Goal: Task Accomplishment & Management: Manage account settings

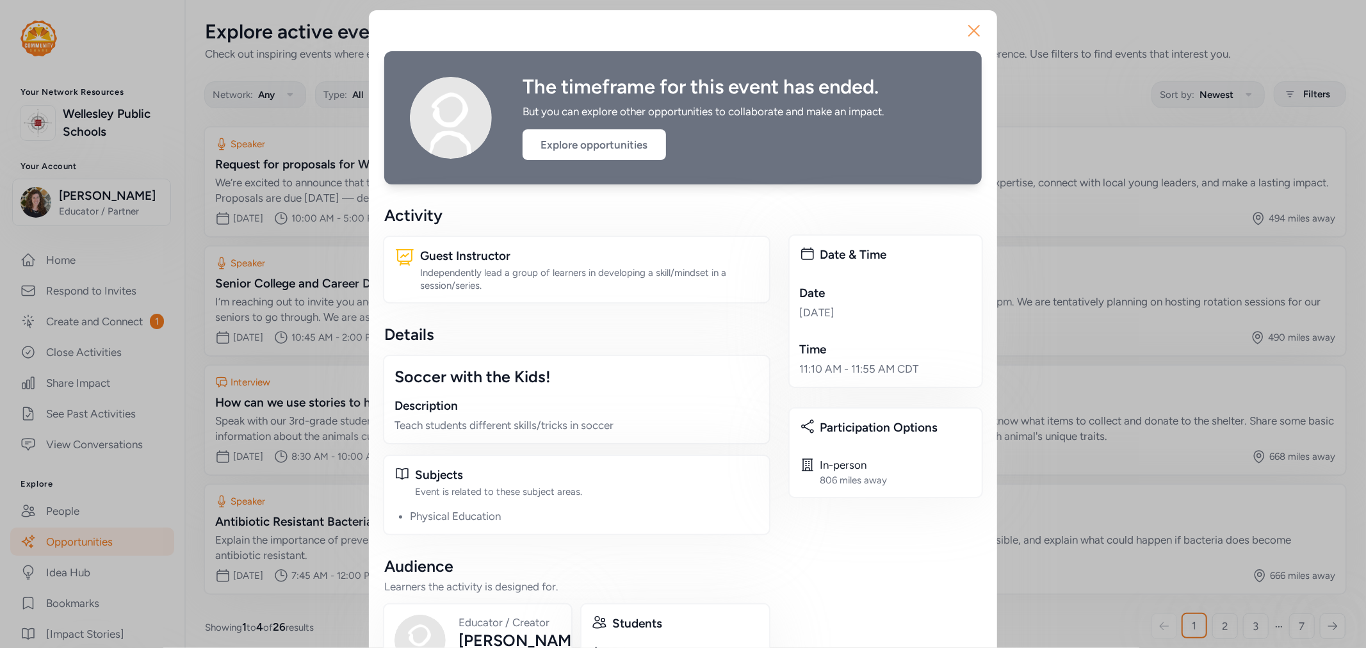
click at [971, 28] on icon "button" at bounding box center [974, 30] width 20 height 20
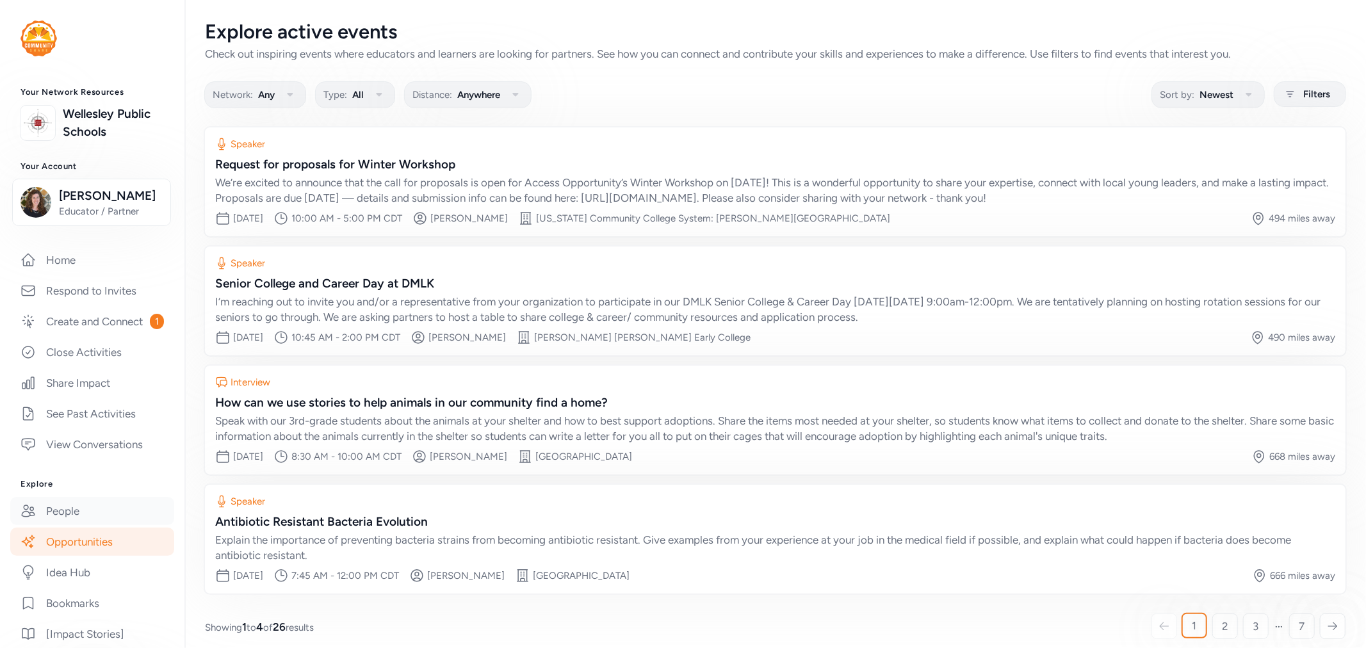
click at [72, 525] on link "People" at bounding box center [92, 511] width 164 height 28
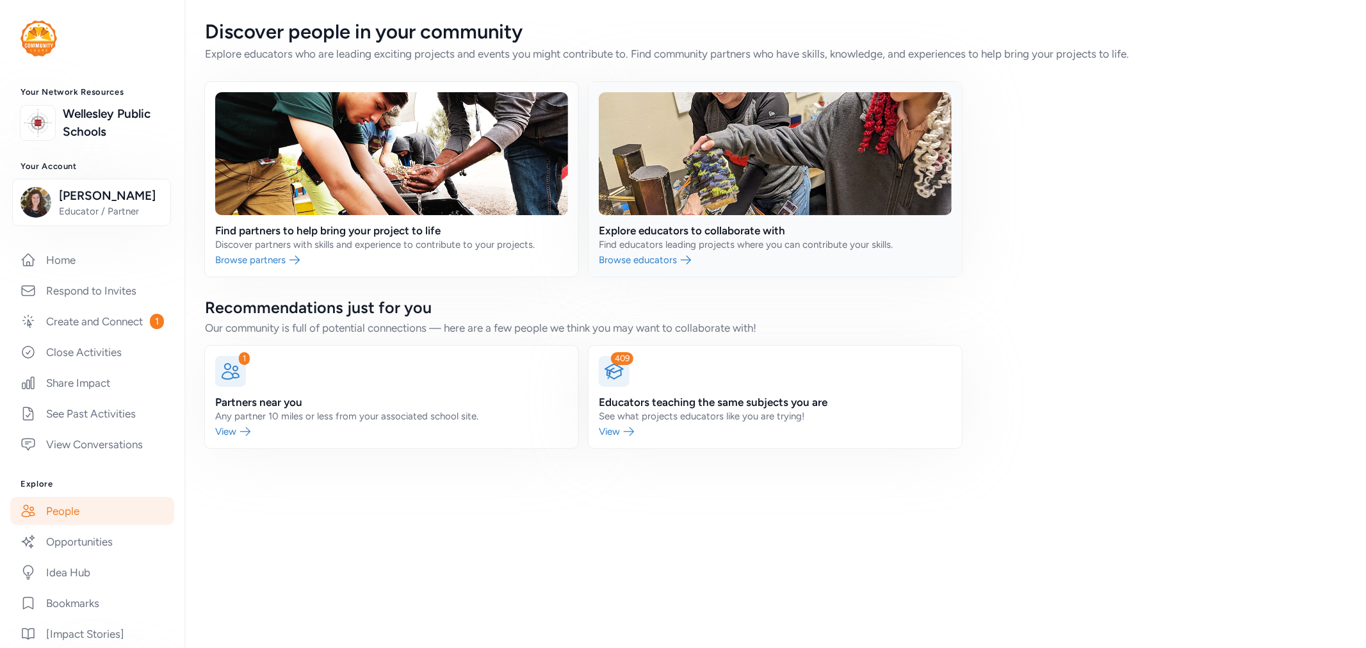
click at [747, 231] on link at bounding box center [775, 179] width 373 height 195
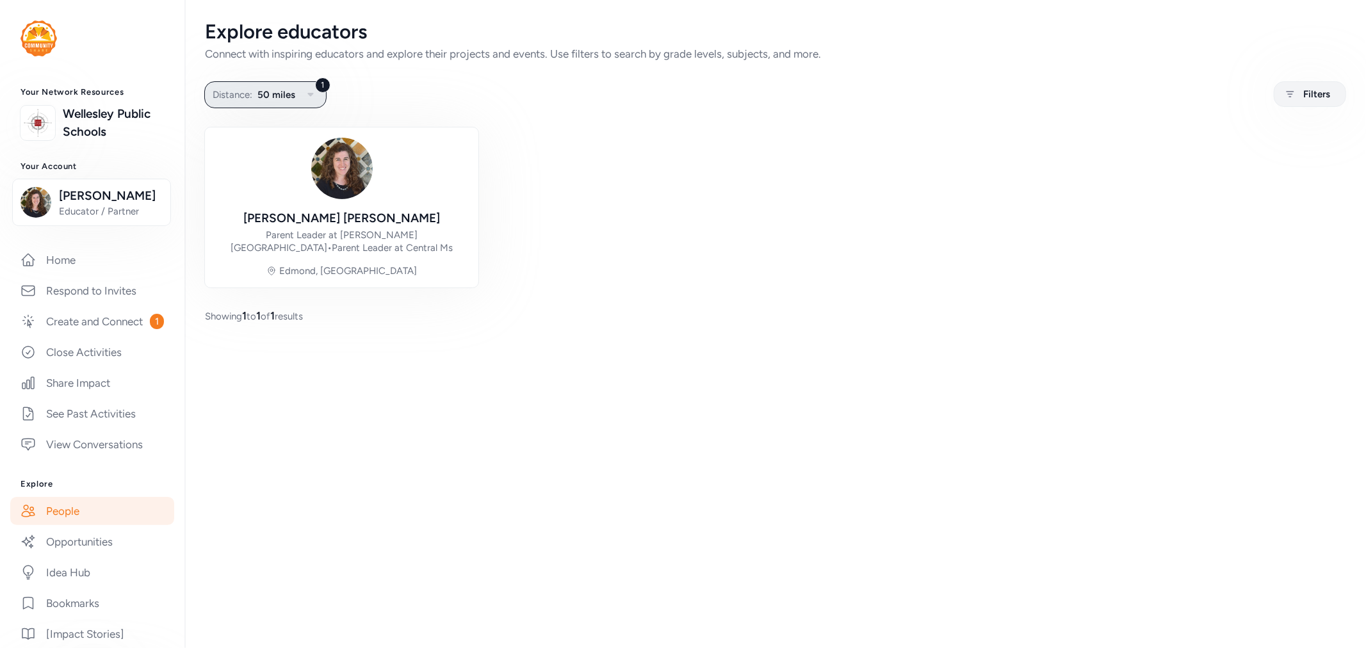
click at [284, 96] on span "50 miles" at bounding box center [276, 94] width 38 height 15
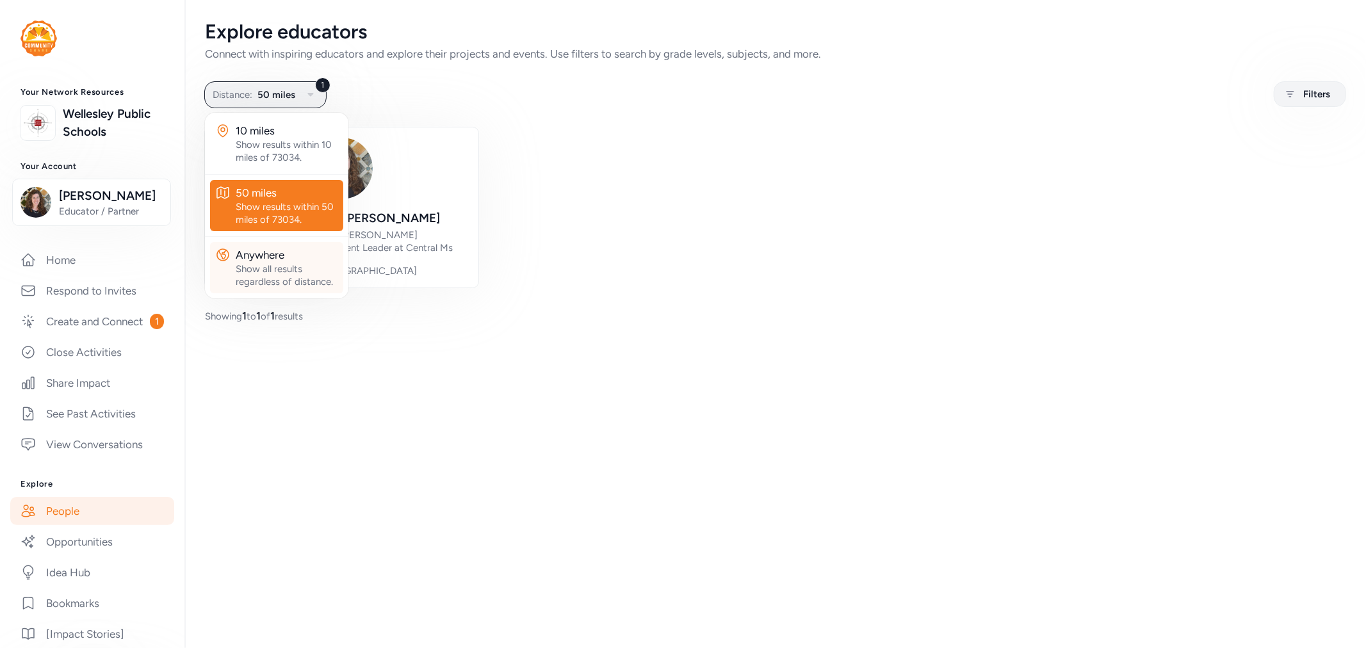
click at [296, 254] on div "Anywhere" at bounding box center [287, 254] width 102 height 15
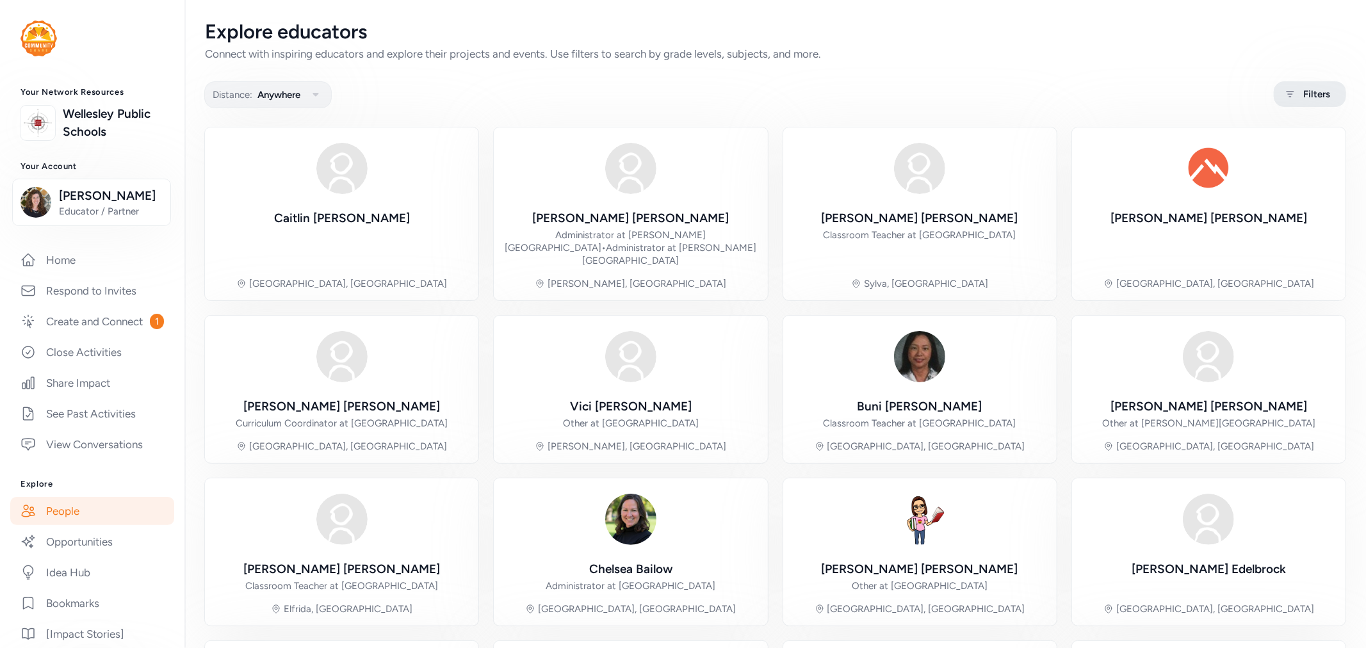
click at [1310, 101] on span "Filters" at bounding box center [1316, 93] width 27 height 15
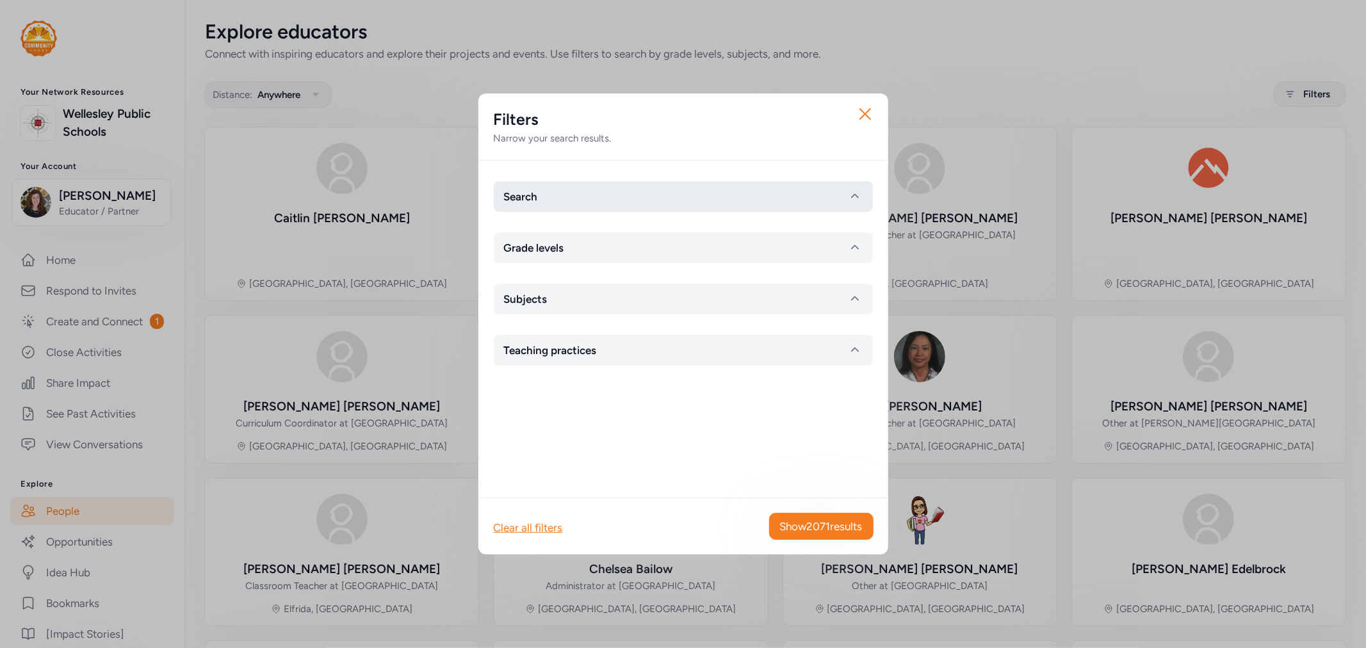
click at [606, 203] on button "Search" at bounding box center [683, 196] width 379 height 31
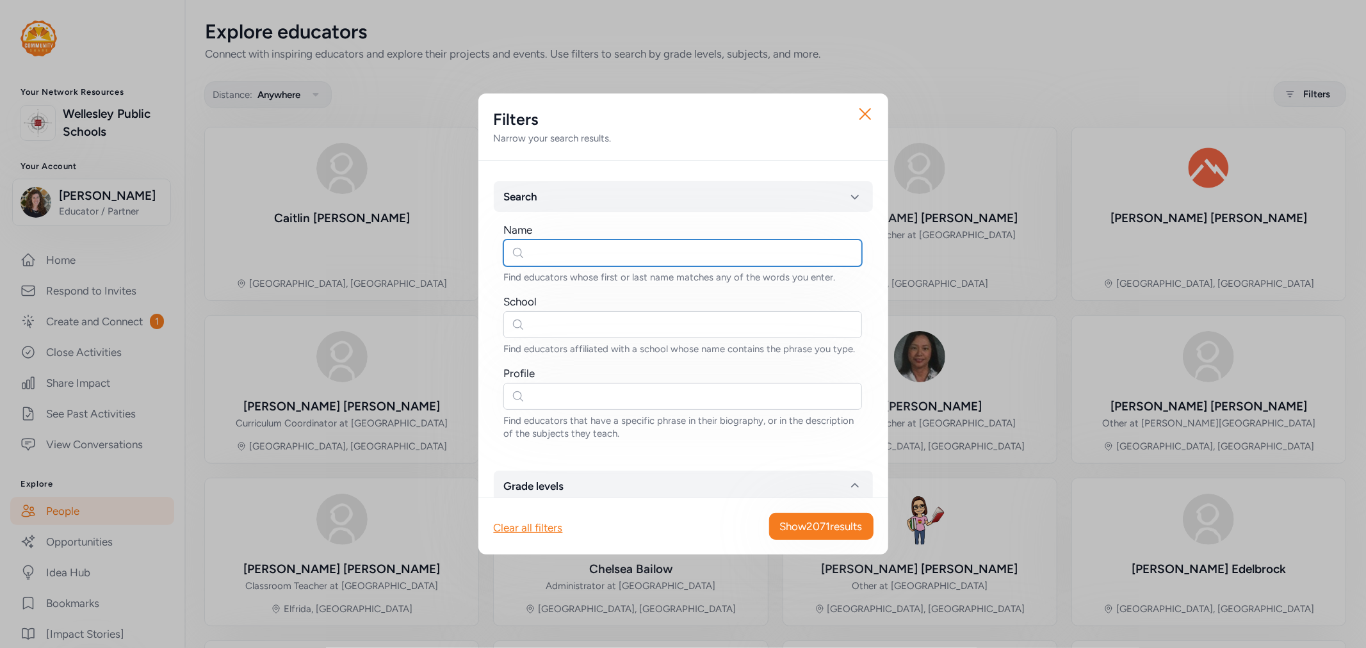
click at [560, 250] on input "text" at bounding box center [682, 253] width 359 height 27
type input "samantha lewis"
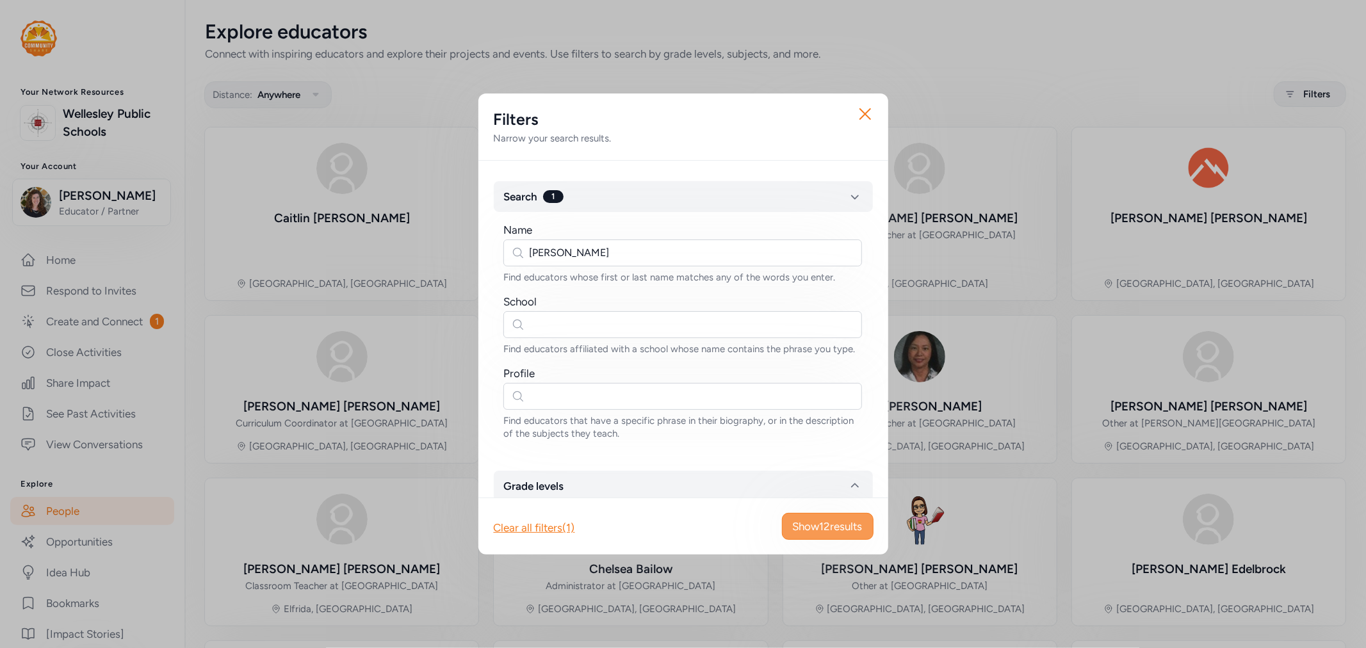
click at [807, 532] on span "Show 12 results" at bounding box center [828, 526] width 70 height 15
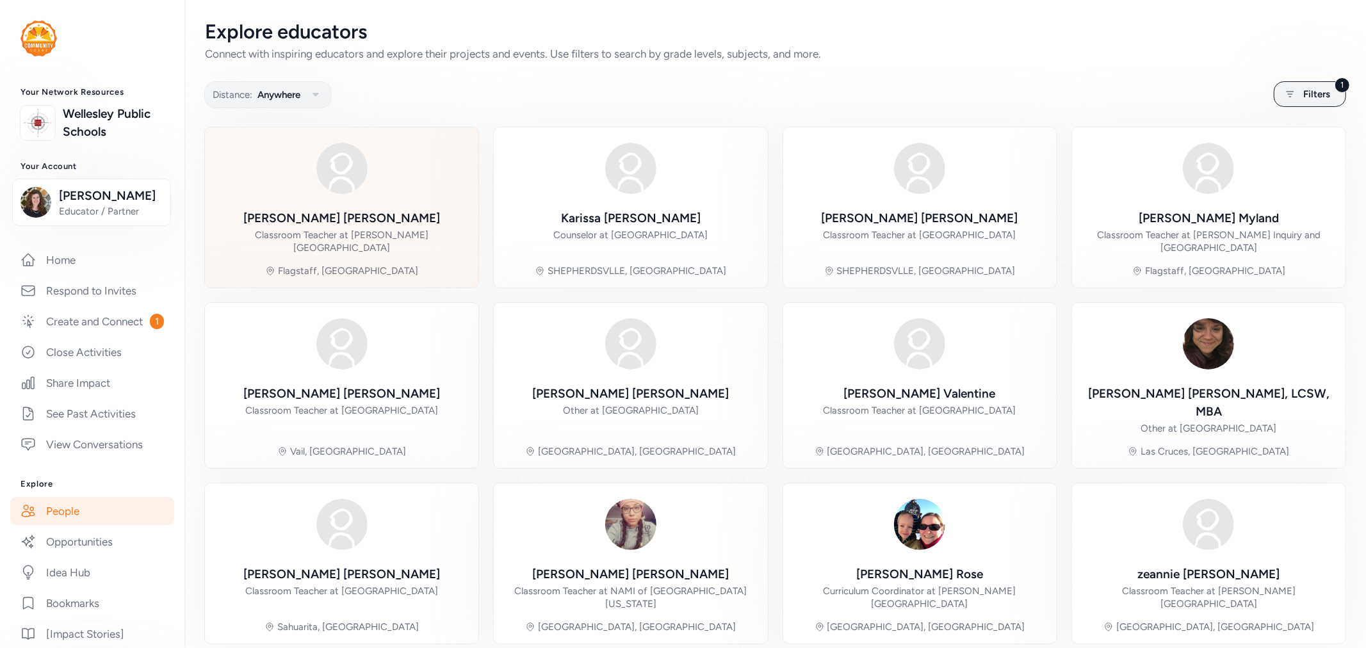
click at [431, 209] on div "Samantha Lewis Classroom Teacher at Thomas Elementary School" at bounding box center [341, 231] width 253 height 45
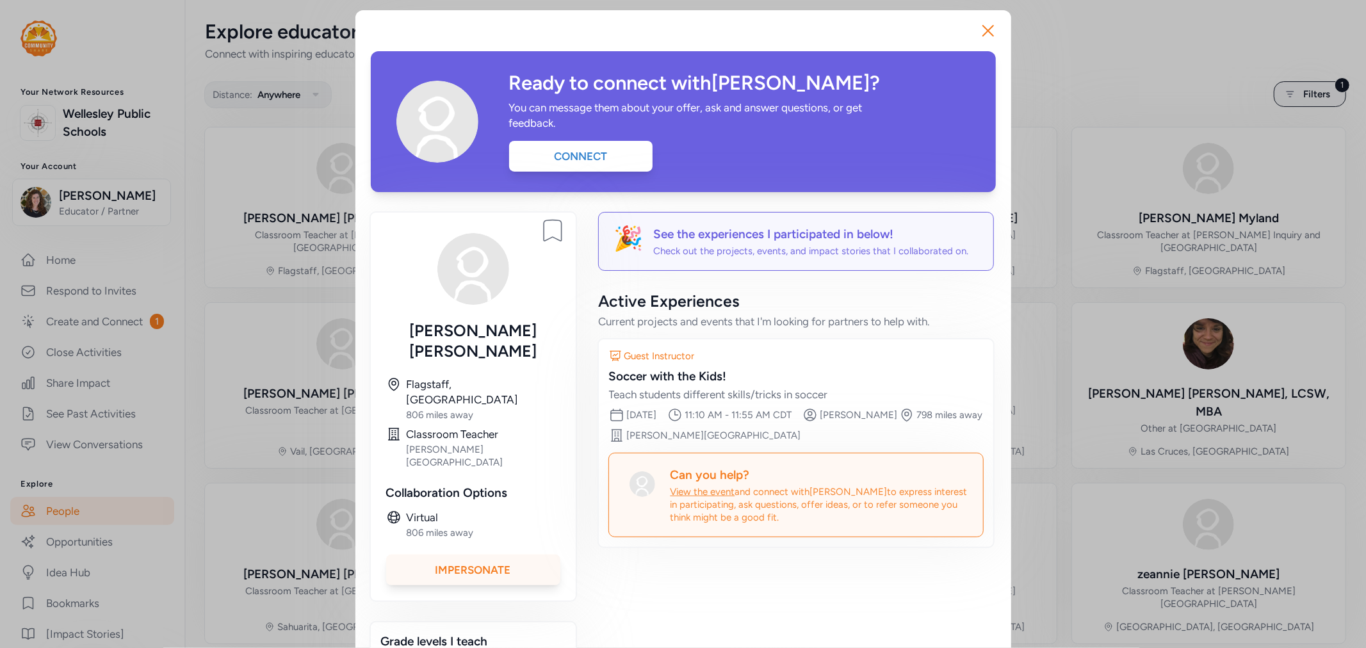
click at [519, 555] on div "Impersonate" at bounding box center [473, 570] width 174 height 31
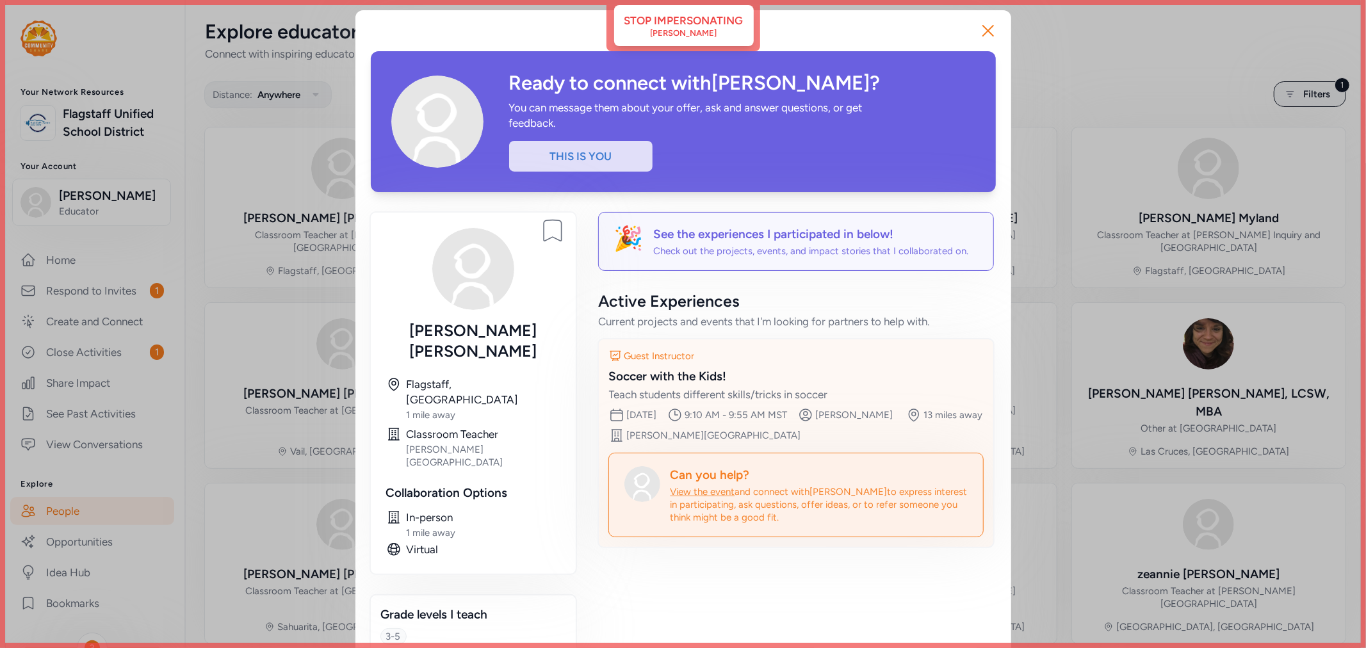
click at [738, 385] on div "Soccer with the Kids!" at bounding box center [796, 377] width 374 height 18
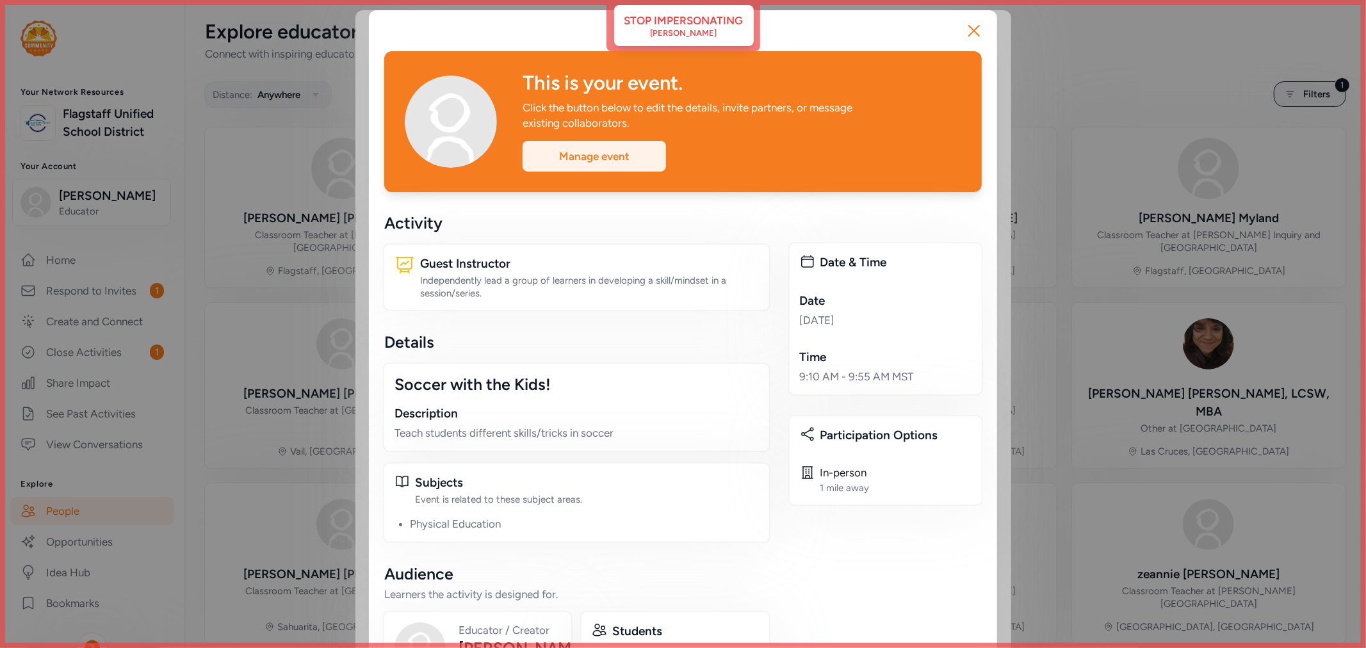
click at [632, 160] on div "Manage event" at bounding box center [594, 156] width 143 height 31
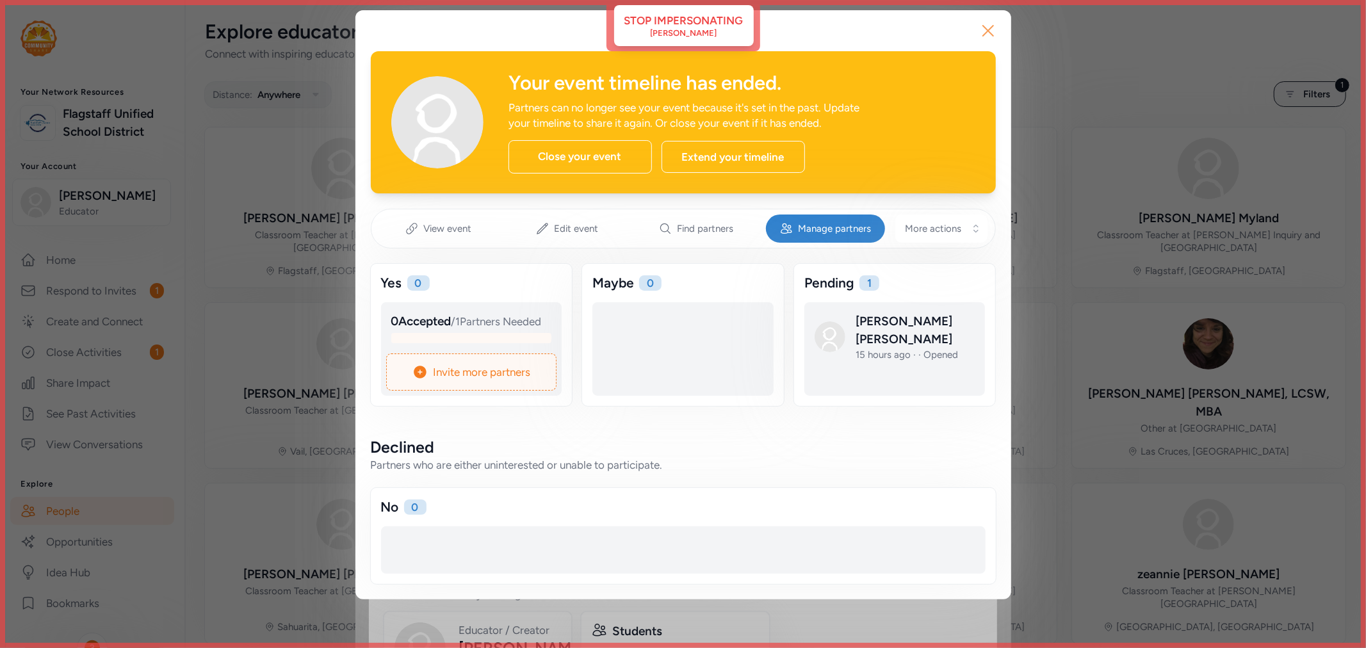
drag, startPoint x: 986, startPoint y: 33, endPoint x: 977, endPoint y: 16, distance: 18.9
click at [979, 21] on icon "button" at bounding box center [988, 30] width 20 height 20
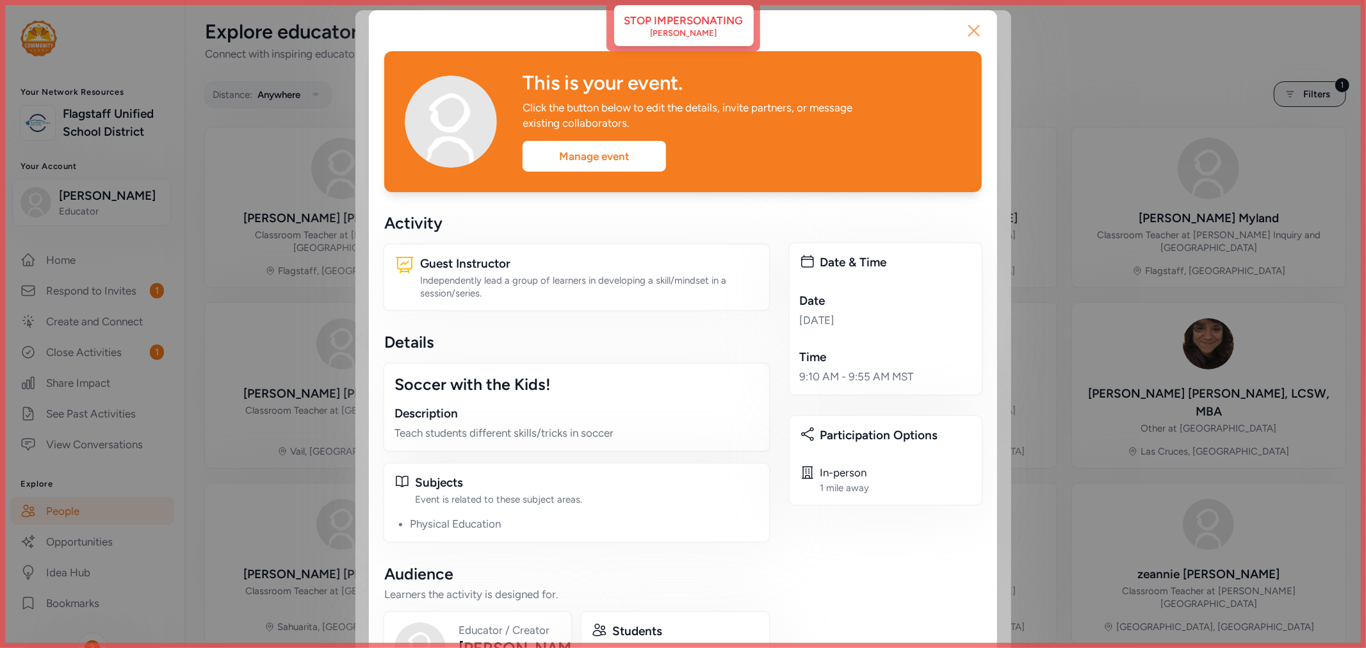
click at [964, 33] on icon "button" at bounding box center [974, 30] width 20 height 20
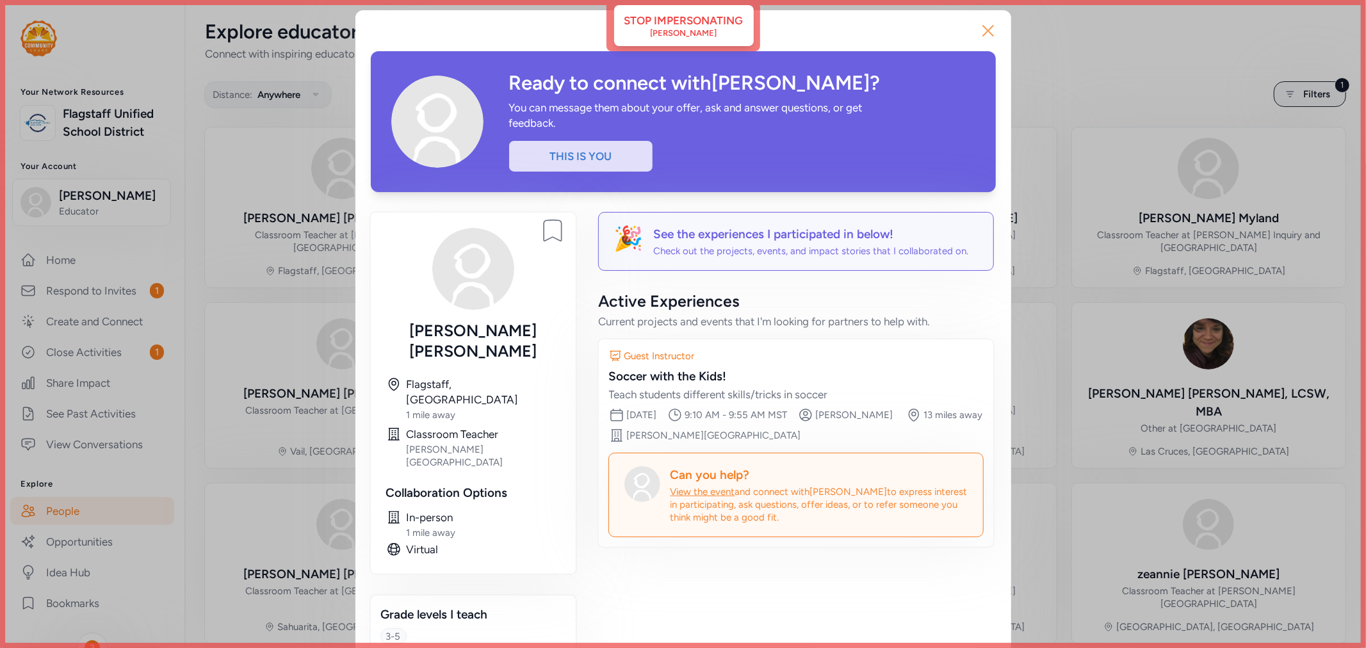
click at [989, 30] on icon "button" at bounding box center [988, 30] width 20 height 20
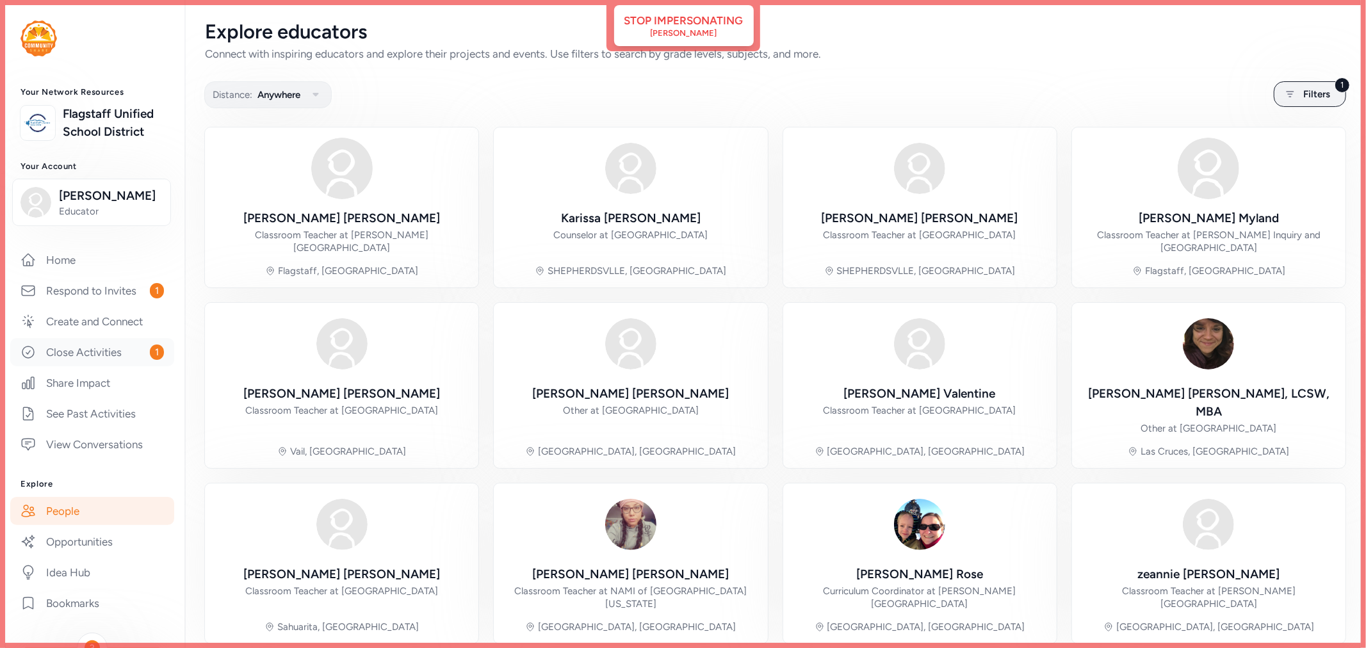
click at [94, 366] on link "Close Activities 1" at bounding box center [92, 352] width 164 height 28
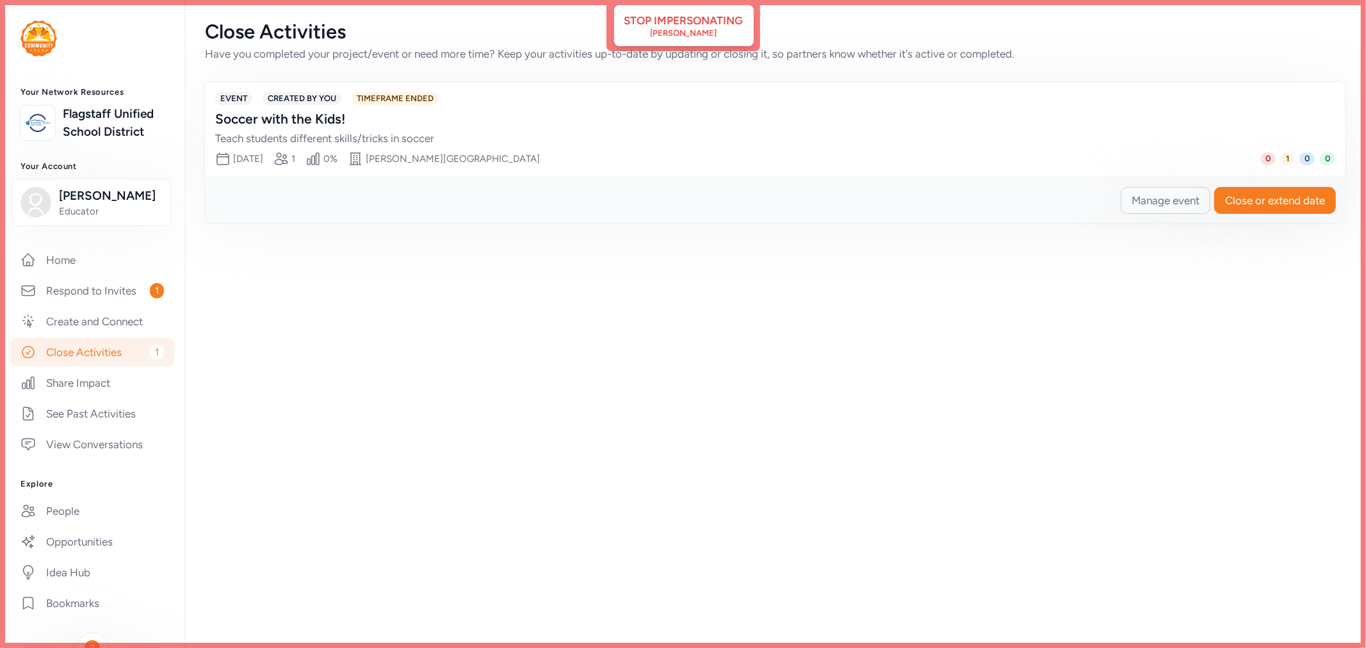
click at [1176, 204] on span "Manage event" at bounding box center [1166, 200] width 68 height 15
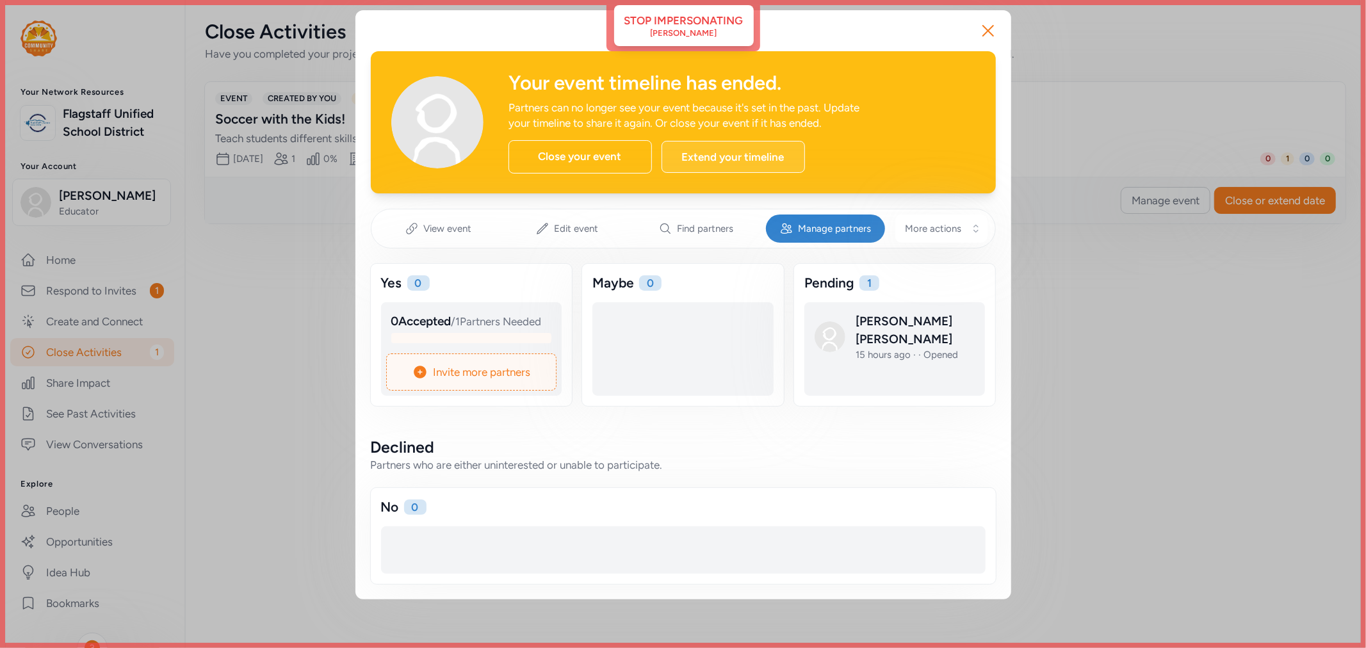
click at [718, 158] on div "Extend your timeline" at bounding box center [733, 157] width 143 height 32
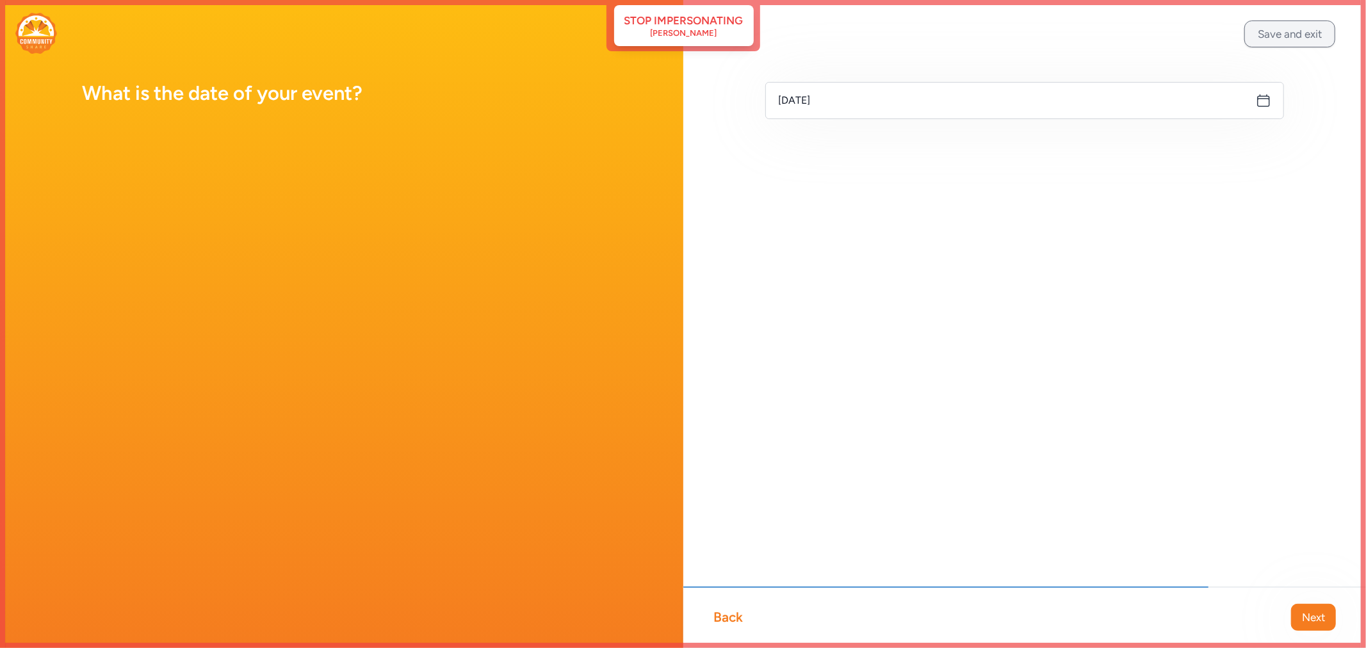
click at [1303, 39] on button "Save and exit" at bounding box center [1289, 33] width 91 height 27
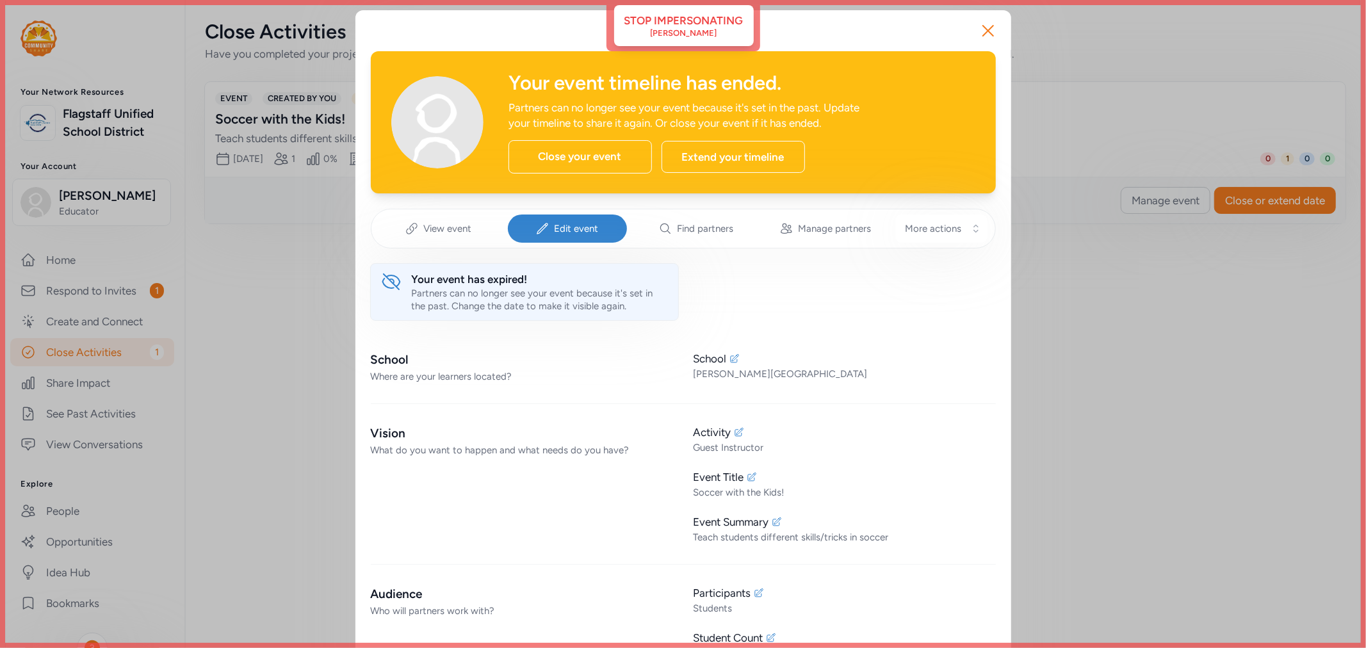
drag, startPoint x: 989, startPoint y: 31, endPoint x: 495, endPoint y: 98, distance: 498.3
click at [989, 30] on icon "button" at bounding box center [988, 30] width 20 height 20
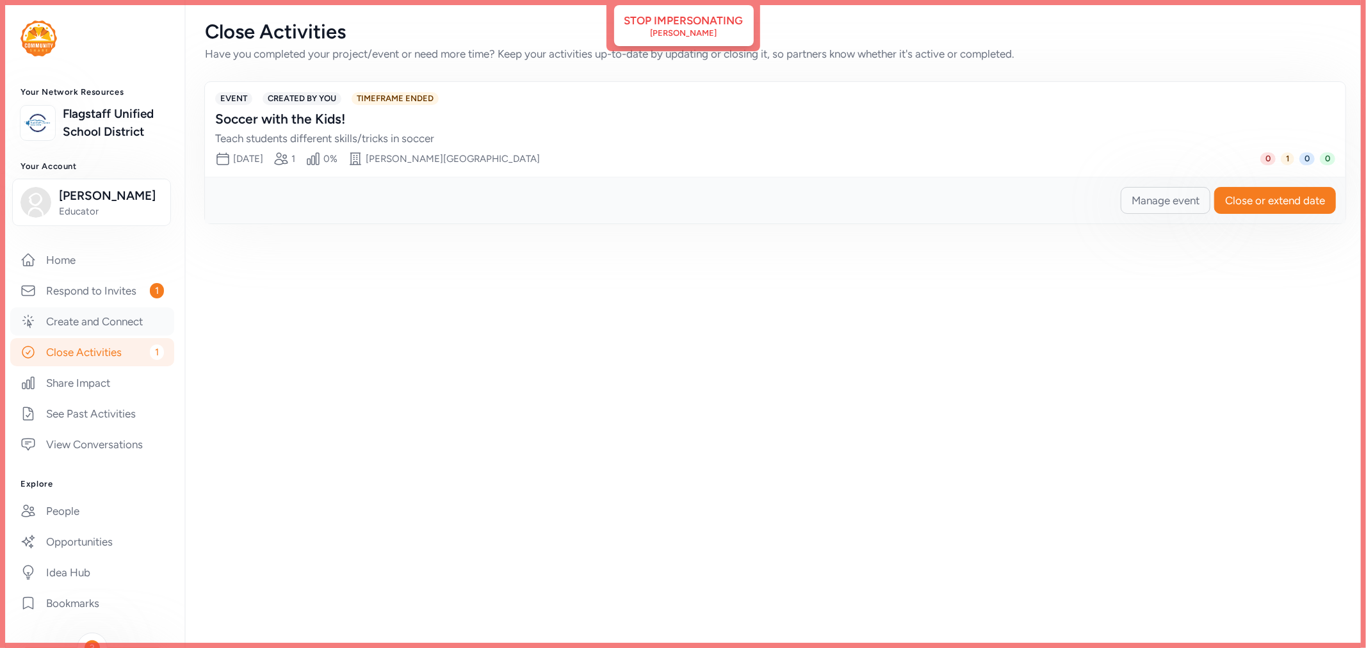
click at [85, 336] on link "Create and Connect" at bounding box center [92, 321] width 164 height 28
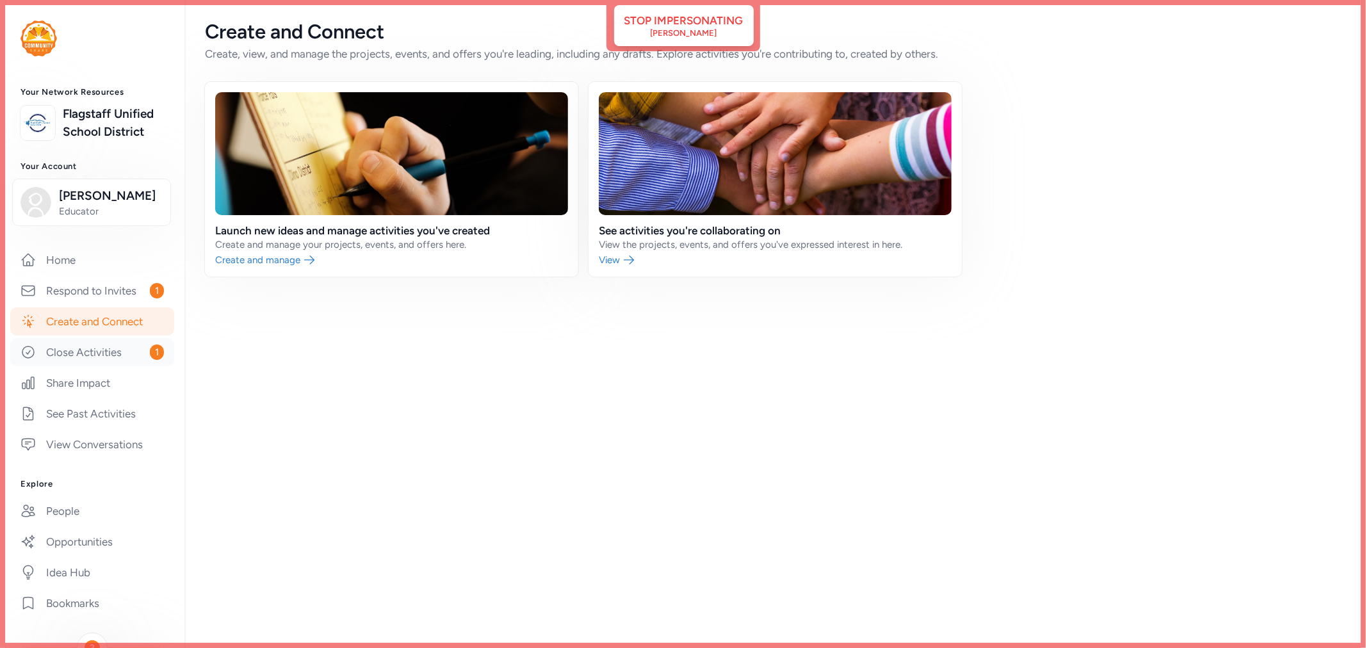
click at [86, 366] on link "Close Activities 1" at bounding box center [92, 352] width 164 height 28
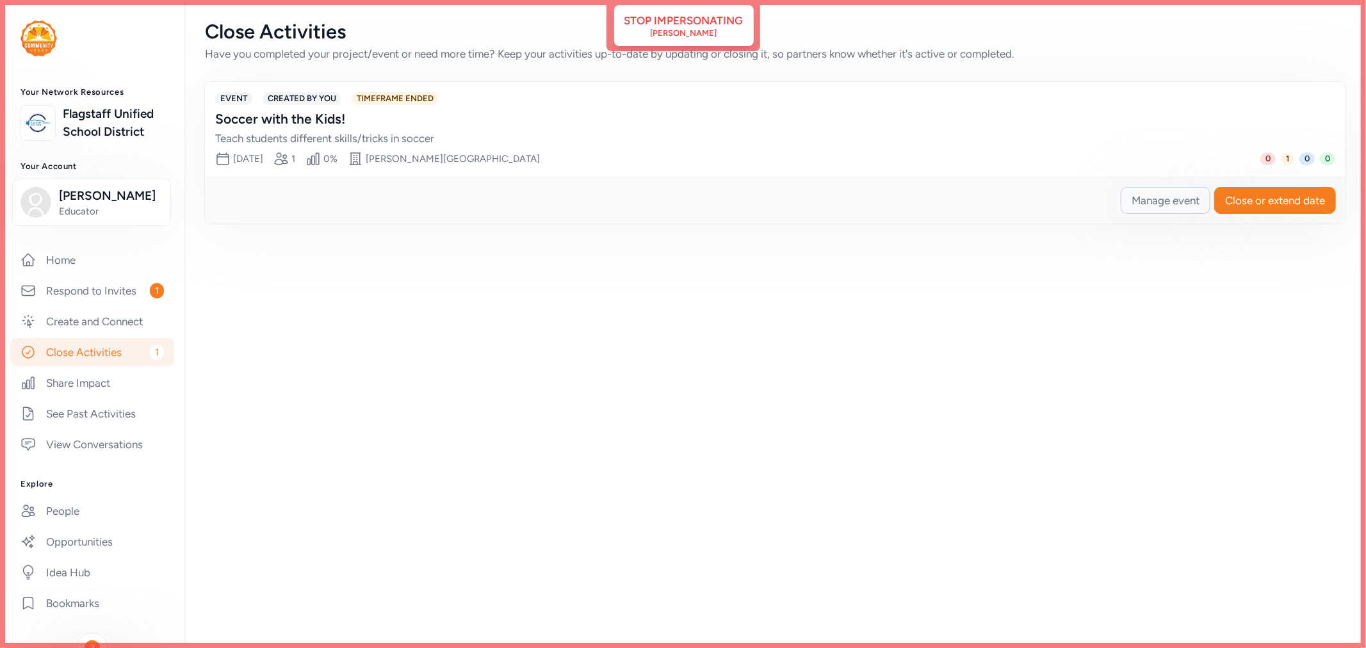
click at [1181, 201] on span "Manage event" at bounding box center [1166, 200] width 68 height 15
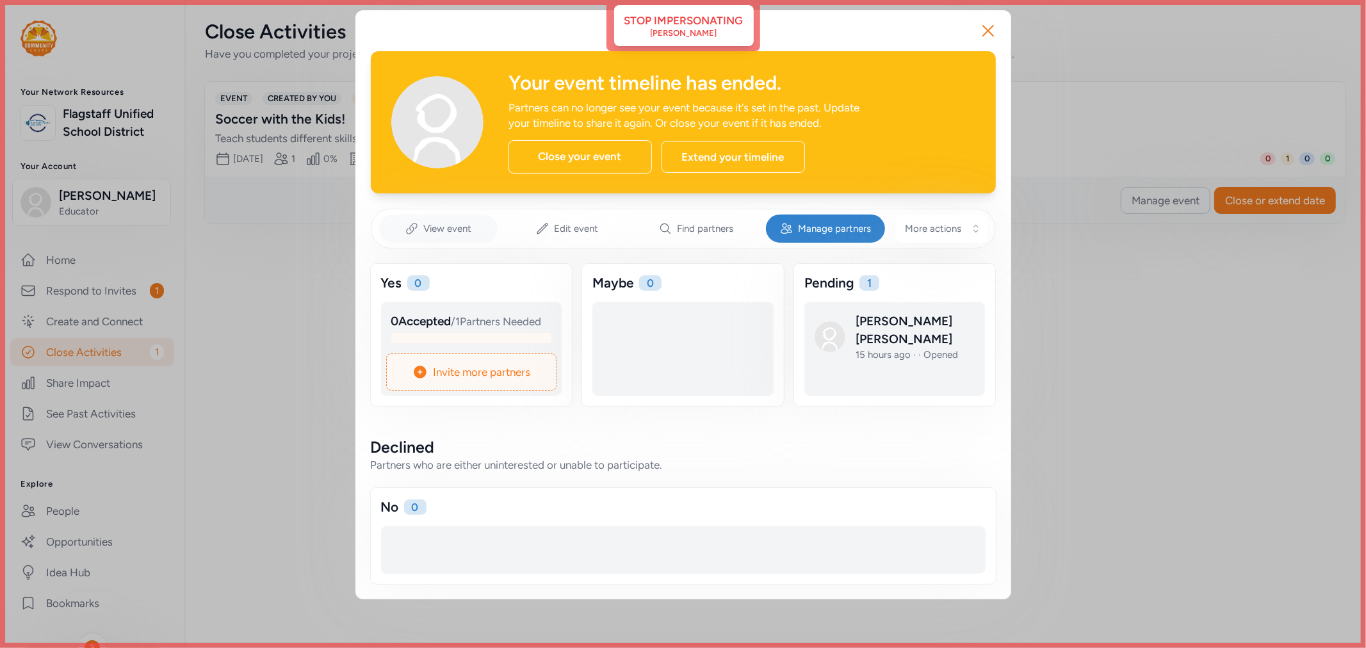
click at [432, 229] on span "View event" at bounding box center [447, 228] width 48 height 13
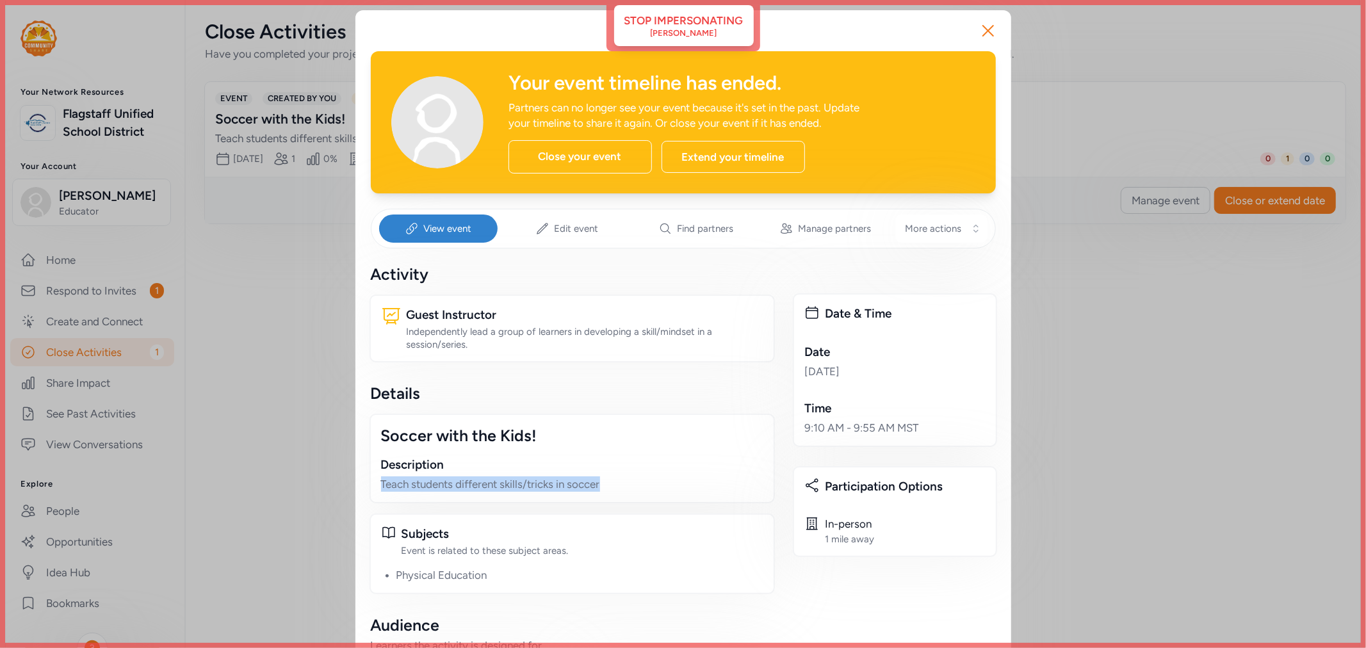
drag, startPoint x: 616, startPoint y: 483, endPoint x: 363, endPoint y: 484, distance: 253.0
click at [370, 484] on div "Soccer with the Kids! Description Teach students different skills/tricks in soc…" at bounding box center [572, 459] width 405 height 90
click at [554, 233] on span "Edit event" at bounding box center [576, 228] width 44 height 13
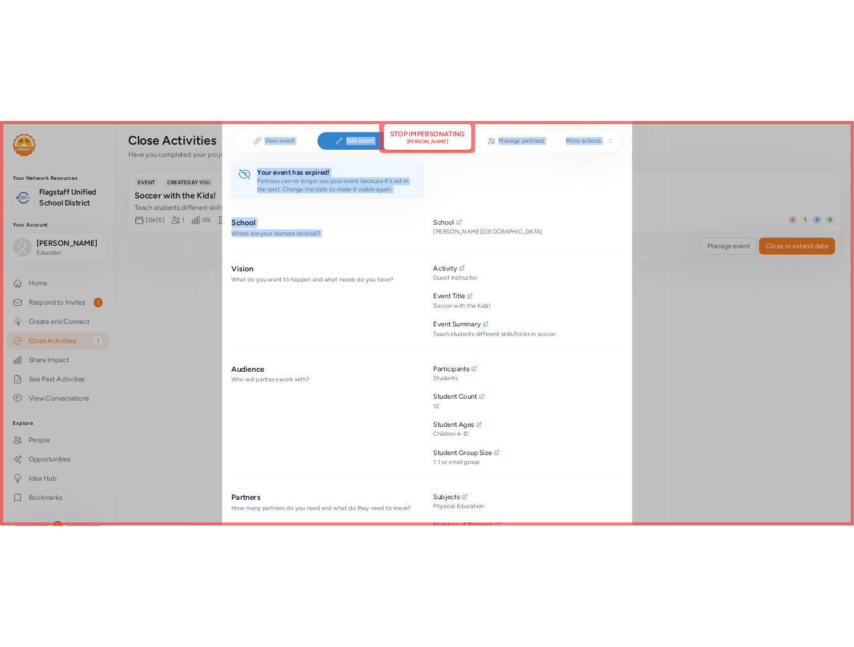
scroll to position [535, 0]
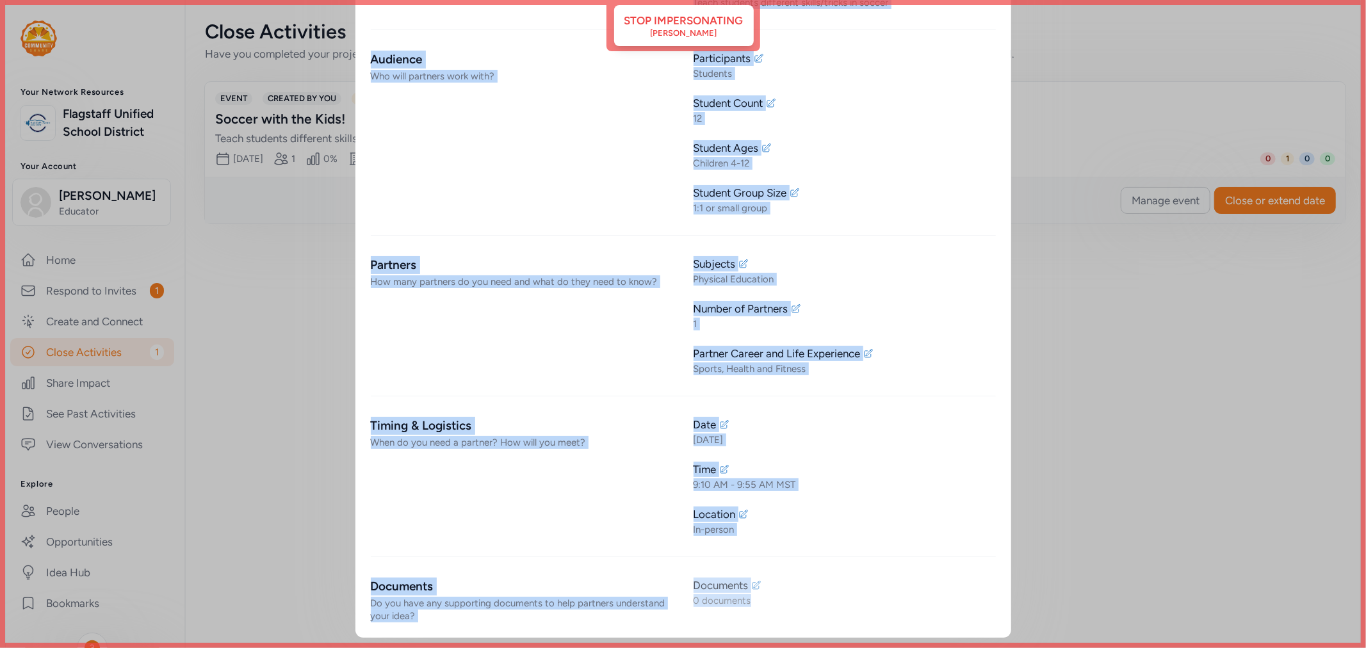
drag, startPoint x: 680, startPoint y: 350, endPoint x: 769, endPoint y: 599, distance: 264.5
click at [769, 599] on div "Your event has expired! Partners can no longer see your event because it's set …" at bounding box center [683, 175] width 625 height 893
copy div "School Thomas Elementary School Vision What do you want to happen and what need…"
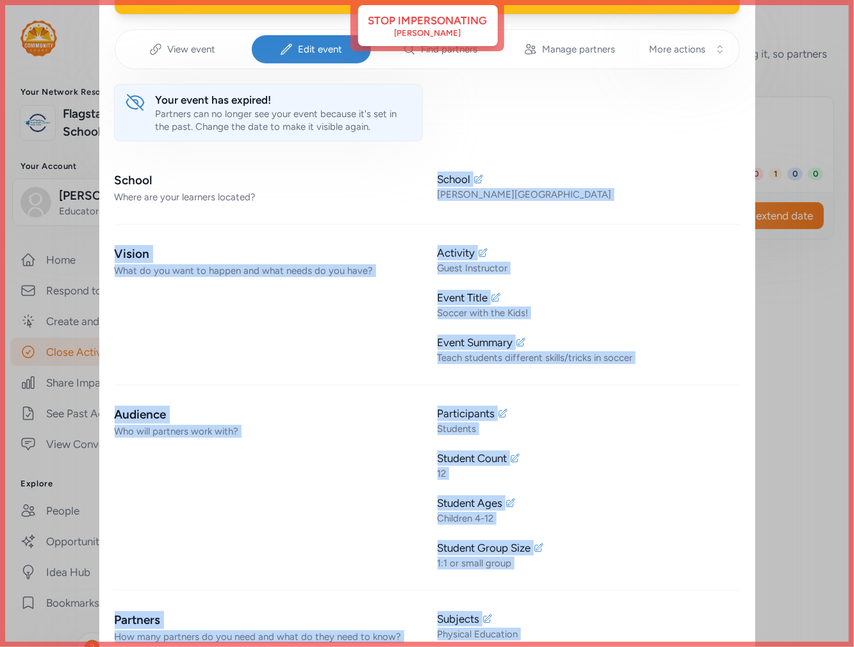
scroll to position [0, 0]
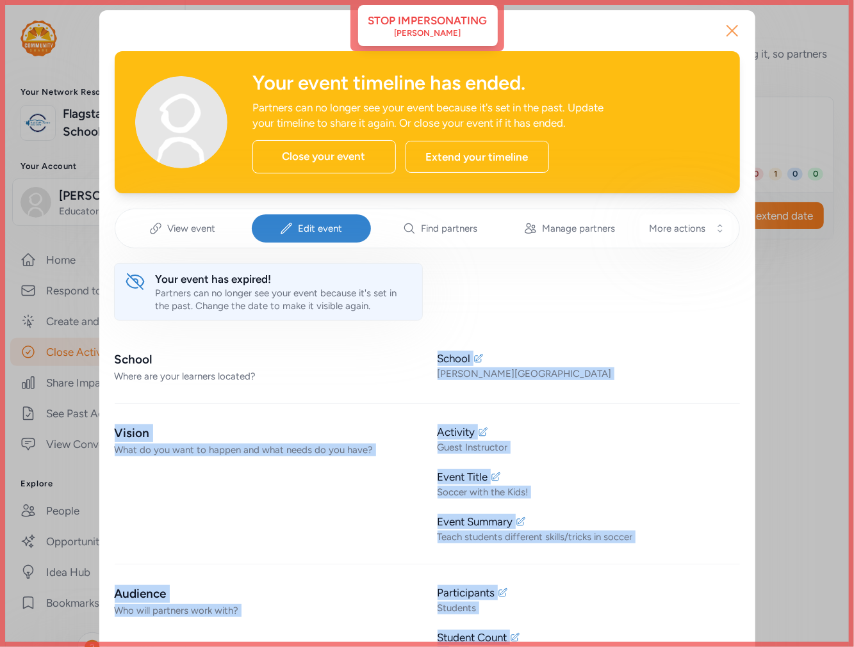
click at [727, 28] on icon "button" at bounding box center [732, 30] width 20 height 20
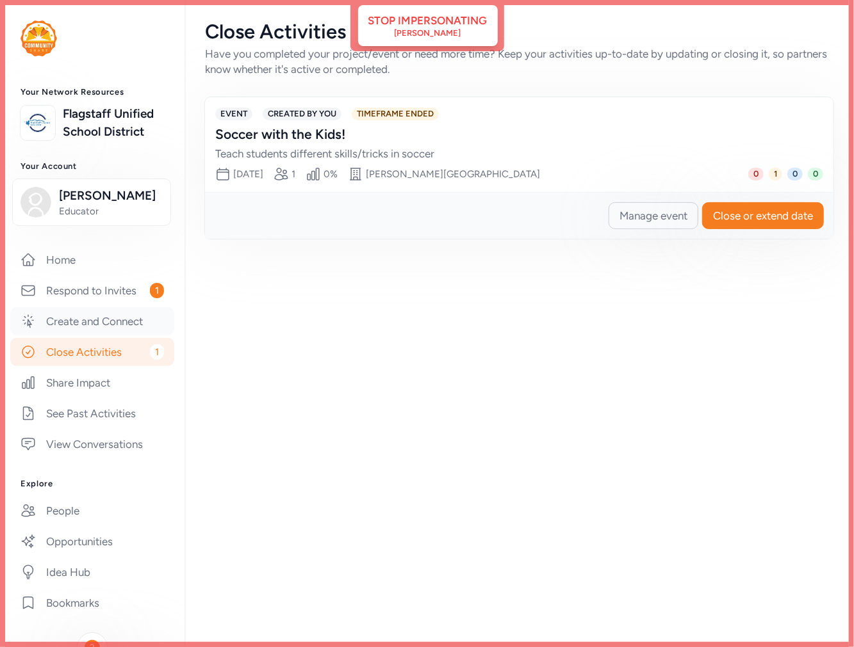
click at [79, 336] on link "Create and Connect" at bounding box center [92, 321] width 164 height 28
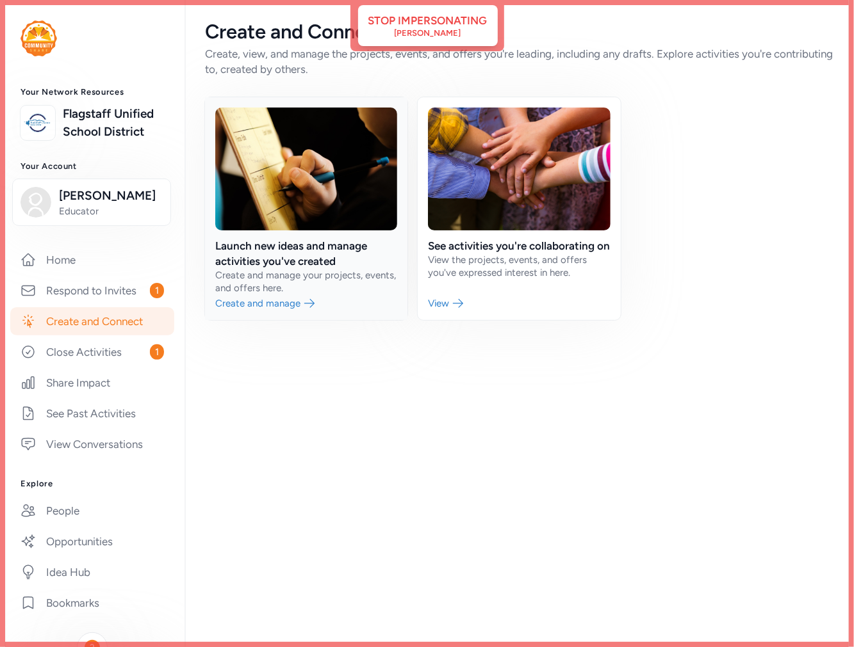
click at [316, 264] on link at bounding box center [306, 208] width 202 height 223
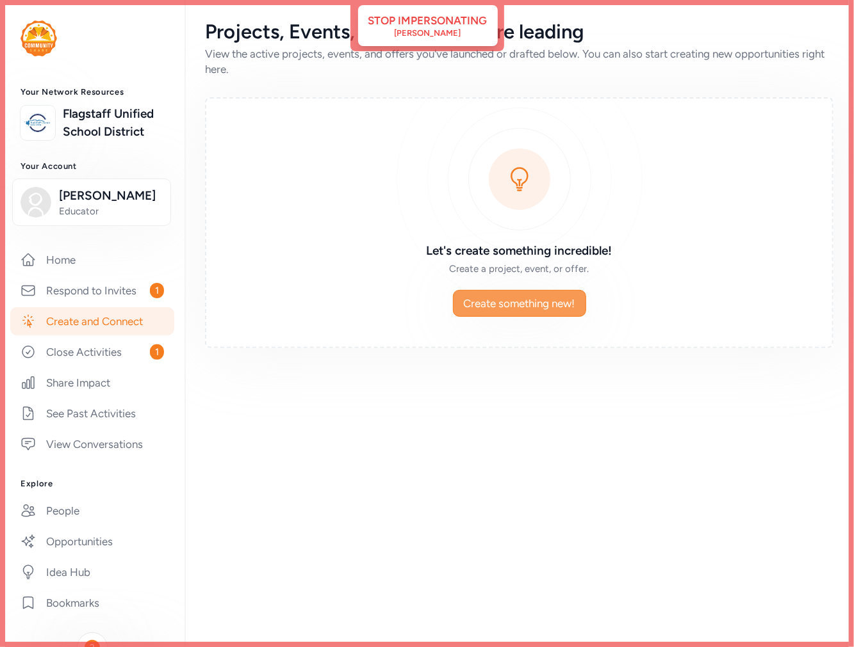
click at [573, 298] on span "Create something new!" at bounding box center [519, 303] width 111 height 15
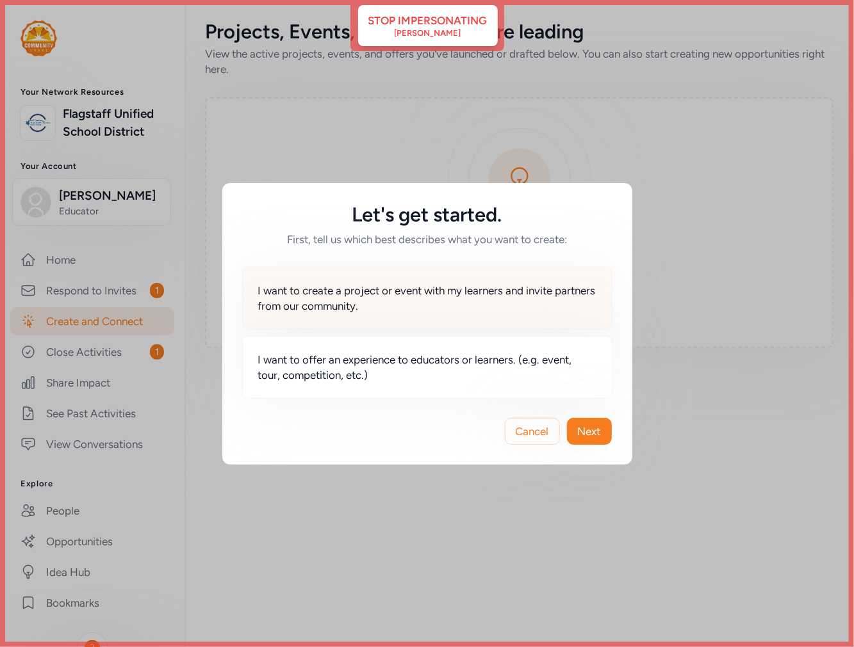
click at [413, 307] on span "I want to create a project or event with my learners and invite partners from o…" at bounding box center [427, 298] width 338 height 31
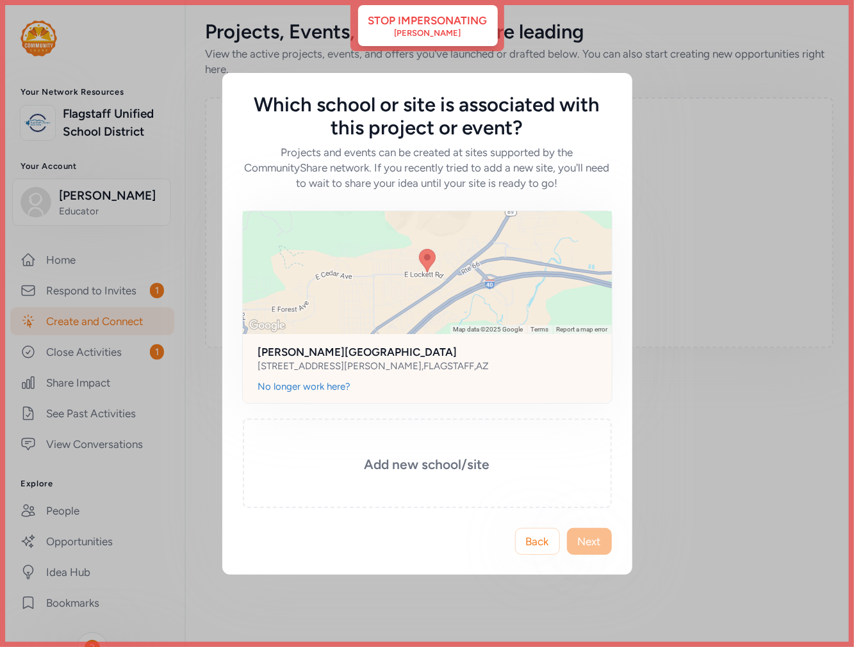
click at [410, 335] on div "Thomas Elementary School 3330 E LOCKETT RD , FLAGSTAFF , AZ" at bounding box center [427, 357] width 369 height 46
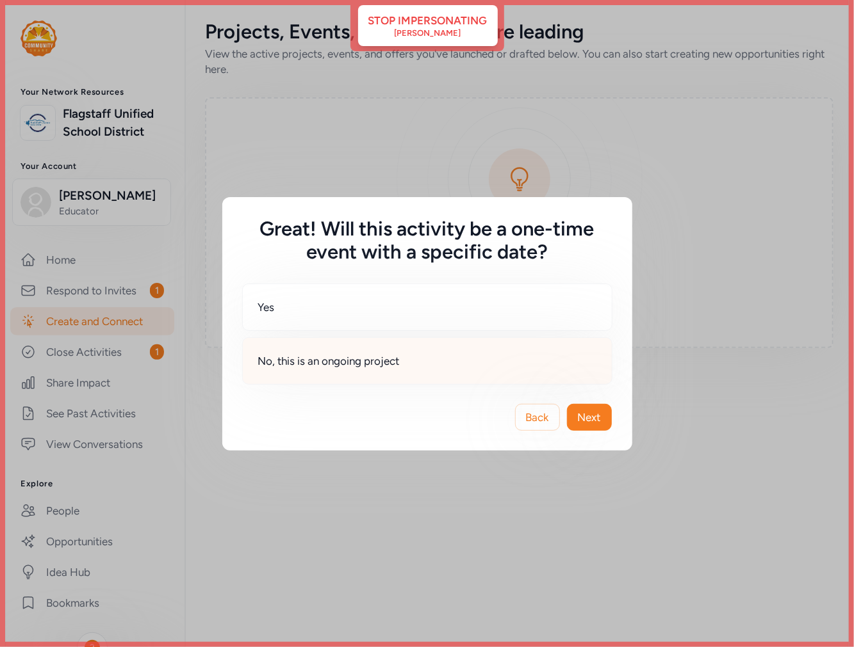
click at [317, 366] on span "No, this is an ongoing project" at bounding box center [329, 360] width 142 height 15
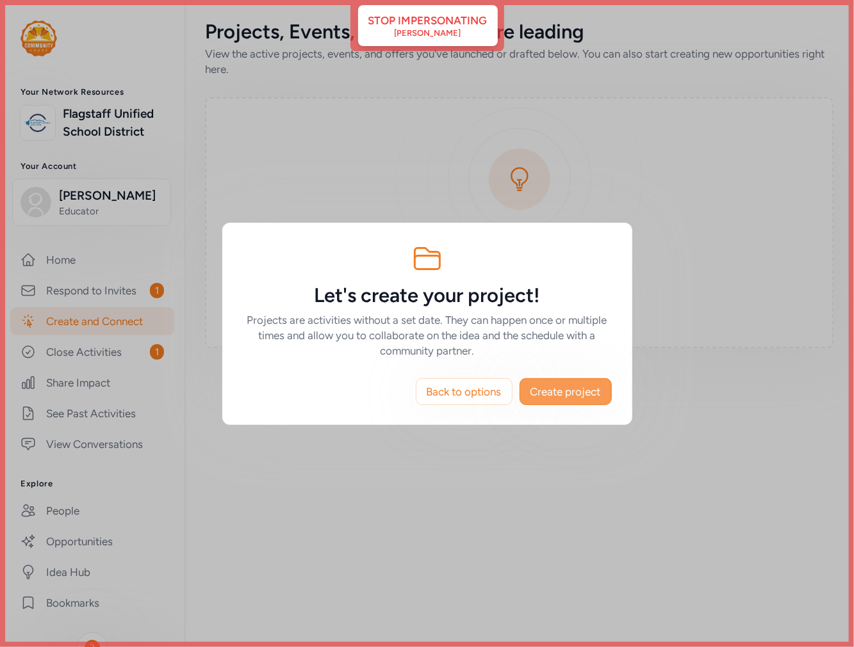
click at [564, 387] on span "Create project" at bounding box center [565, 391] width 70 height 15
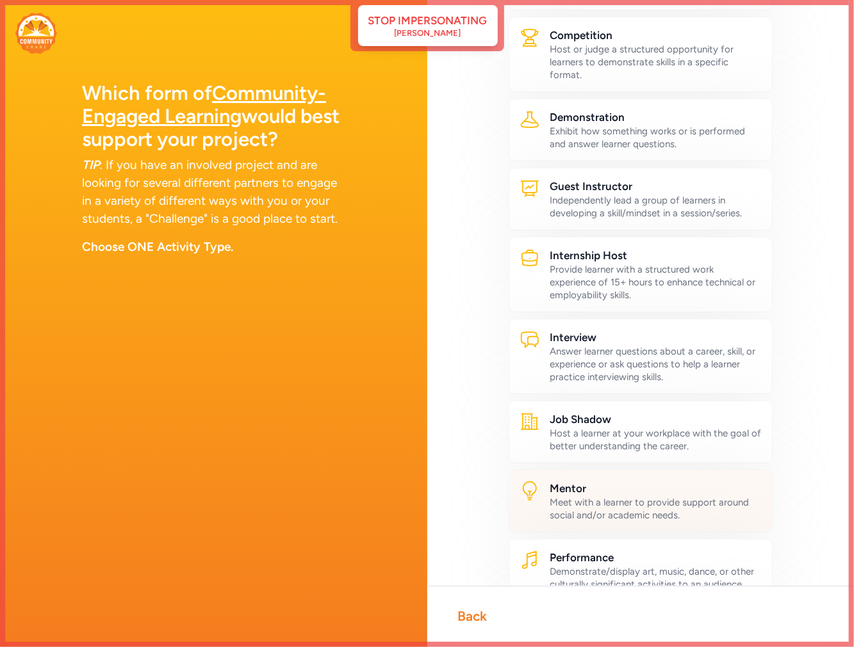
scroll to position [208, 0]
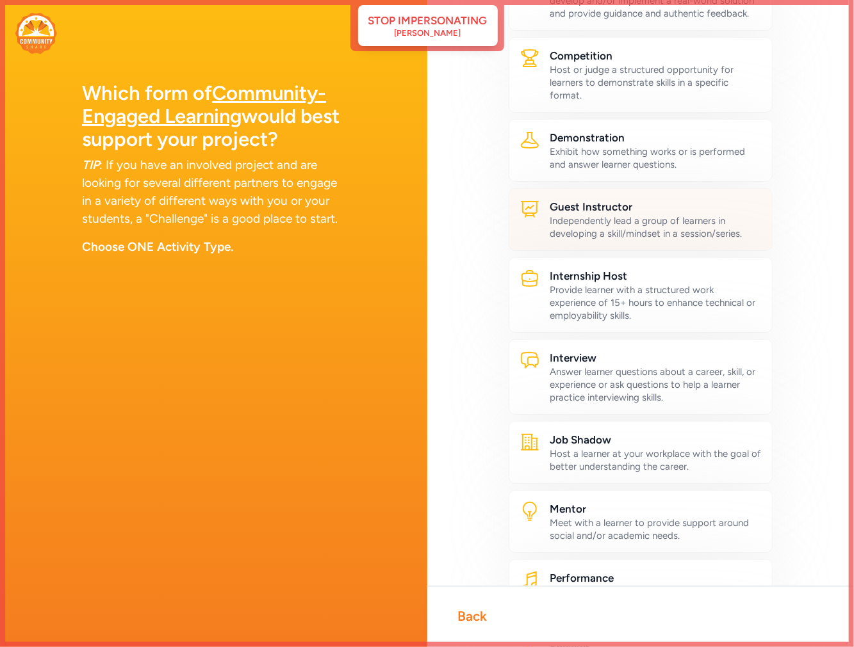
click at [615, 231] on div "Independently lead a group of learners in developing a skill/mindset in a sessi…" at bounding box center [656, 228] width 212 height 26
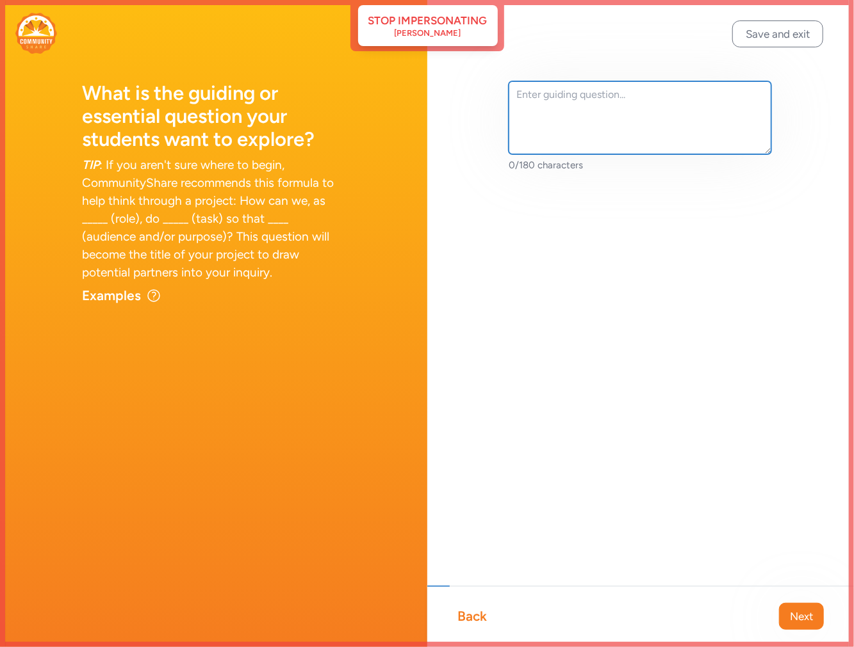
click at [619, 113] on textarea at bounding box center [639, 117] width 263 height 73
type textarea "How can we build our soccer skills?"
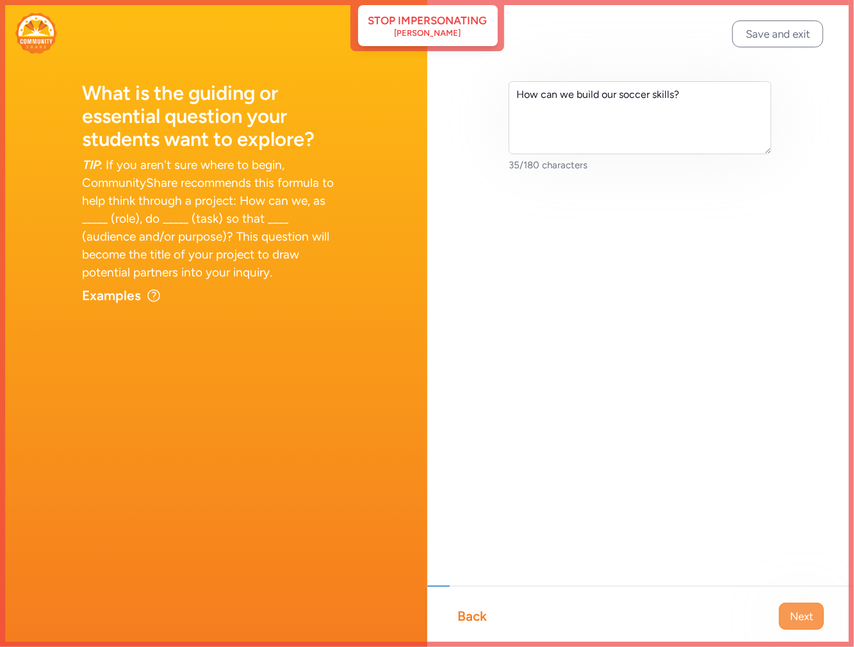
click at [807, 617] on span "Next" at bounding box center [801, 616] width 23 height 15
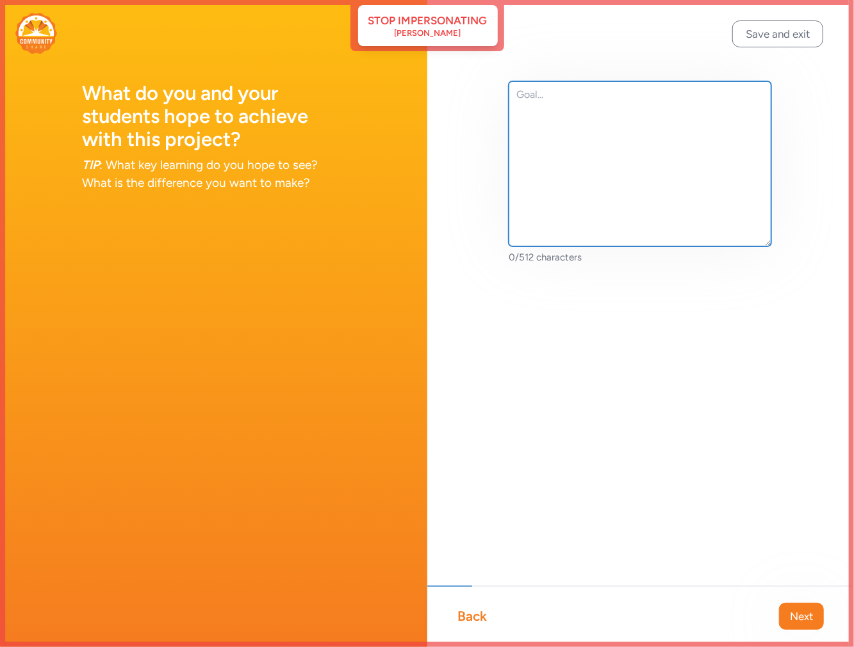
click at [617, 155] on textarea at bounding box center [639, 163] width 263 height 165
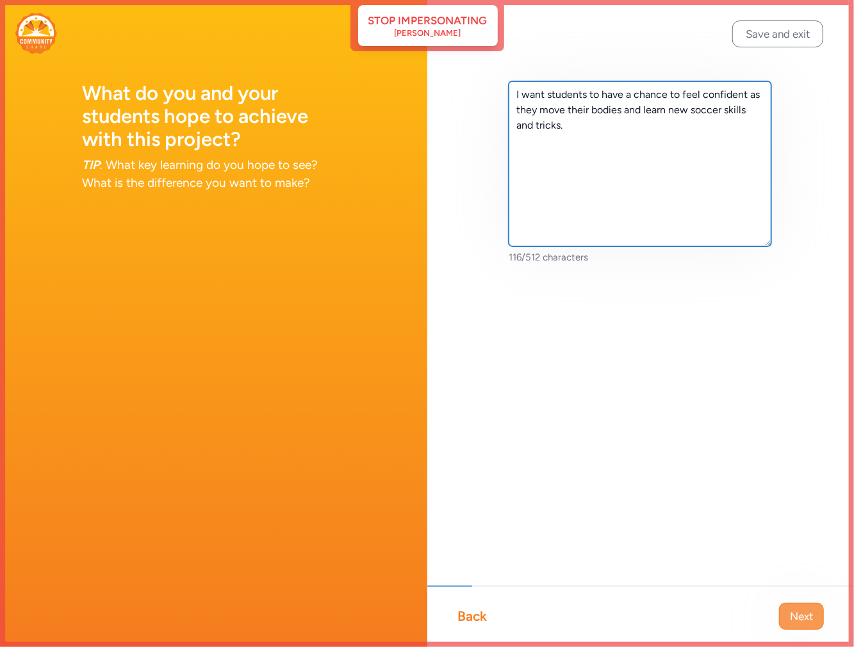
type textarea "I want students to have a chance to feel confident as they move their bodies an…"
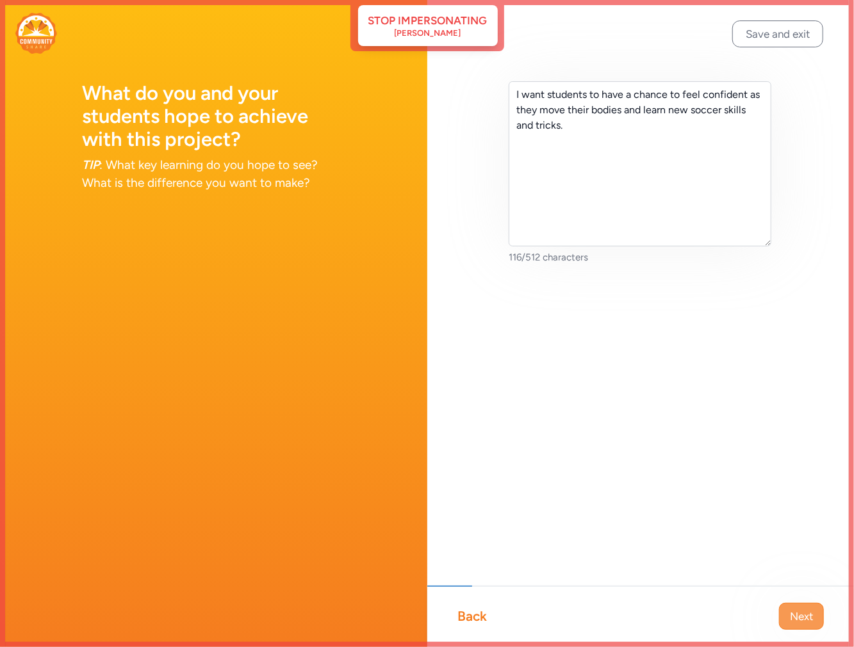
click at [803, 615] on span "Next" at bounding box center [801, 616] width 23 height 15
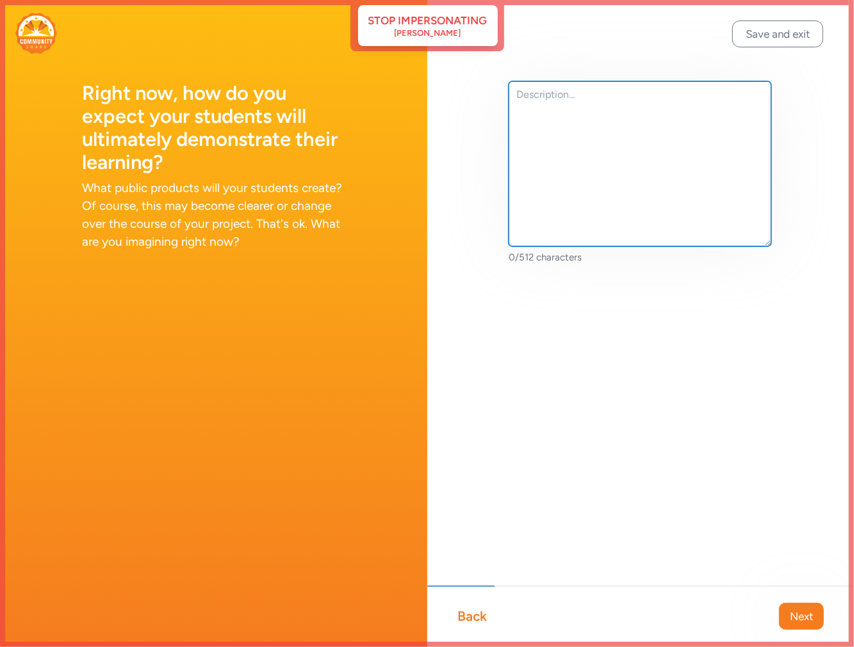
click at [592, 124] on textarea at bounding box center [639, 163] width 263 height 165
type textarea "i"
type textarea "Increased self confidence, physical activity, and soccer skills"
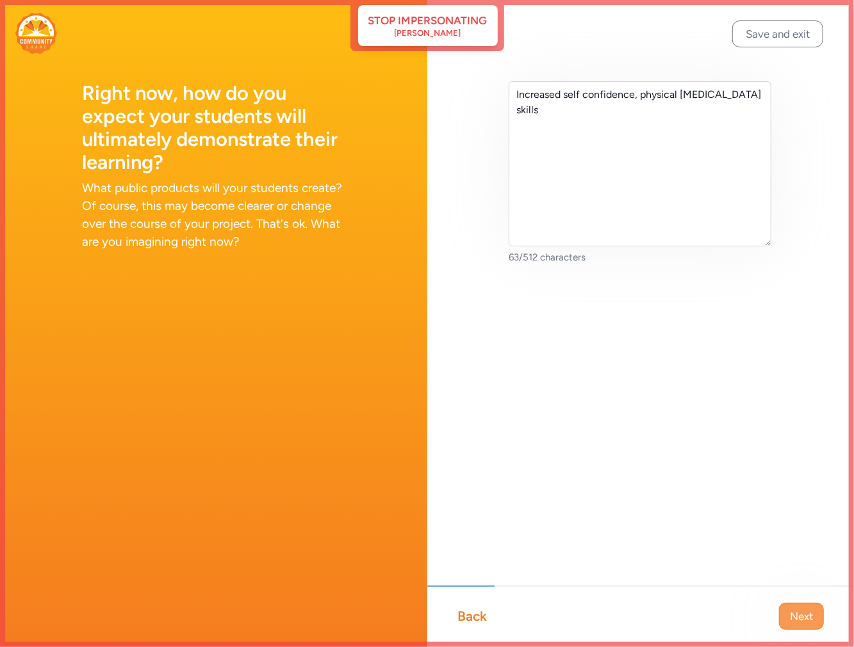
click at [793, 630] on button "Next" at bounding box center [801, 616] width 45 height 27
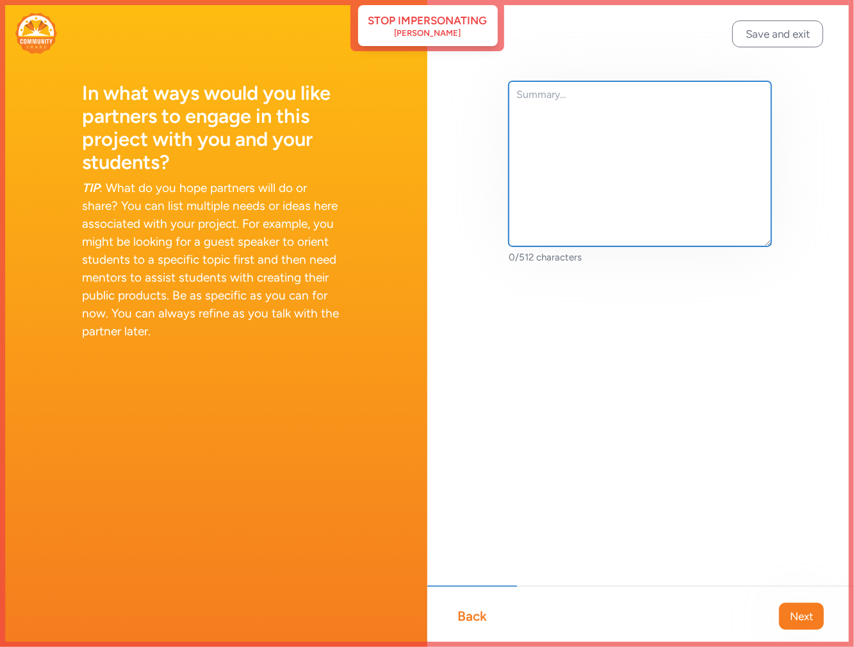
click at [584, 120] on textarea at bounding box center [639, 163] width 263 height 165
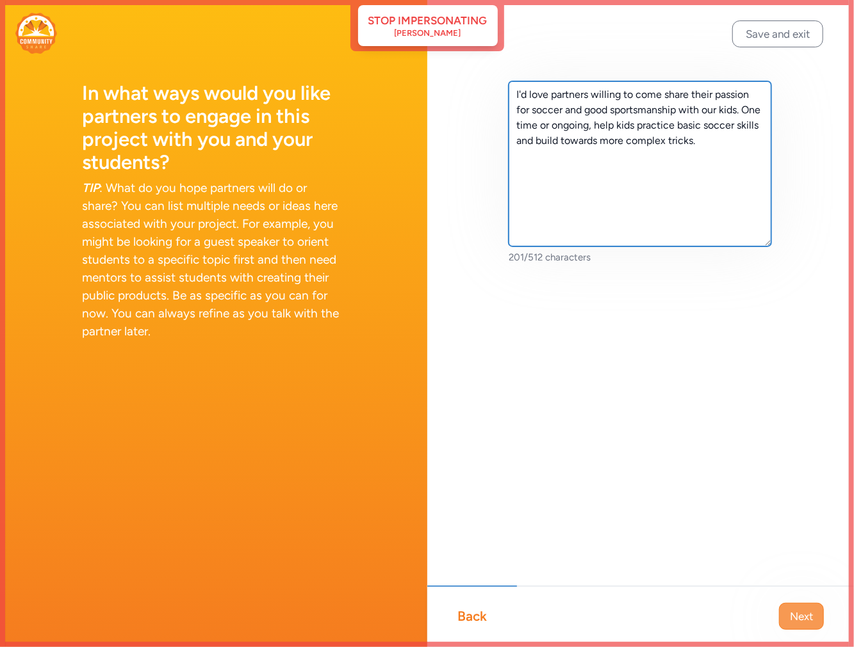
type textarea "I'd love partners willing to come share their passion for soccer and good sport…"
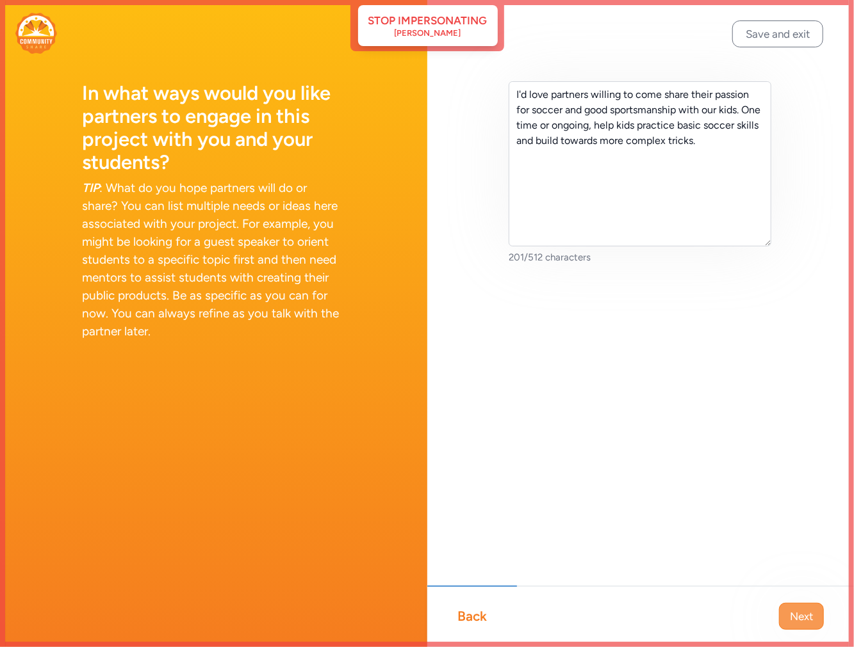
click at [802, 623] on span "Next" at bounding box center [801, 616] width 23 height 15
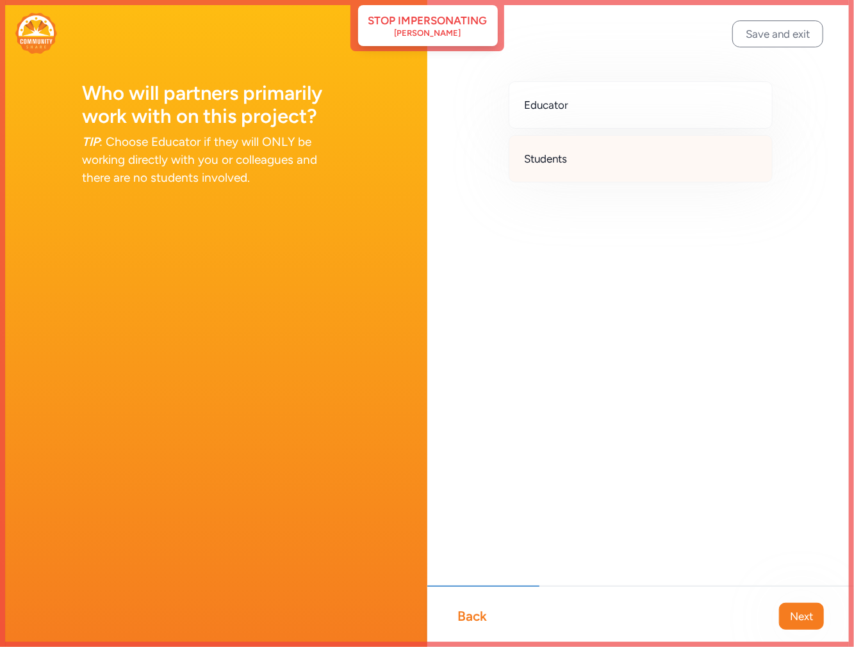
click at [577, 157] on div "Students" at bounding box center [640, 158] width 264 height 47
click at [818, 616] on button "Next" at bounding box center [801, 616] width 45 height 27
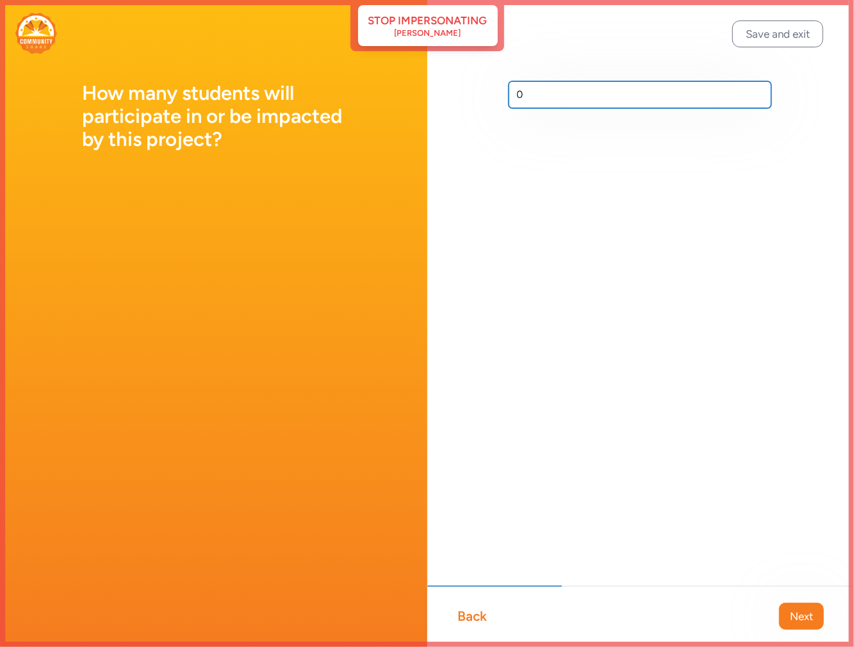
drag, startPoint x: 553, startPoint y: 94, endPoint x: 492, endPoint y: 92, distance: 60.9
click at [492, 92] on div "0" at bounding box center [640, 115] width 427 height 231
type input "12"
click at [799, 617] on span "Next" at bounding box center [801, 616] width 23 height 15
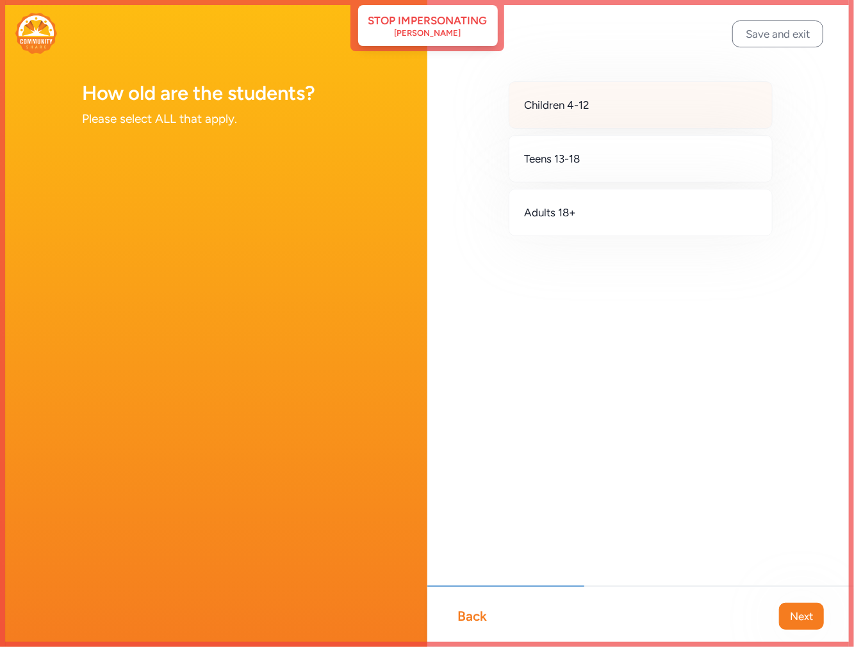
click at [594, 104] on div "Children 4-12" at bounding box center [640, 104] width 264 height 47
click at [811, 622] on span "Next" at bounding box center [801, 616] width 23 height 15
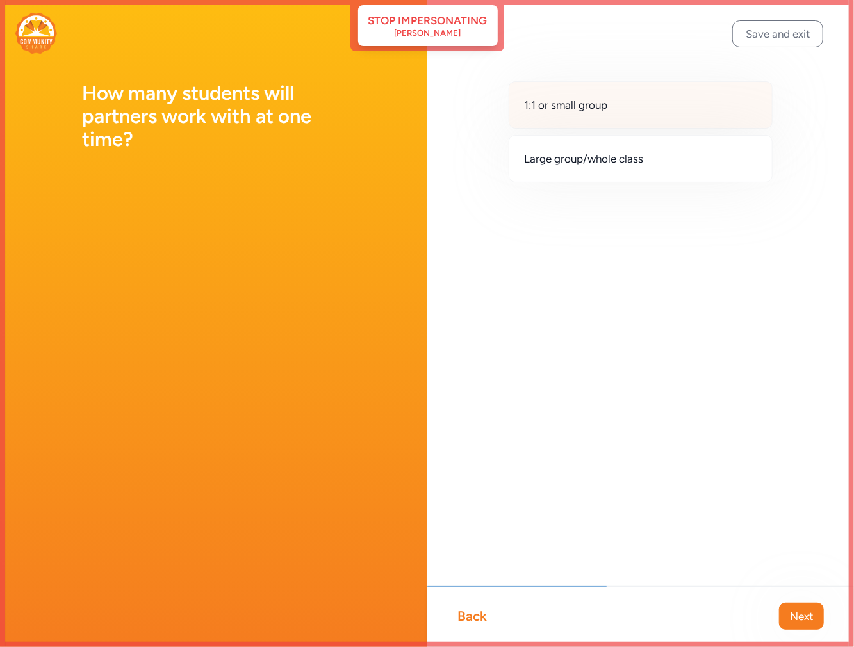
click at [635, 111] on div "1:1 or small group" at bounding box center [640, 104] width 264 height 47
click at [805, 619] on span "Next" at bounding box center [801, 616] width 23 height 15
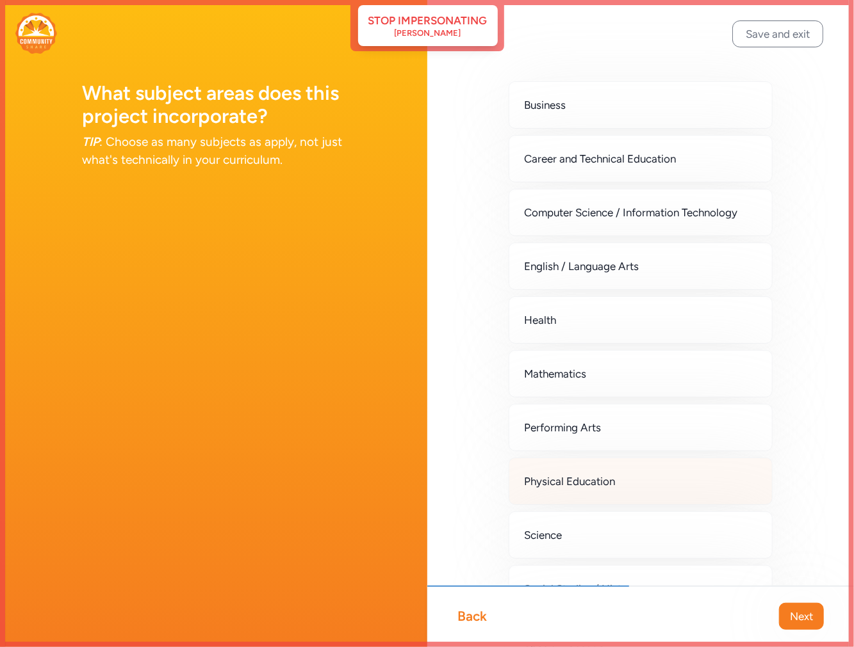
click at [625, 481] on div "Physical Education" at bounding box center [640, 481] width 264 height 47
click at [809, 619] on span "Next" at bounding box center [801, 616] width 23 height 15
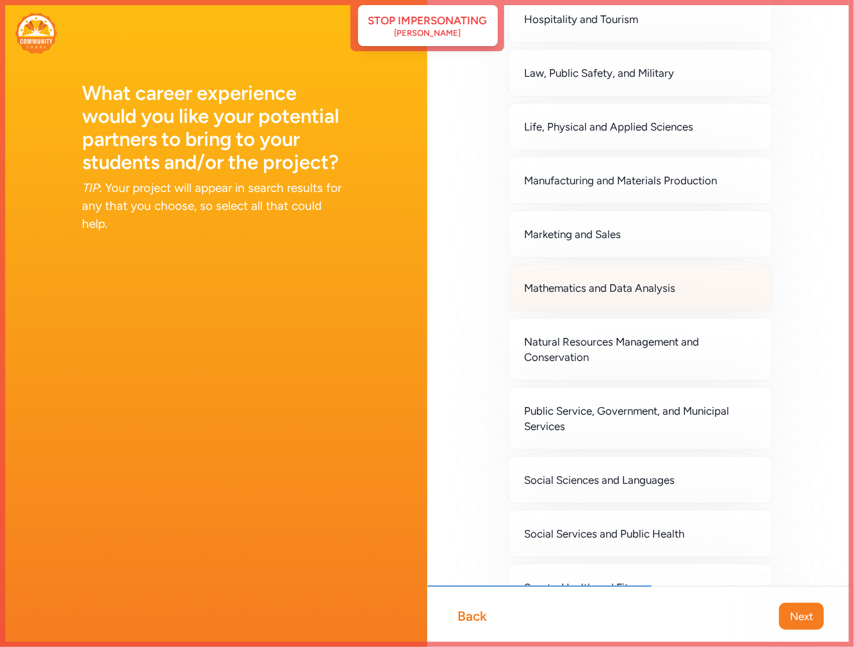
scroll to position [854, 0]
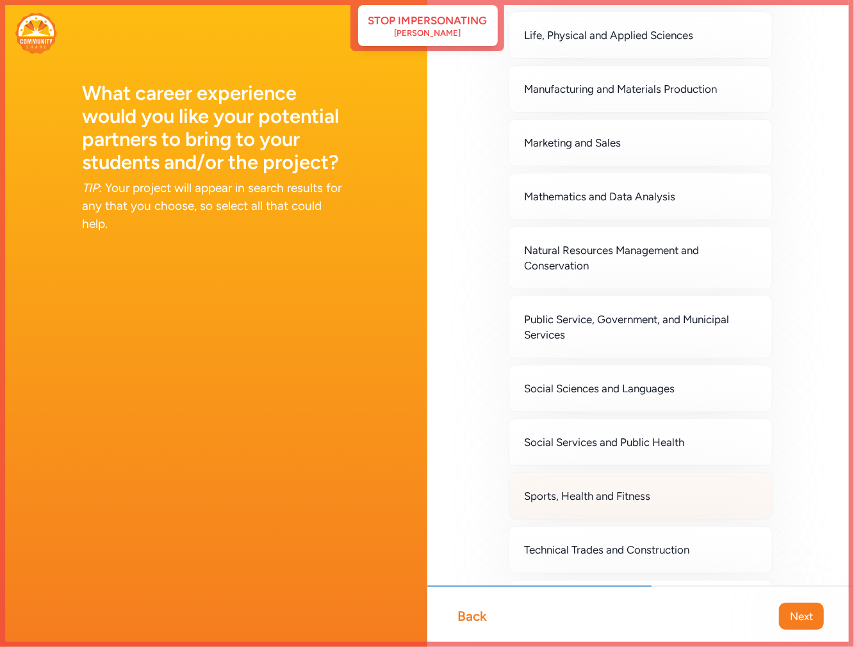
click at [607, 520] on div "Sports, Health and Fitness" at bounding box center [640, 496] width 264 height 47
click at [813, 622] on button "Next" at bounding box center [801, 616] width 45 height 27
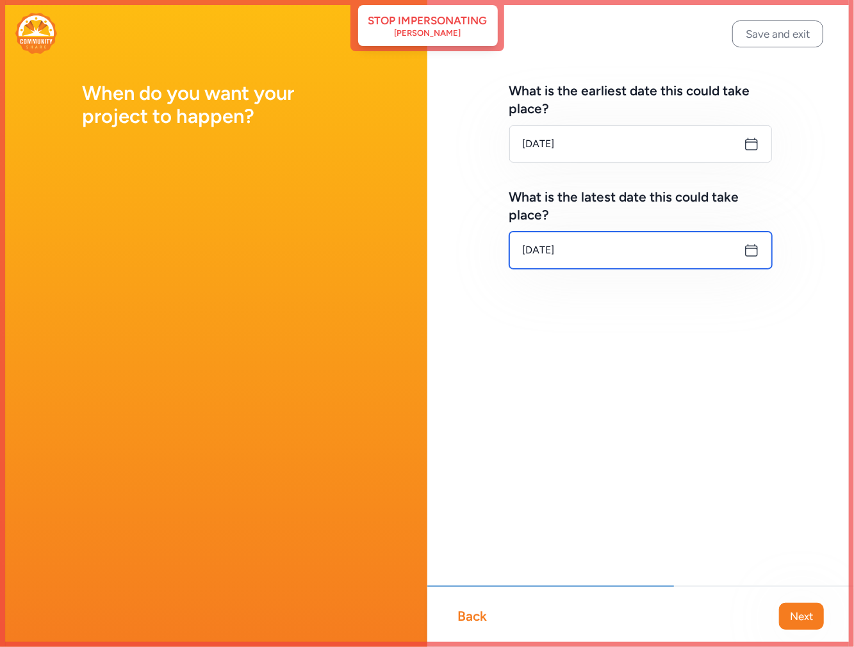
click at [571, 259] on input "[DATE]" at bounding box center [640, 250] width 263 height 37
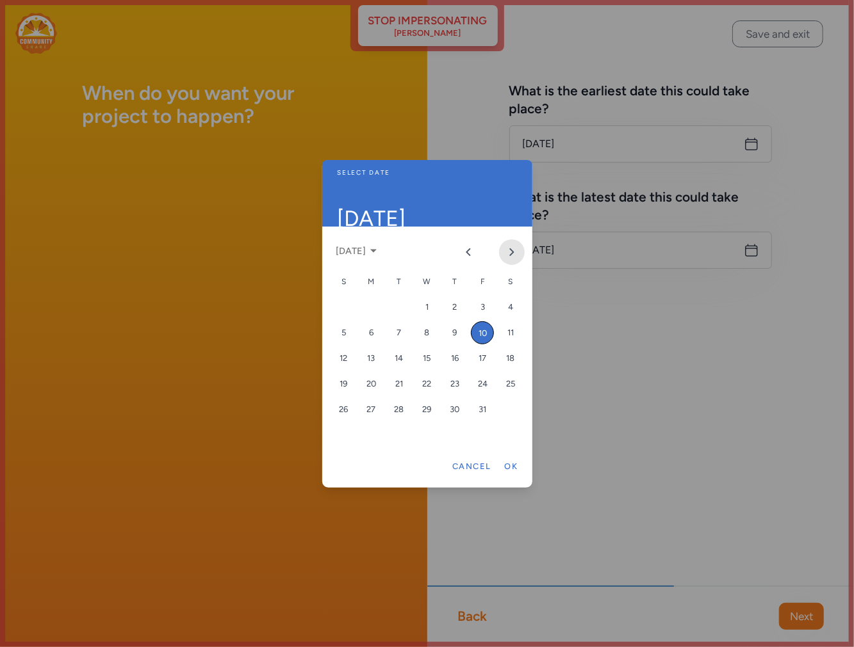
click at [514, 252] on icon "Next month" at bounding box center [512, 252] width 10 height 10
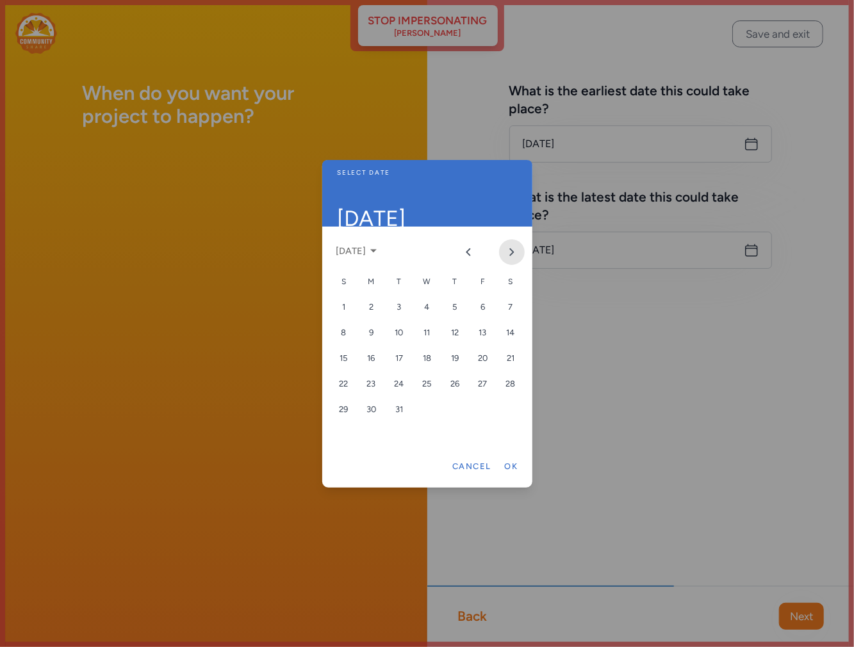
click at [514, 252] on icon "Next month" at bounding box center [512, 252] width 10 height 10
click at [481, 359] on div "15" at bounding box center [482, 358] width 23 height 23
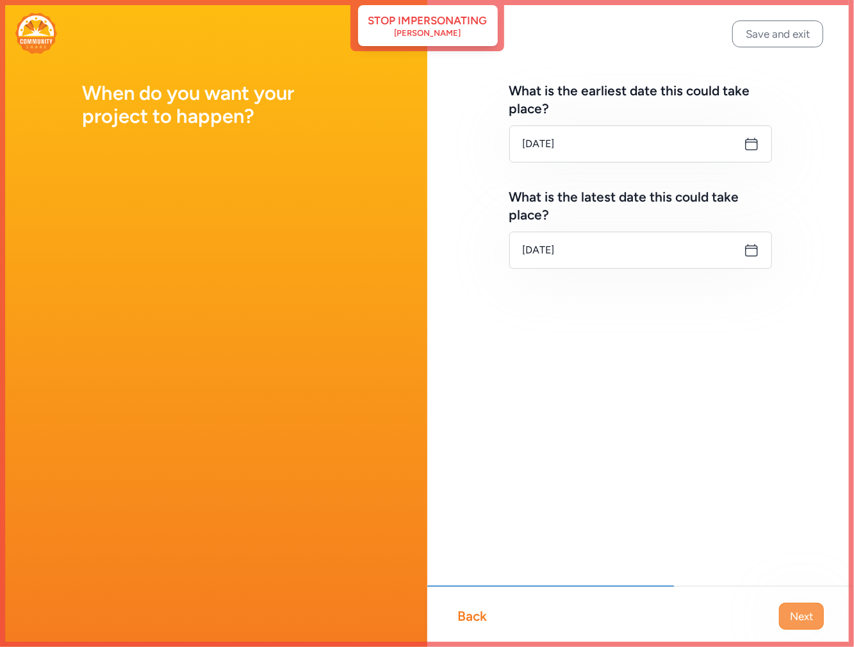
click at [811, 610] on span "Next" at bounding box center [801, 616] width 23 height 15
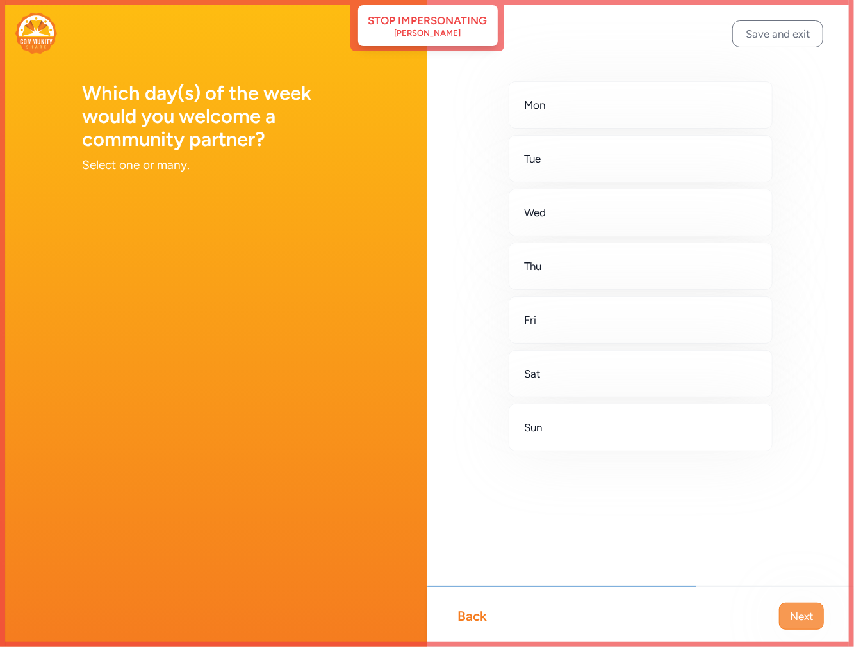
click at [806, 617] on span "Next" at bounding box center [801, 616] width 23 height 15
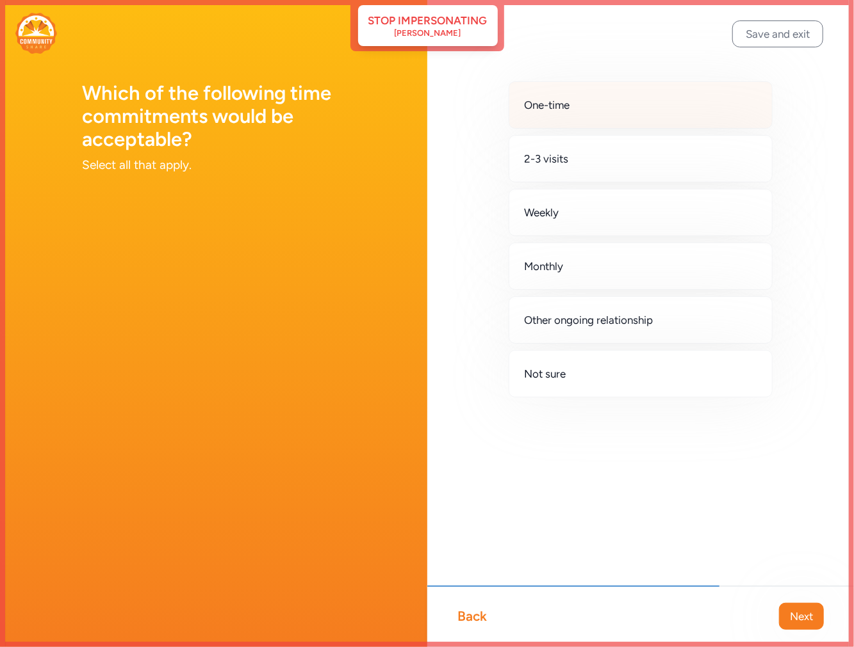
click at [551, 122] on div "One-time" at bounding box center [640, 104] width 264 height 47
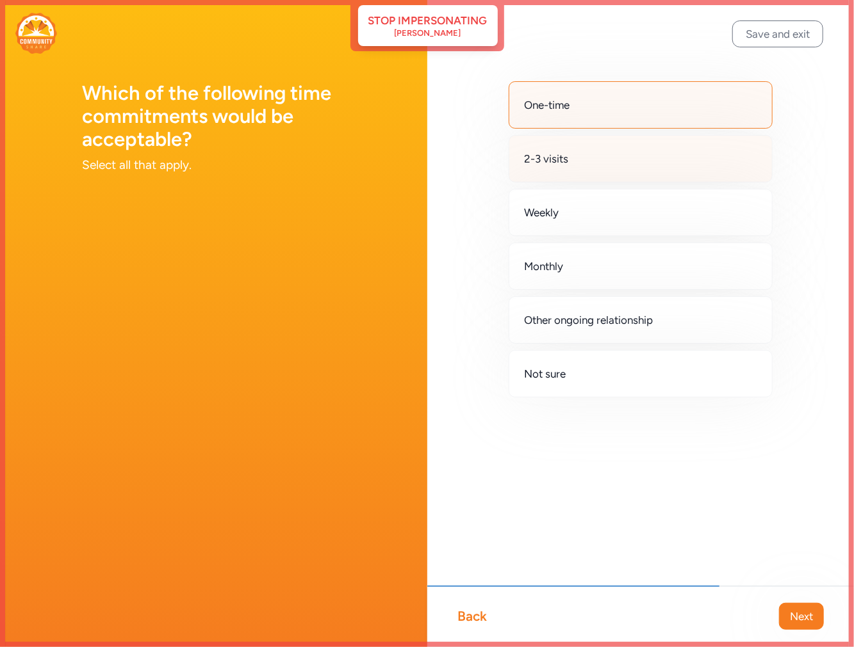
click at [553, 169] on div "2-3 visits" at bounding box center [640, 158] width 264 height 47
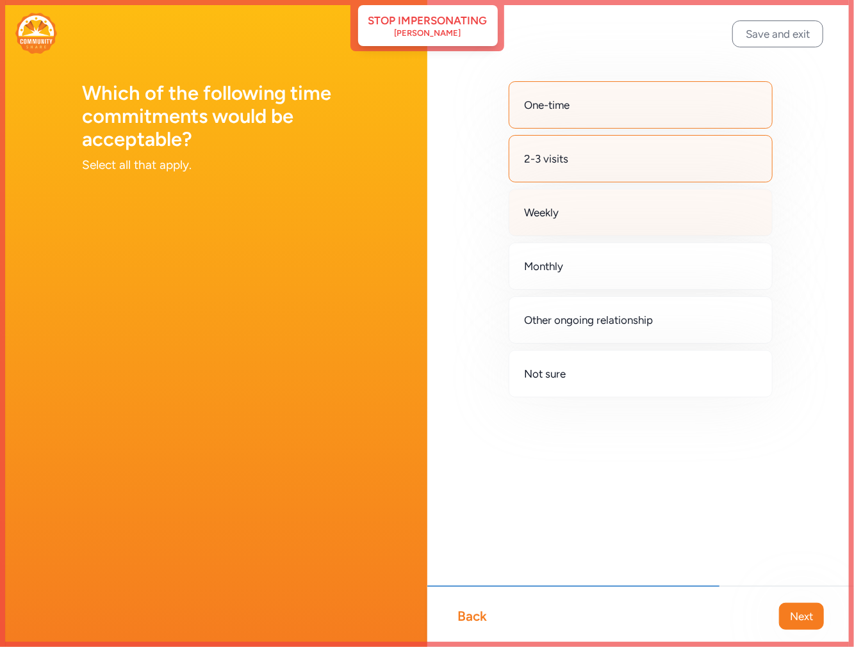
click at [557, 219] on span "Weekly" at bounding box center [541, 212] width 35 height 15
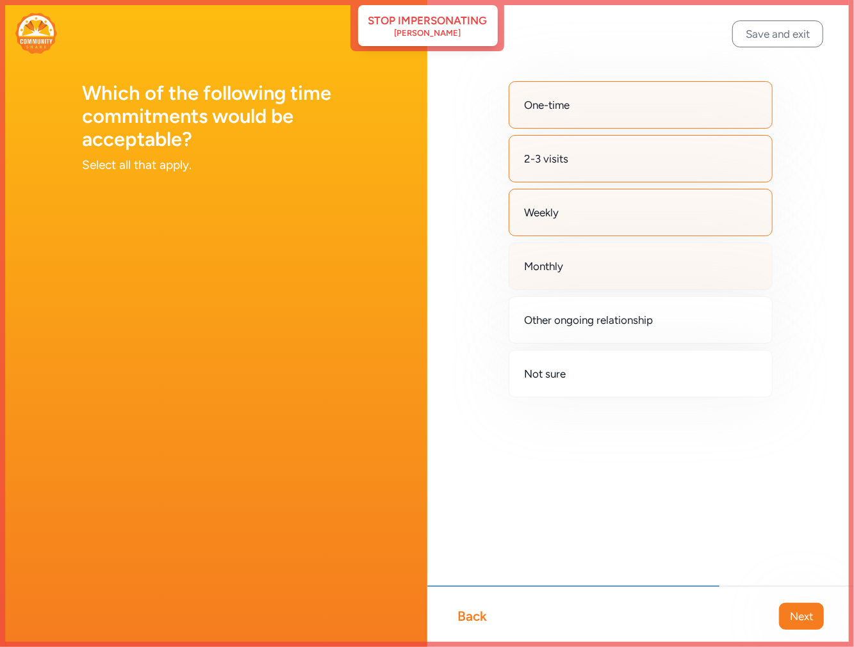
click at [559, 265] on span "Monthly" at bounding box center [543, 266] width 39 height 15
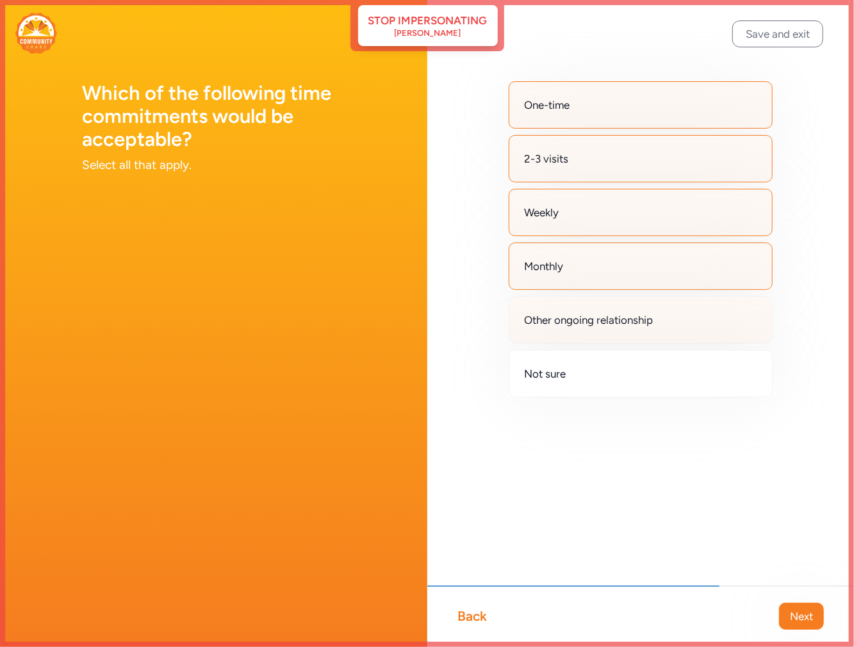
click at [588, 327] on span "Other ongoing relationship" at bounding box center [588, 320] width 129 height 15
click at [808, 613] on span "Next" at bounding box center [801, 616] width 23 height 15
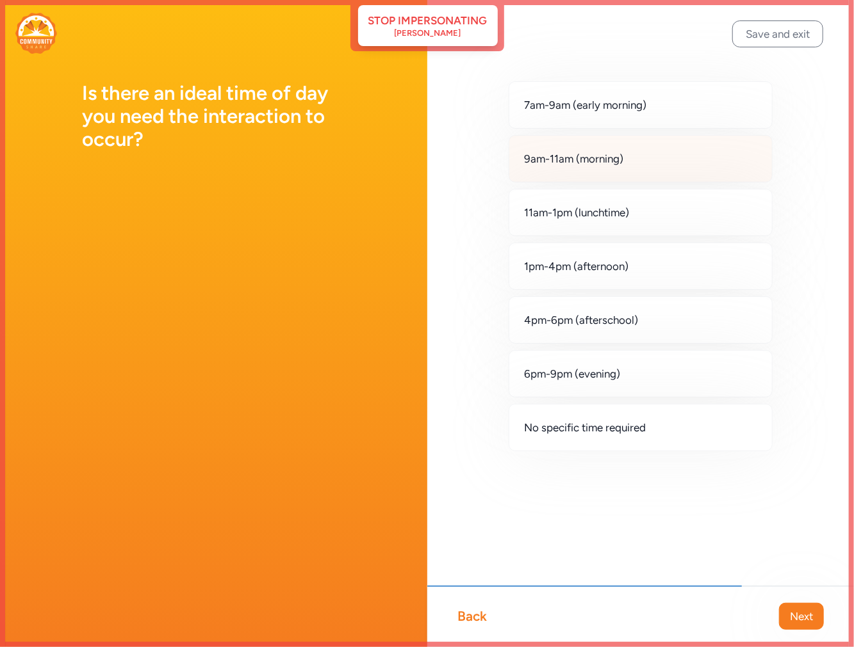
click at [567, 154] on span "9am-11am (morning)" at bounding box center [573, 158] width 99 height 15
click at [802, 622] on span "Next" at bounding box center [801, 616] width 23 height 15
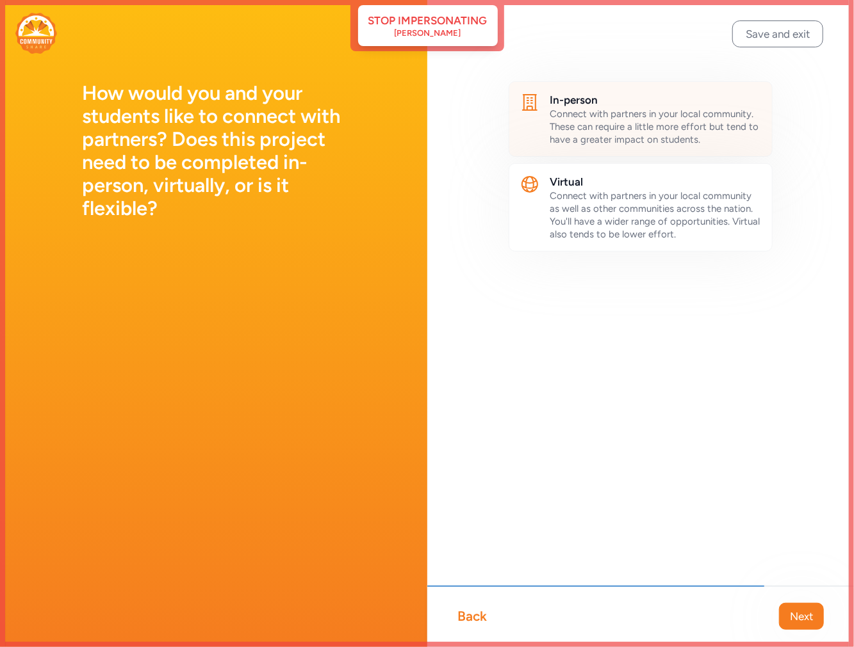
click at [647, 131] on span "Connect with partners in your local community. These can require a little more …" at bounding box center [654, 126] width 209 height 37
click at [815, 613] on button "Next" at bounding box center [801, 616] width 45 height 27
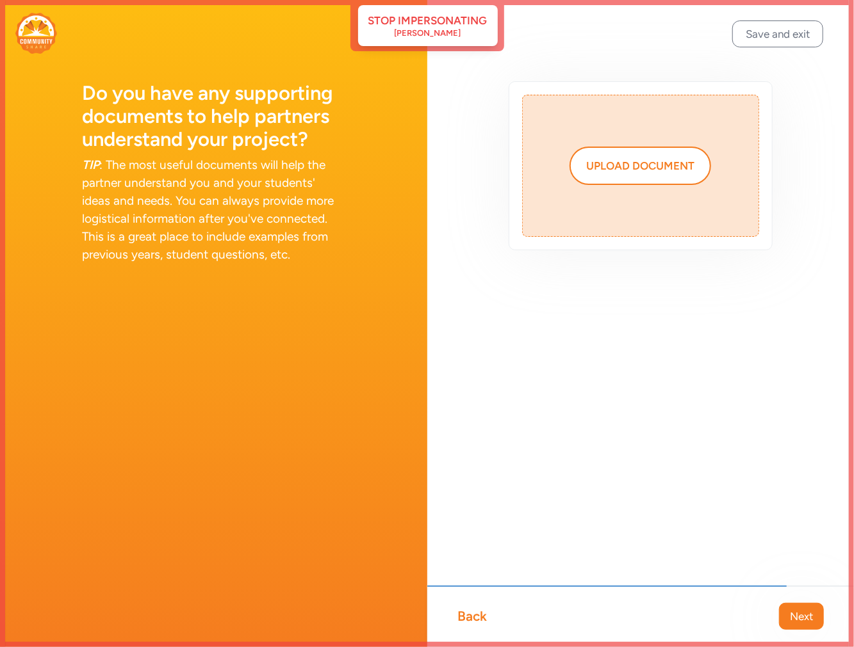
click at [466, 616] on div "Back" at bounding box center [472, 617] width 29 height 18
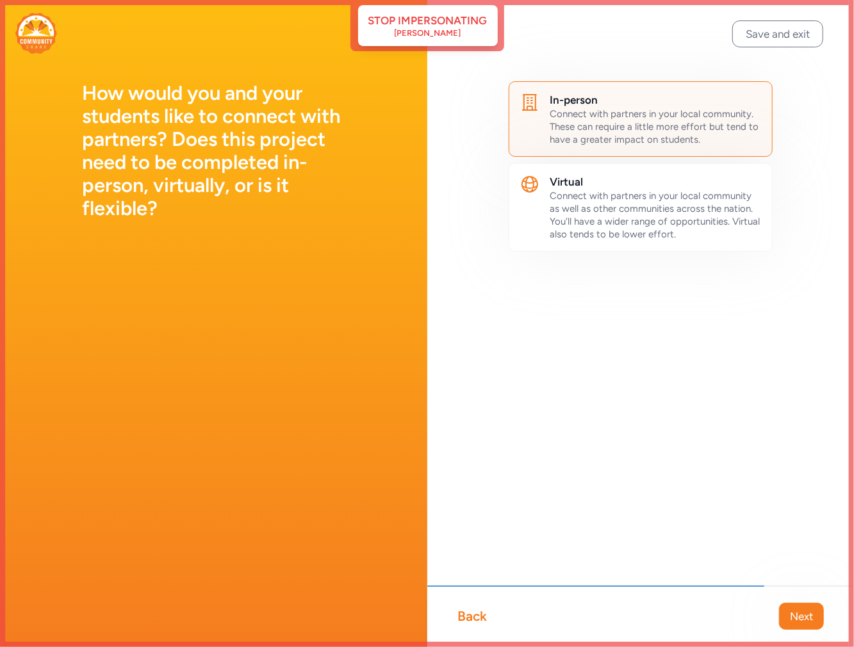
click at [466, 616] on div "Back" at bounding box center [472, 617] width 29 height 18
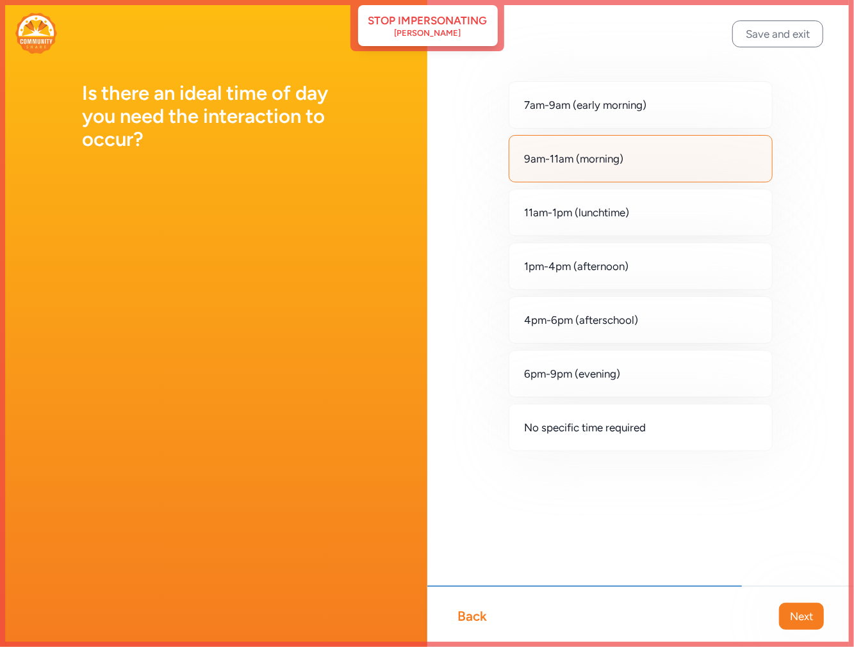
click at [466, 616] on div "Back" at bounding box center [472, 617] width 29 height 18
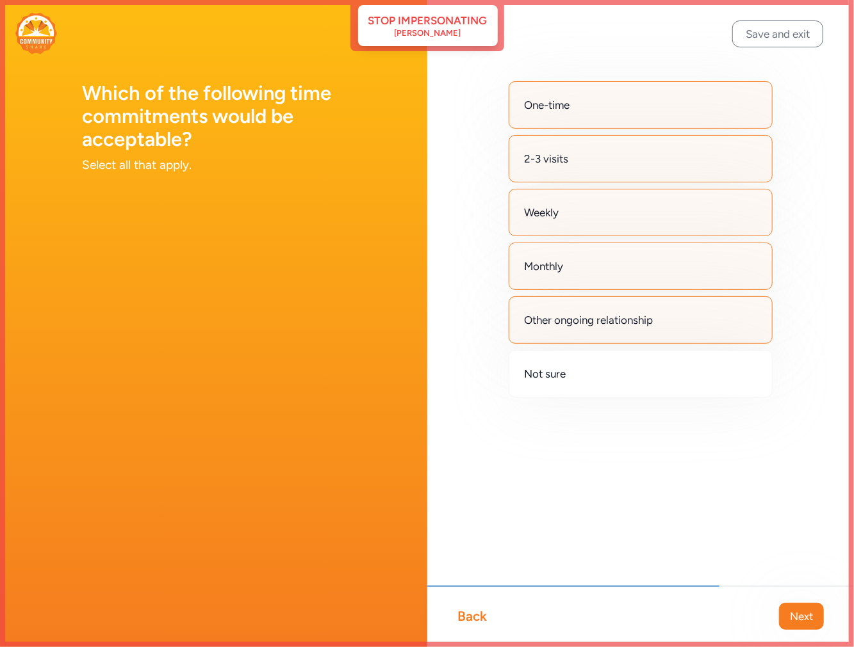
click at [466, 616] on div "Back" at bounding box center [472, 617] width 29 height 18
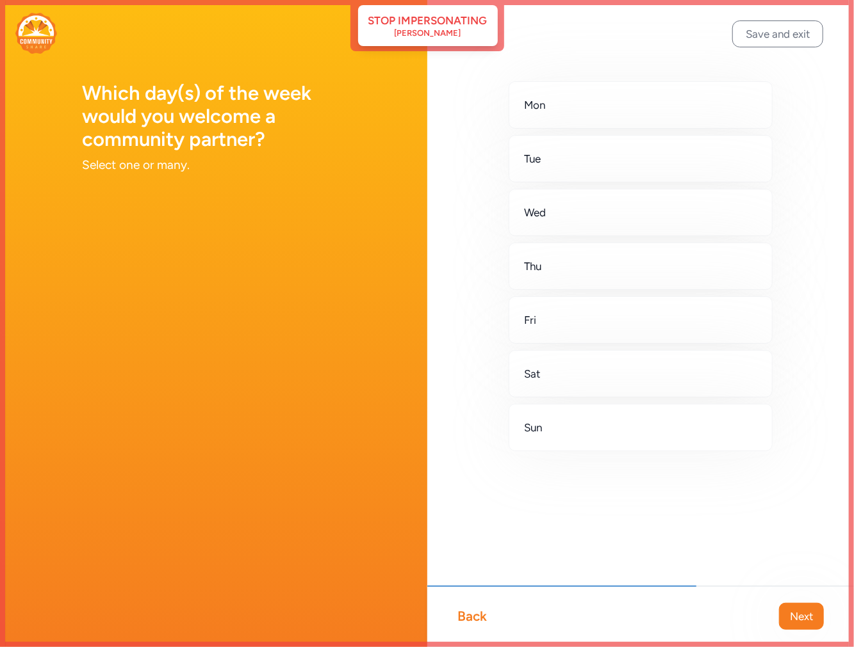
click at [466, 616] on div "Back" at bounding box center [472, 617] width 29 height 18
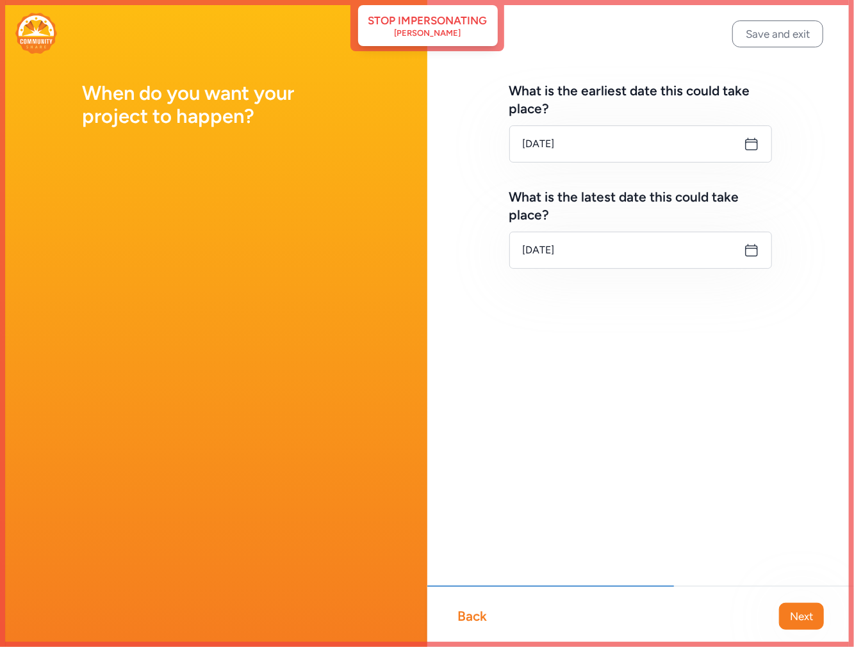
click at [466, 616] on div "Back" at bounding box center [472, 617] width 29 height 18
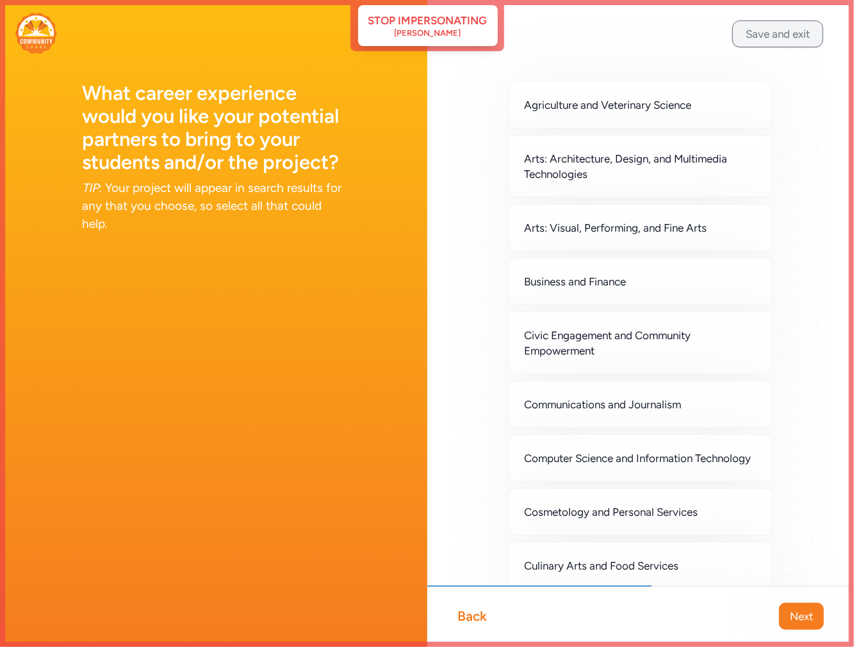
click at [760, 34] on button "Save and exit" at bounding box center [777, 33] width 91 height 27
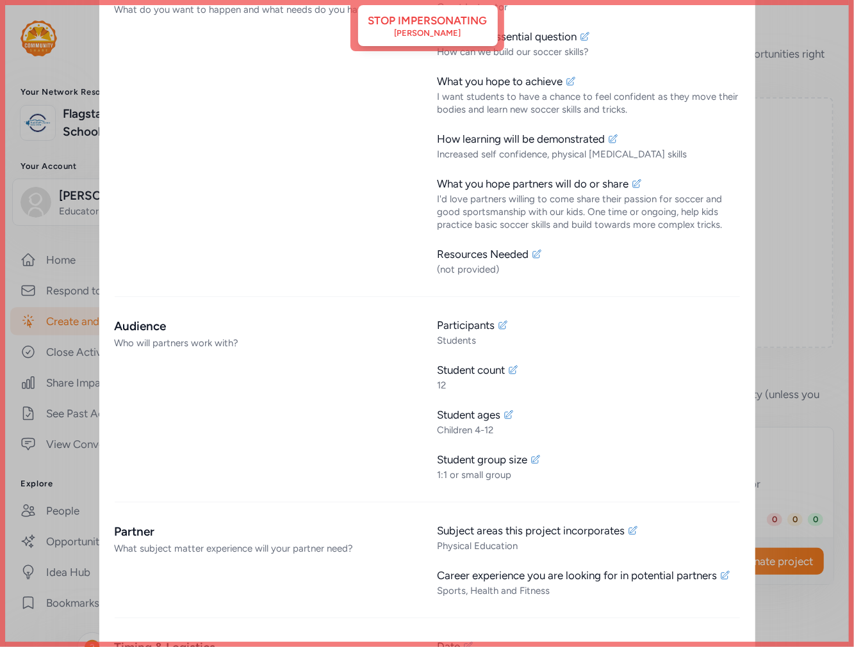
scroll to position [291, 0]
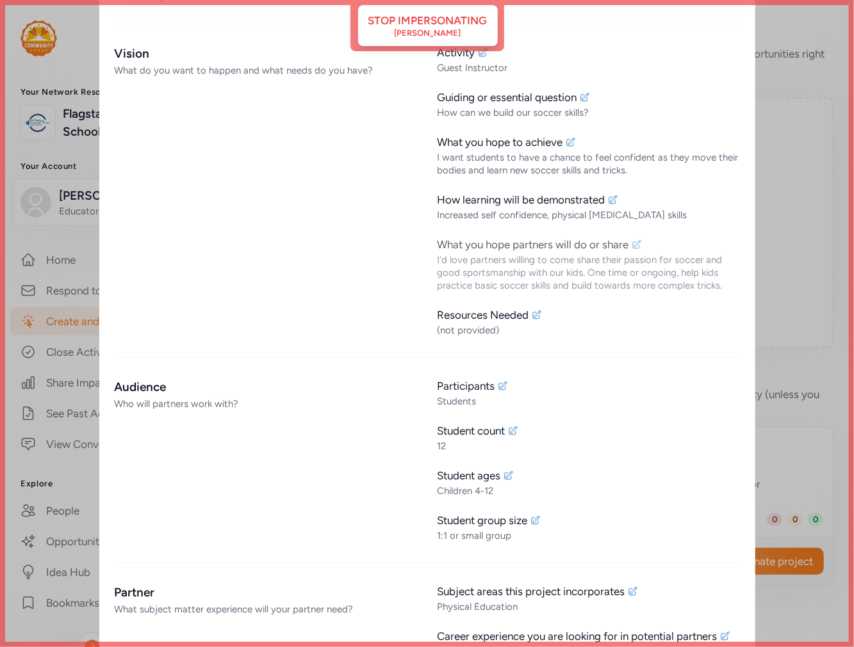
click at [634, 244] on icon at bounding box center [637, 244] width 8 height 8
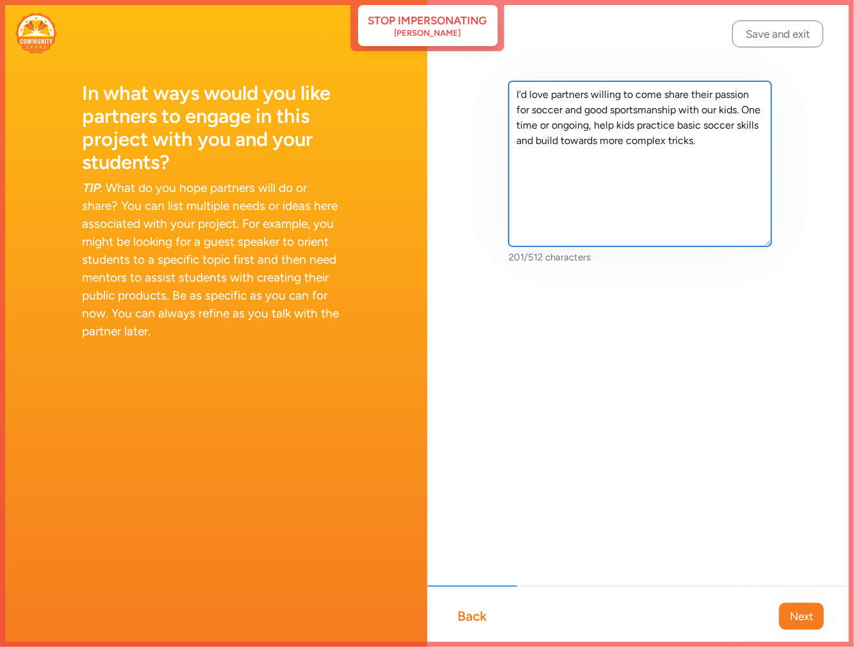
click at [735, 145] on textarea "I'd love partners willing to come share their passion for soccer and good sport…" at bounding box center [639, 163] width 263 height 165
type textarea "I'd love partners willing to come share their passion for soccer and good sport…"
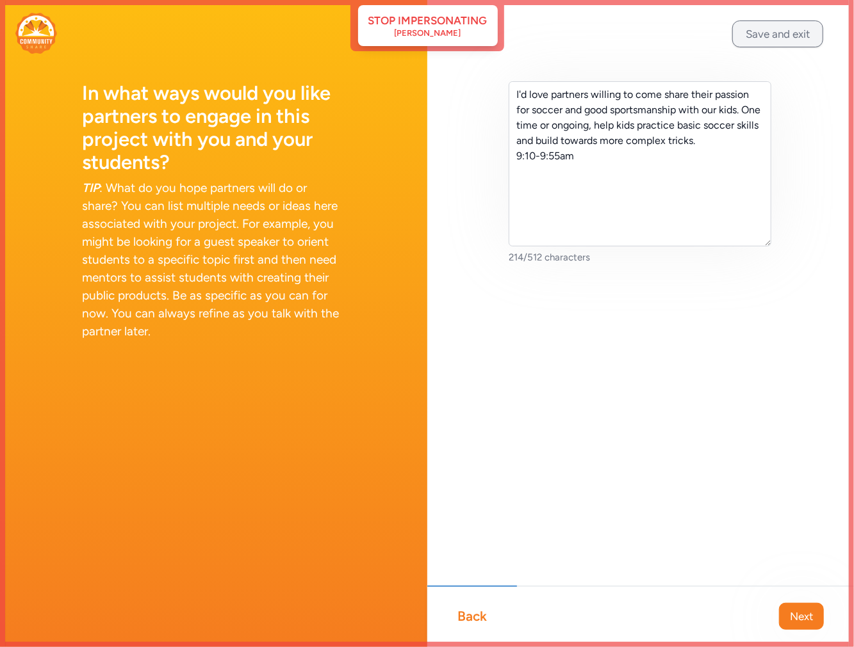
click at [792, 29] on button "Save and exit" at bounding box center [777, 33] width 91 height 27
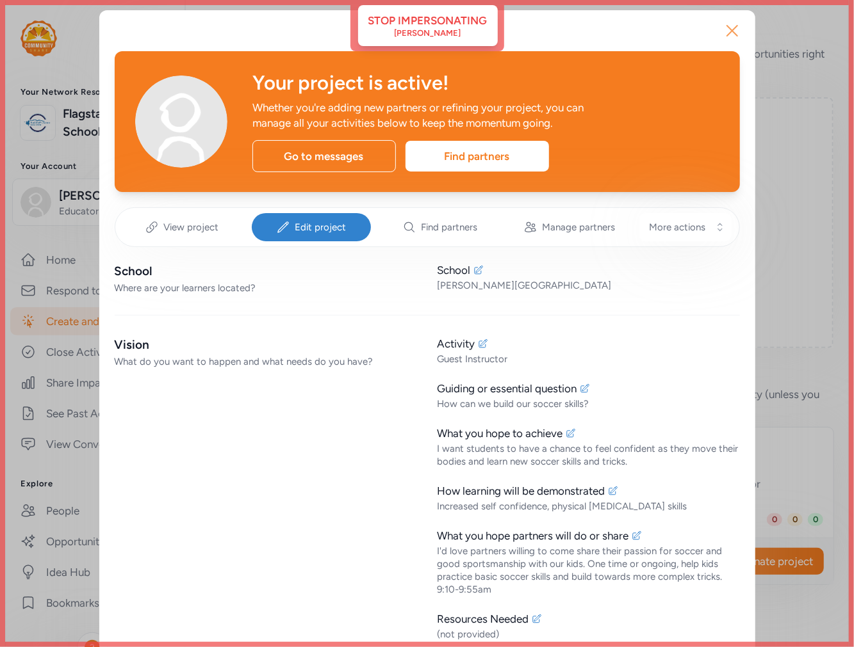
click at [729, 29] on icon "button" at bounding box center [732, 30] width 20 height 20
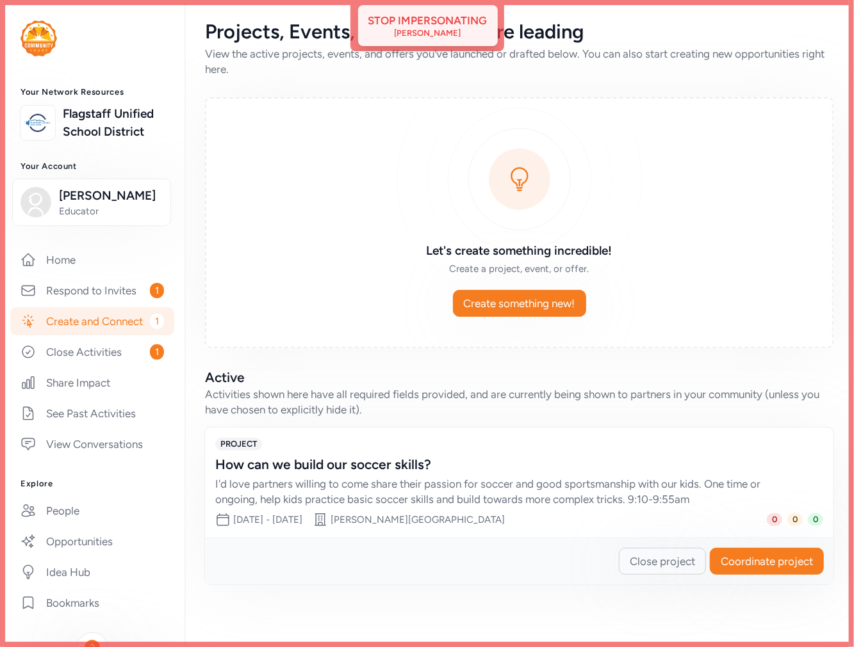
click at [460, 28] on div "[PERSON_NAME]" at bounding box center [427, 33] width 67 height 10
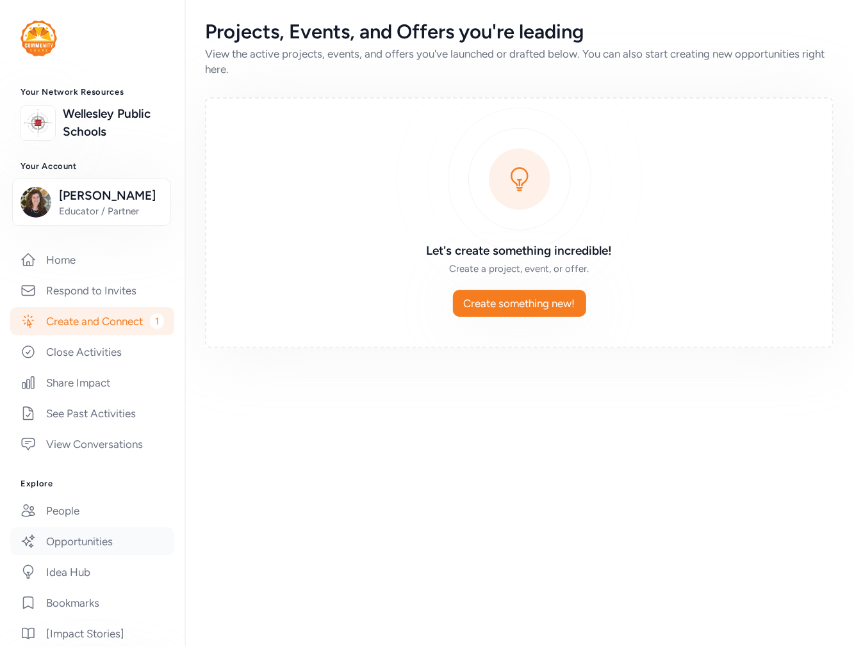
click at [88, 556] on link "Opportunities" at bounding box center [92, 542] width 164 height 28
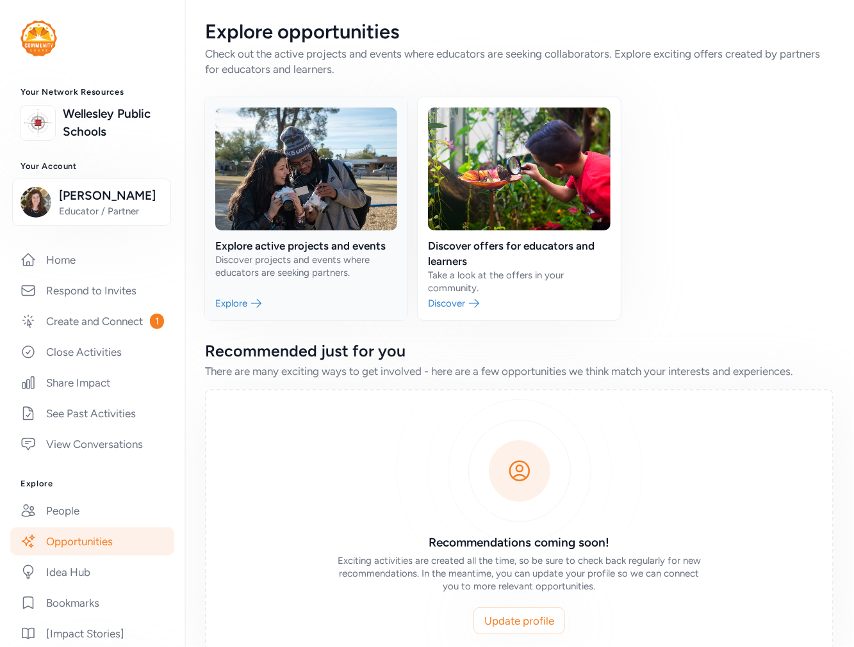
click at [334, 258] on link at bounding box center [306, 208] width 202 height 223
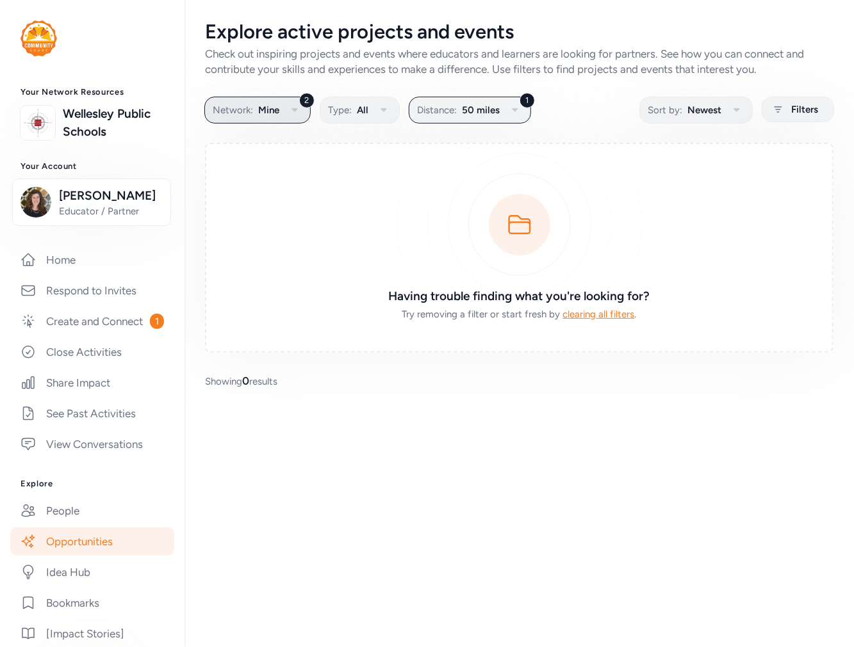
click at [252, 108] on button "2 Network: Mine" at bounding box center [257, 110] width 106 height 27
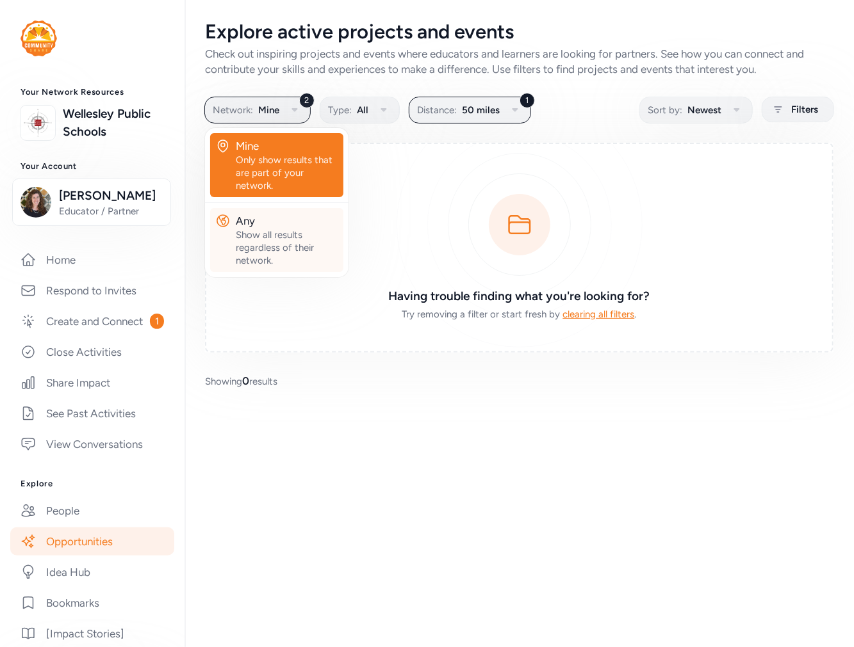
click at [269, 226] on div "Any" at bounding box center [287, 220] width 102 height 15
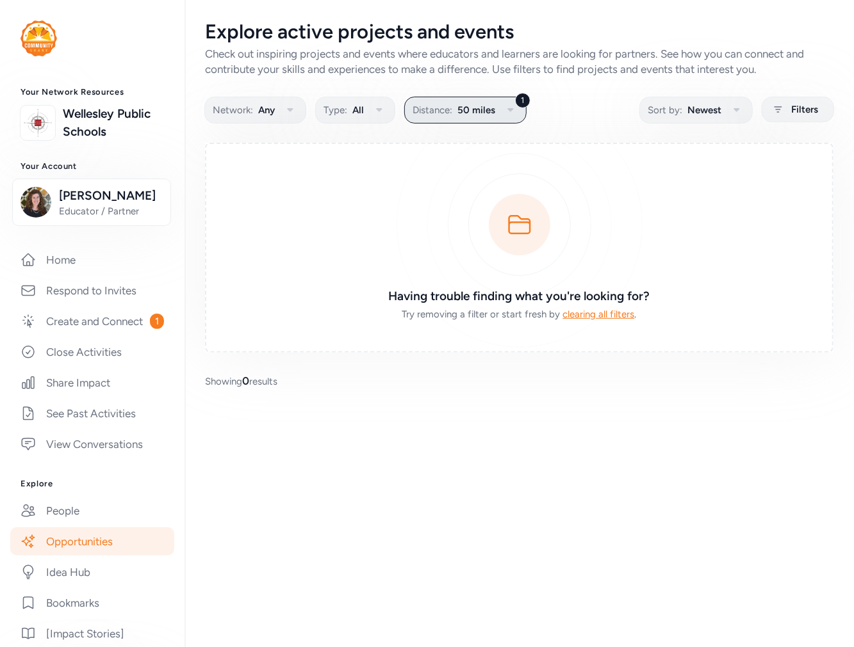
click at [464, 110] on span "50 miles" at bounding box center [476, 109] width 38 height 15
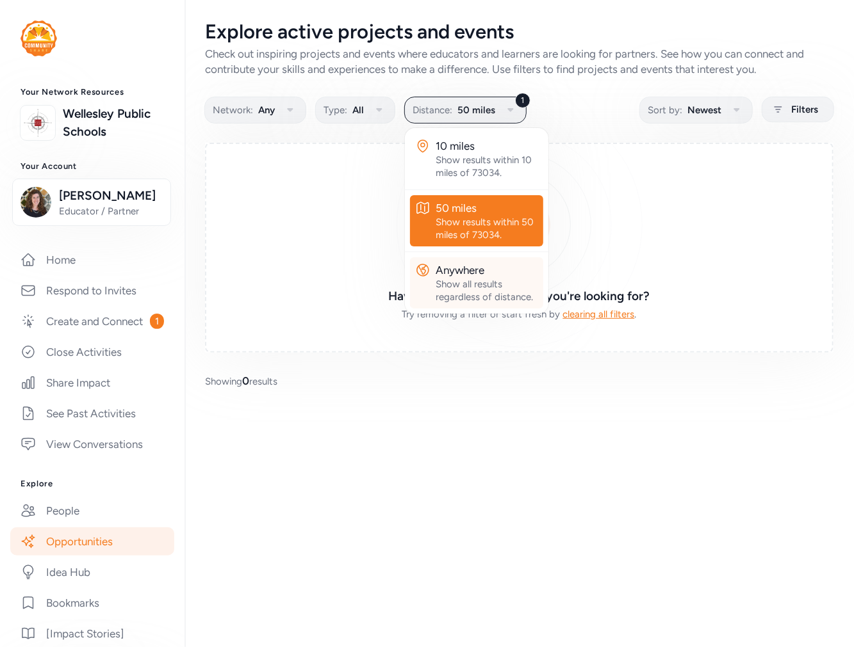
click at [464, 284] on div "Show all results regardless of distance." at bounding box center [486, 291] width 102 height 26
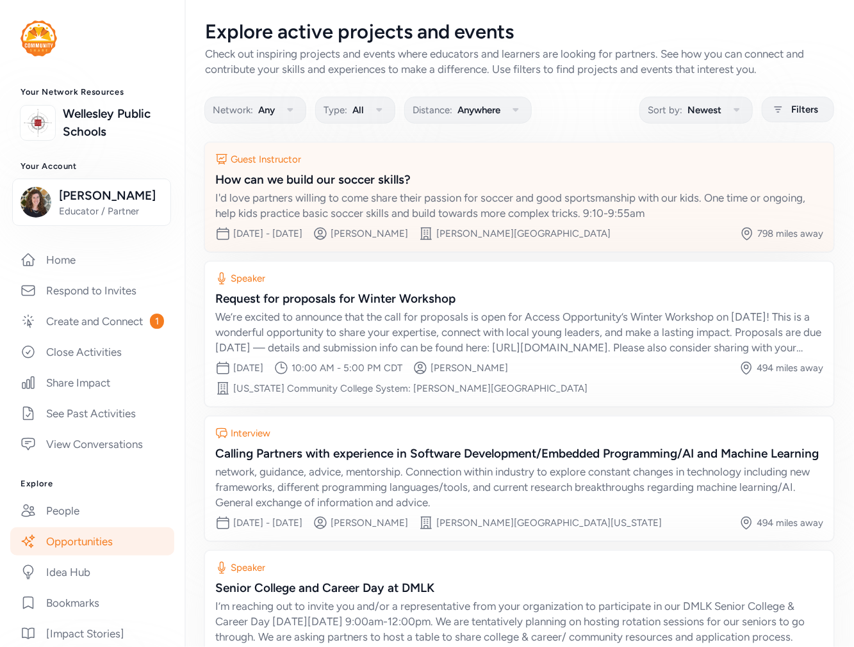
click at [493, 159] on div "Guest Instructor" at bounding box center [519, 159] width 608 height 13
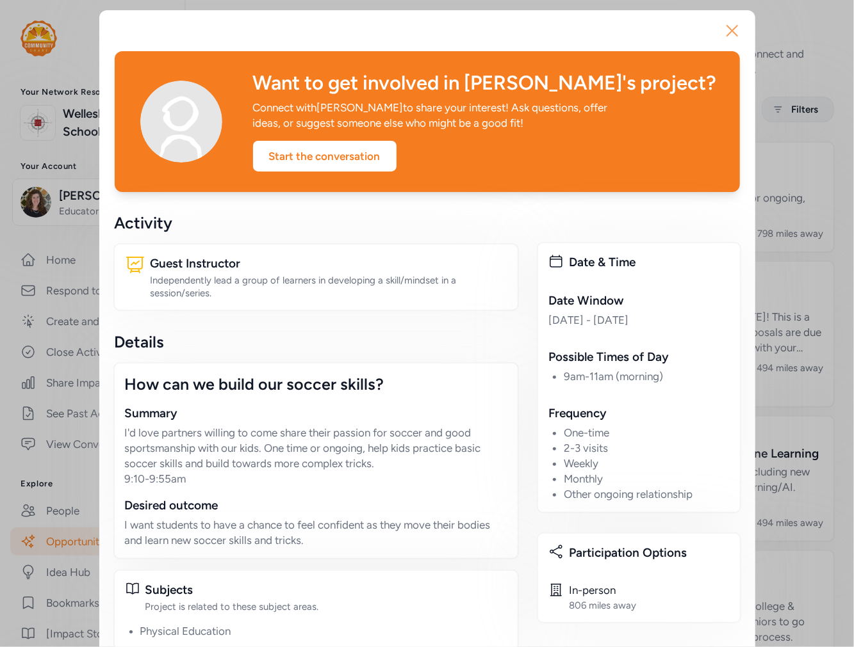
click at [728, 31] on icon "button" at bounding box center [732, 30] width 20 height 20
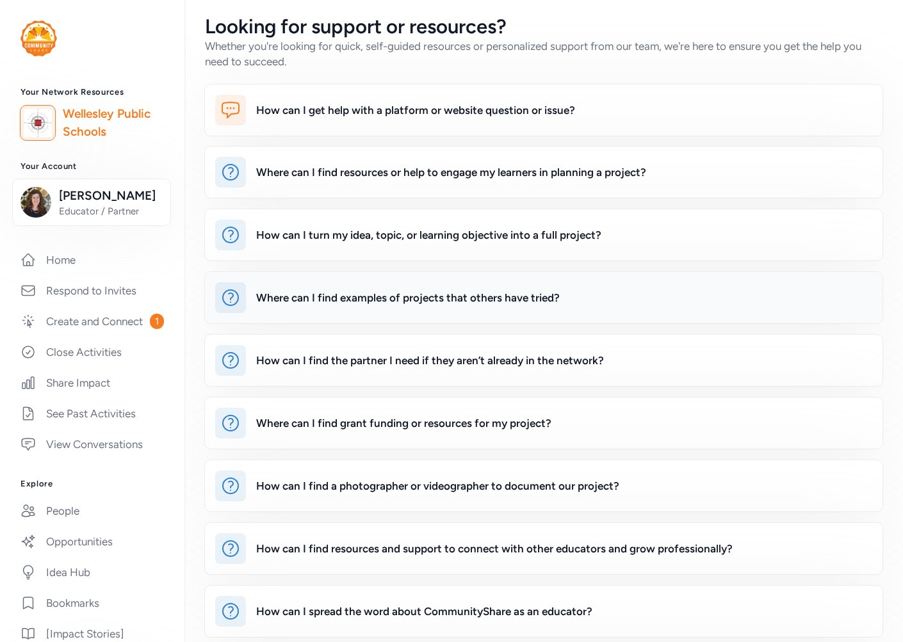
scroll to position [278, 0]
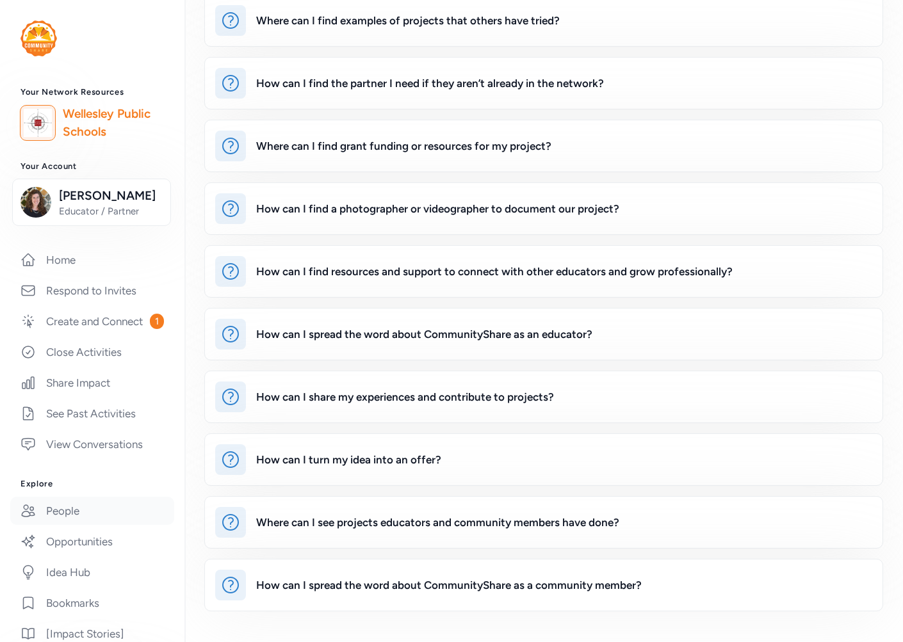
click at [56, 525] on link "People" at bounding box center [92, 511] width 164 height 28
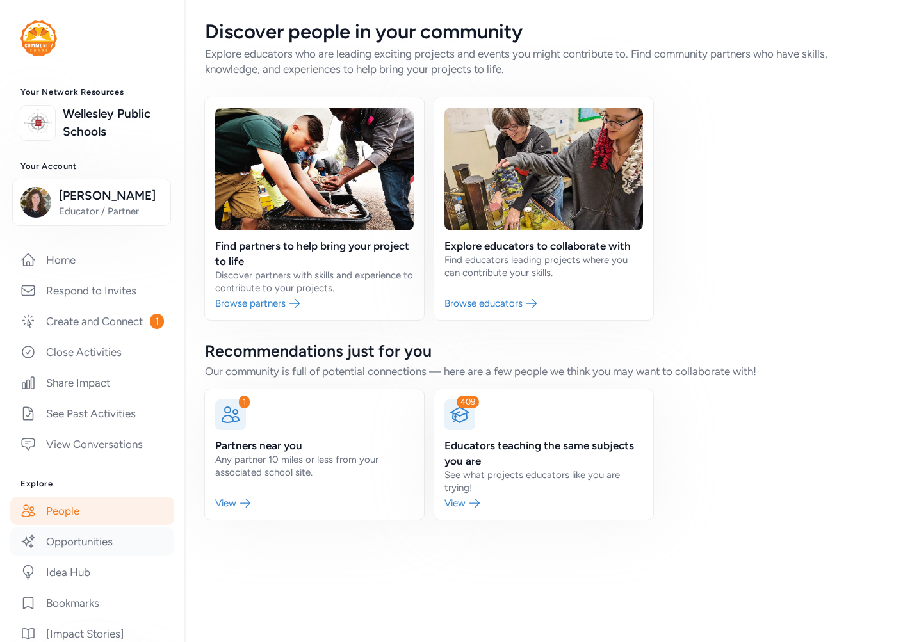
click at [76, 556] on link "Opportunities" at bounding box center [92, 542] width 164 height 28
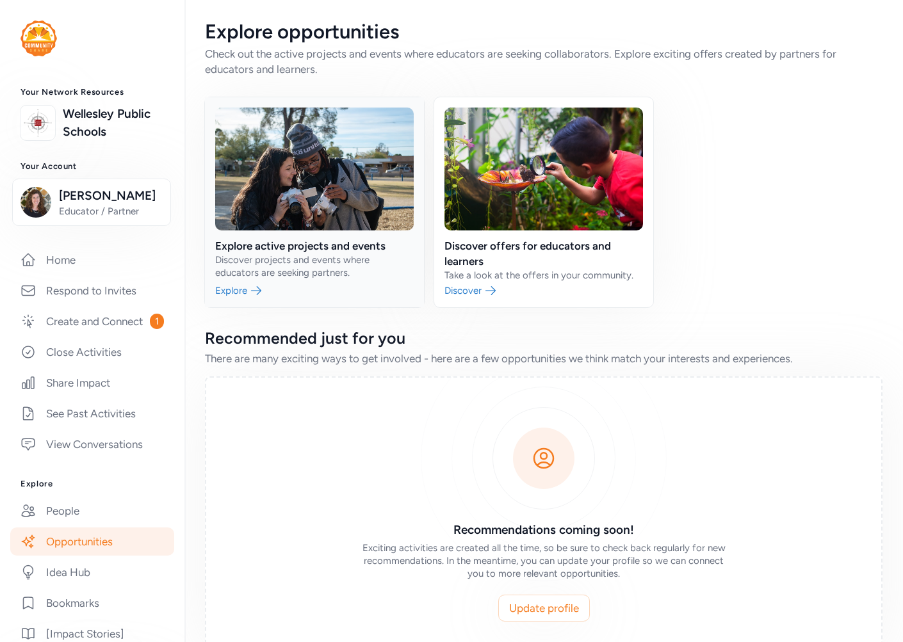
click at [321, 270] on link at bounding box center [314, 202] width 219 height 210
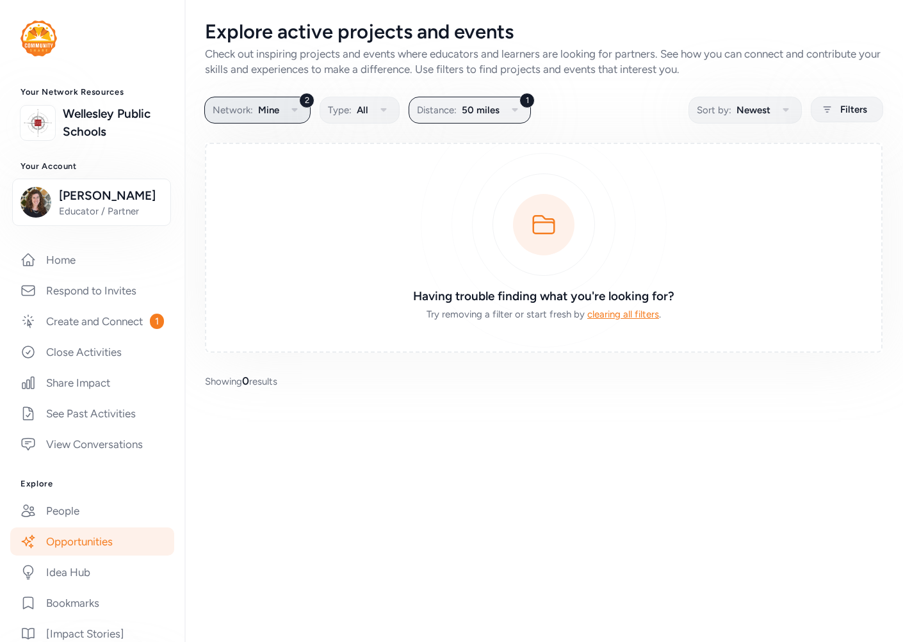
click at [271, 114] on span "Mine" at bounding box center [268, 109] width 21 height 15
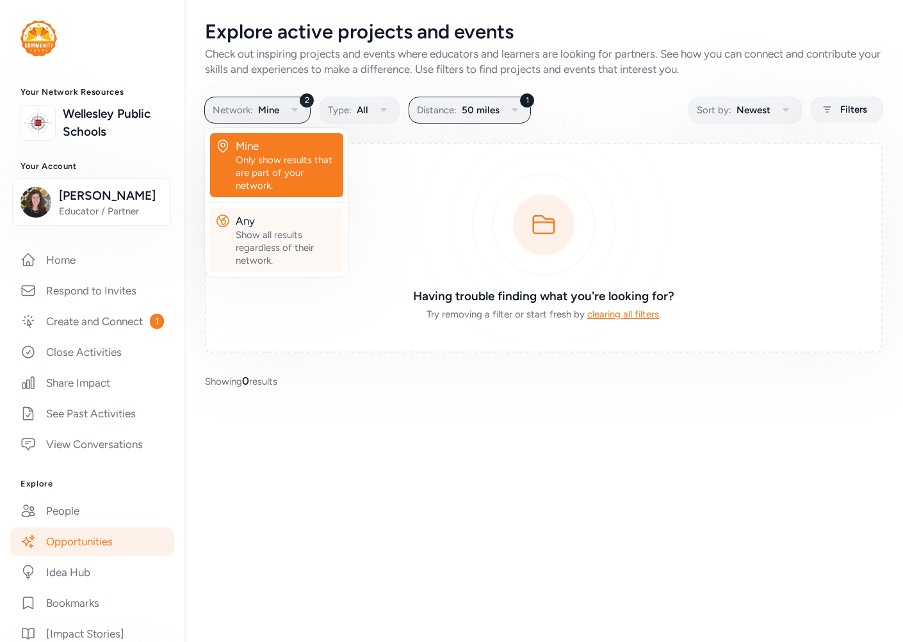
click at [278, 234] on div "Show all results regardless of their network." at bounding box center [287, 248] width 102 height 38
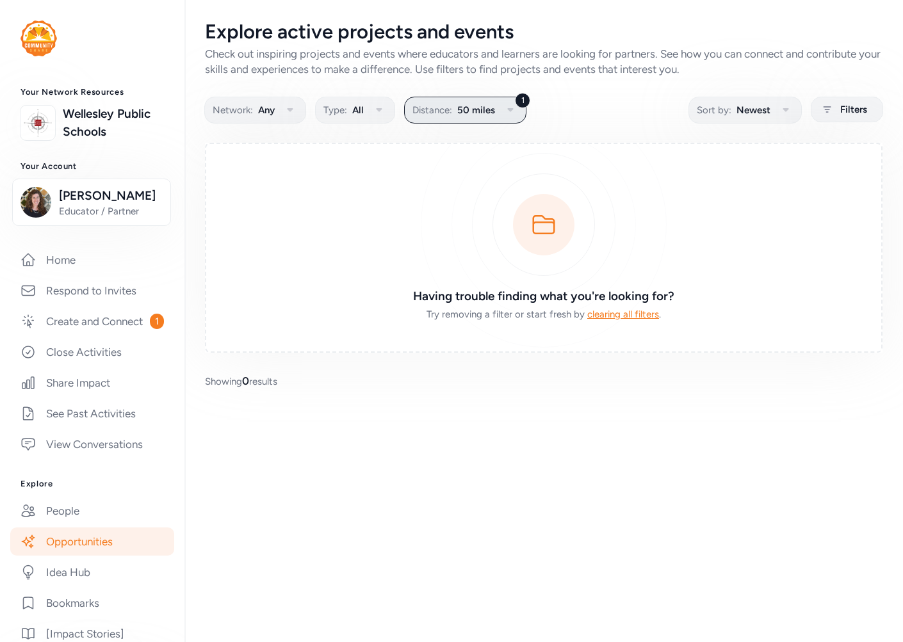
click at [467, 110] on span "50 miles" at bounding box center [476, 109] width 38 height 15
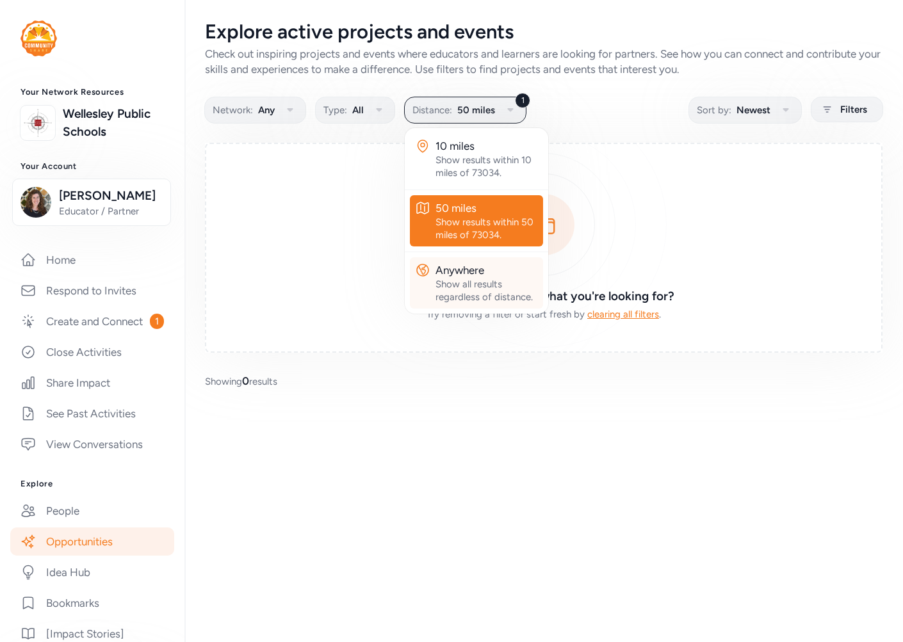
click at [468, 271] on div "Anywhere" at bounding box center [486, 270] width 102 height 15
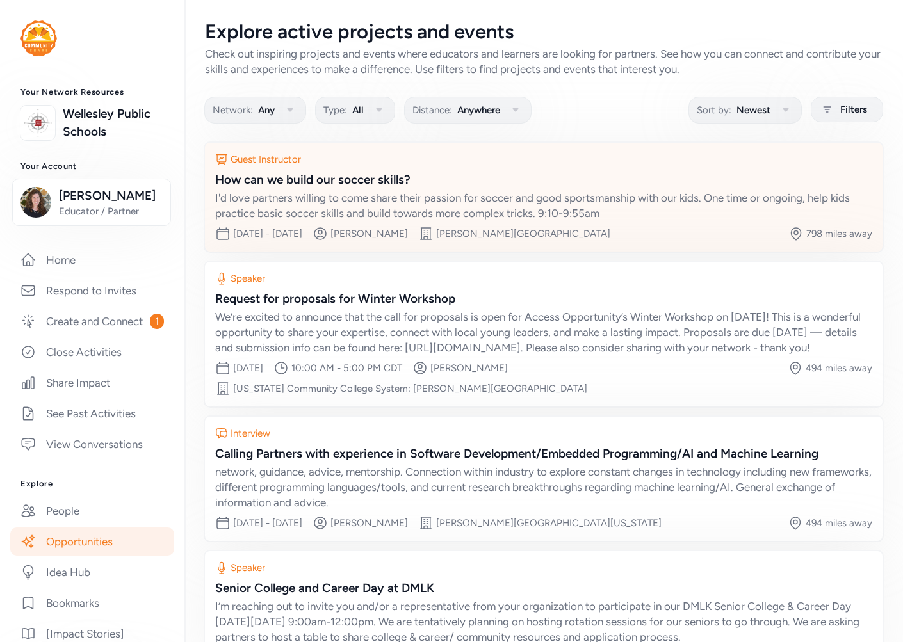
click at [385, 192] on div "I'd love partners willing to come share their passion for soccer and good sport…" at bounding box center [543, 205] width 657 height 31
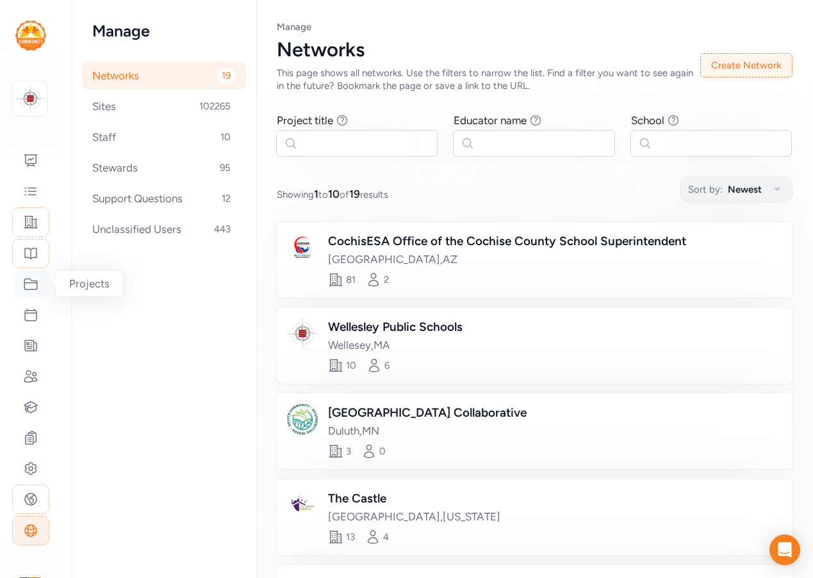
click at [28, 295] on div at bounding box center [31, 284] width 36 height 28
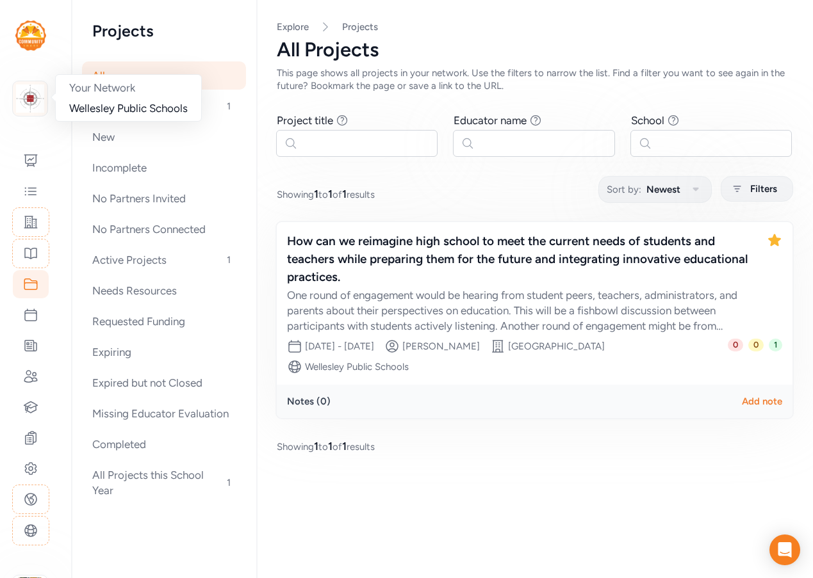
click at [42, 99] on img at bounding box center [30, 99] width 28 height 28
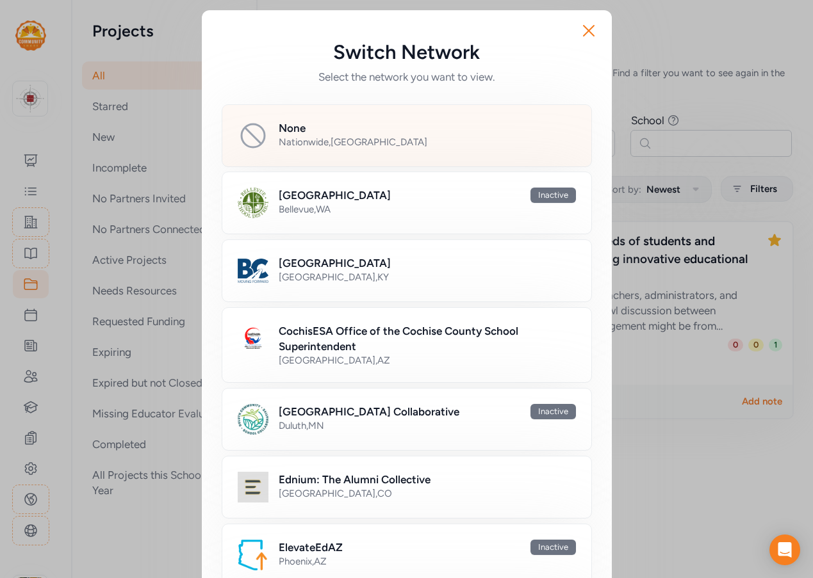
click at [354, 137] on div "Nationwide , [GEOGRAPHIC_DATA]" at bounding box center [427, 142] width 297 height 13
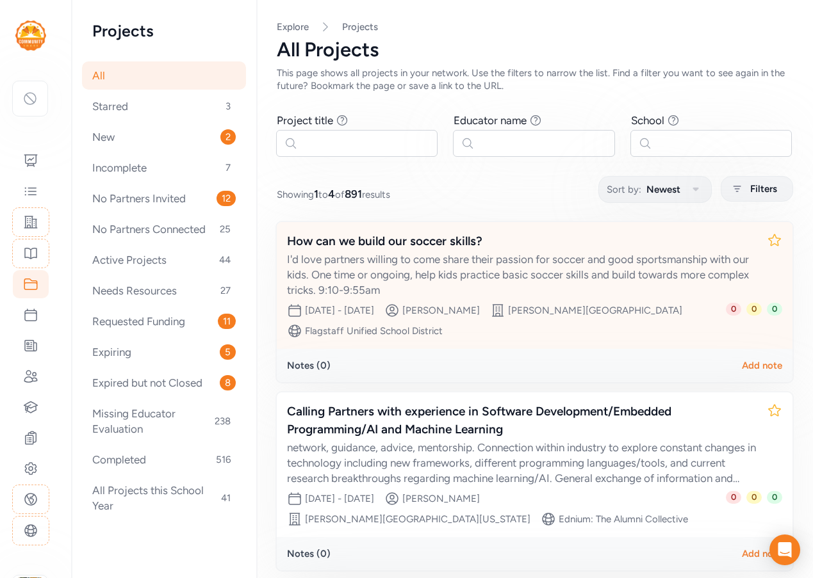
click at [490, 279] on div "I'd love partners willing to come share their passion for soccer and good sport…" at bounding box center [521, 275] width 469 height 46
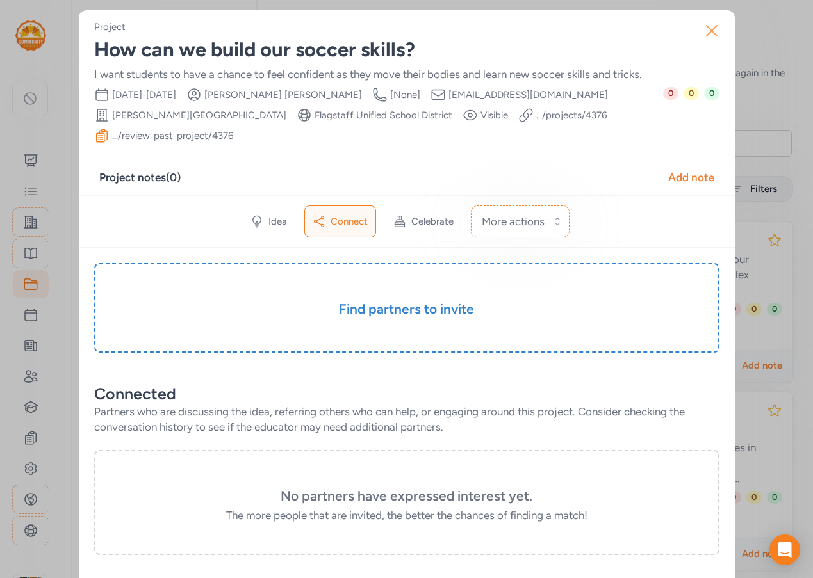
click at [715, 32] on icon "button" at bounding box center [711, 30] width 20 height 20
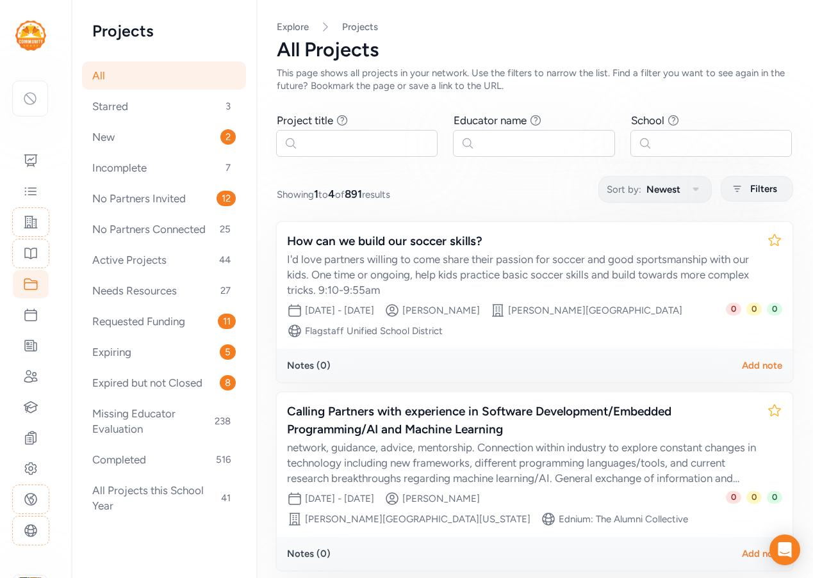
click at [498, 197] on div "Showing 1 to 4 of 891 results Sort by: Newest Filters" at bounding box center [535, 189] width 516 height 25
click at [31, 323] on div at bounding box center [31, 315] width 36 height 28
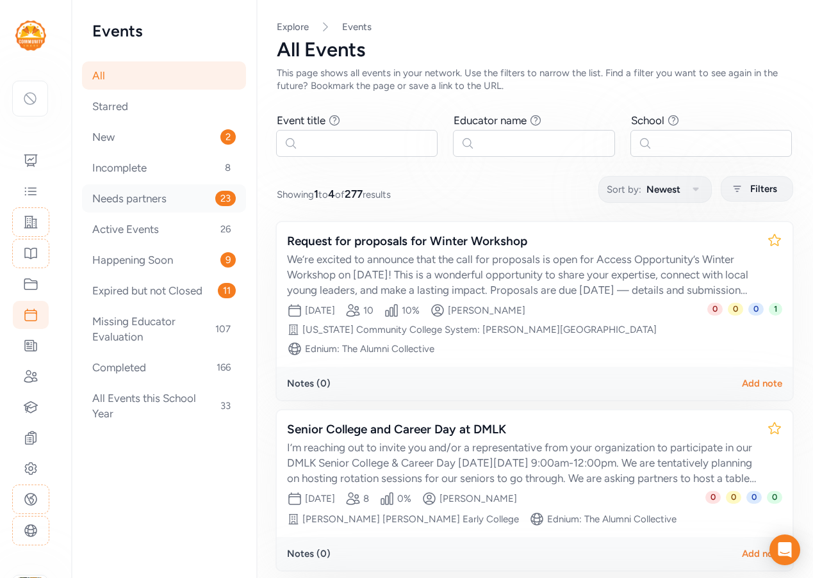
click at [134, 200] on div "Needs partners 23" at bounding box center [164, 198] width 164 height 28
click at [96, 71] on div "All" at bounding box center [164, 75] width 164 height 28
click at [114, 83] on div "All" at bounding box center [164, 75] width 164 height 28
click at [342, 140] on input "text" at bounding box center [356, 143] width 161 height 27
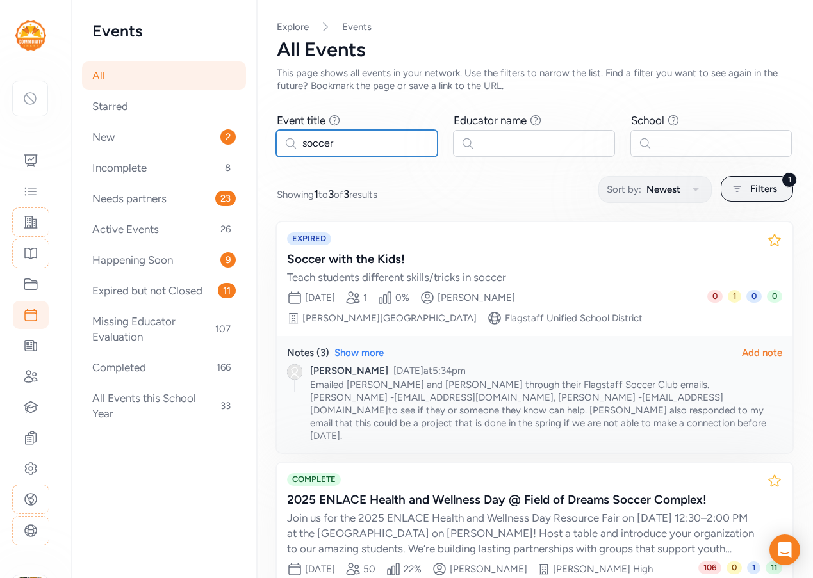
type input "soccer"
drag, startPoint x: 656, startPoint y: 428, endPoint x: 310, endPoint y: 369, distance: 351.5
click at [310, 369] on div "[PERSON_NAME] [DATE] 5:34pm Emailed [PERSON_NAME] and [PERSON_NAME] through the…" at bounding box center [546, 403] width 472 height 78
copy div "[PERSON_NAME] [DATE] 5:34pm Emailed [PERSON_NAME] and [PERSON_NAME] through the…"
click at [37, 288] on icon at bounding box center [30, 284] width 13 height 11
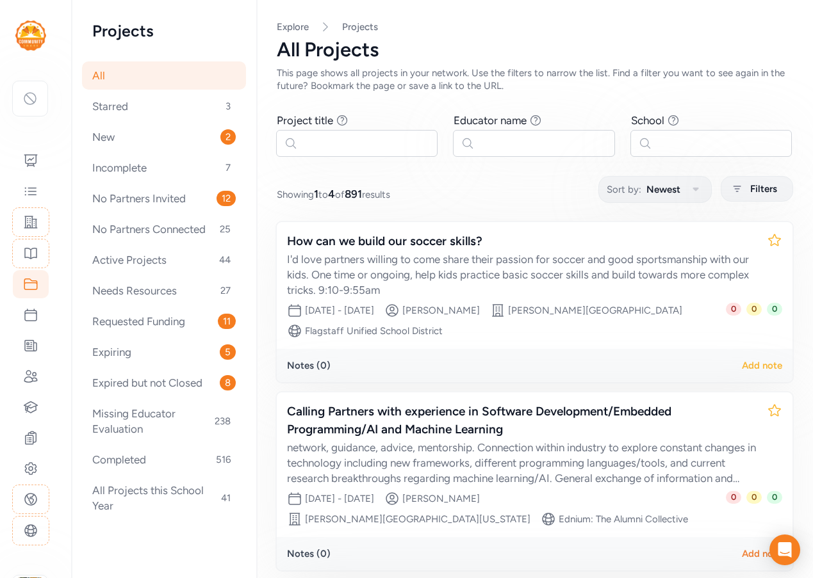
click at [760, 366] on div "Add note" at bounding box center [762, 365] width 40 height 13
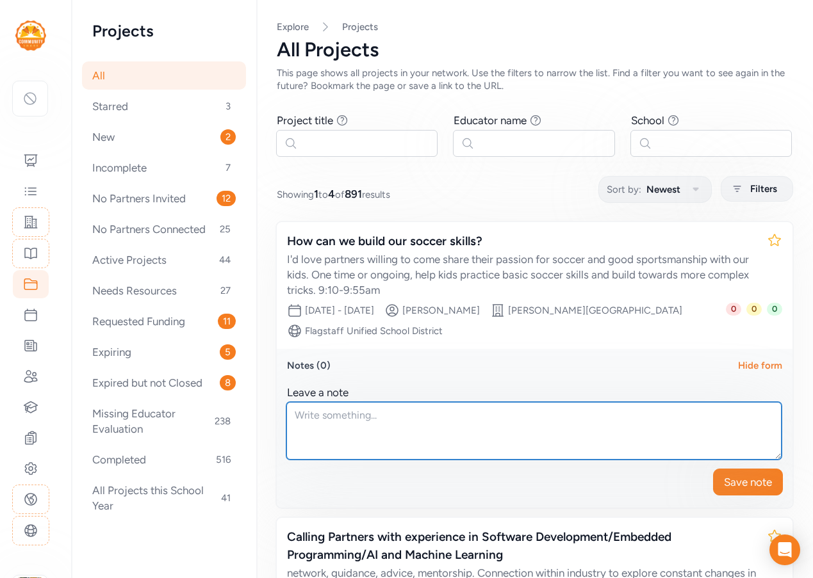
click at [351, 418] on textarea at bounding box center [533, 431] width 495 height 58
paste textarea "[PERSON_NAME] [DATE] 5:34pm Emailed [PERSON_NAME] and [PERSON_NAME] through the…"
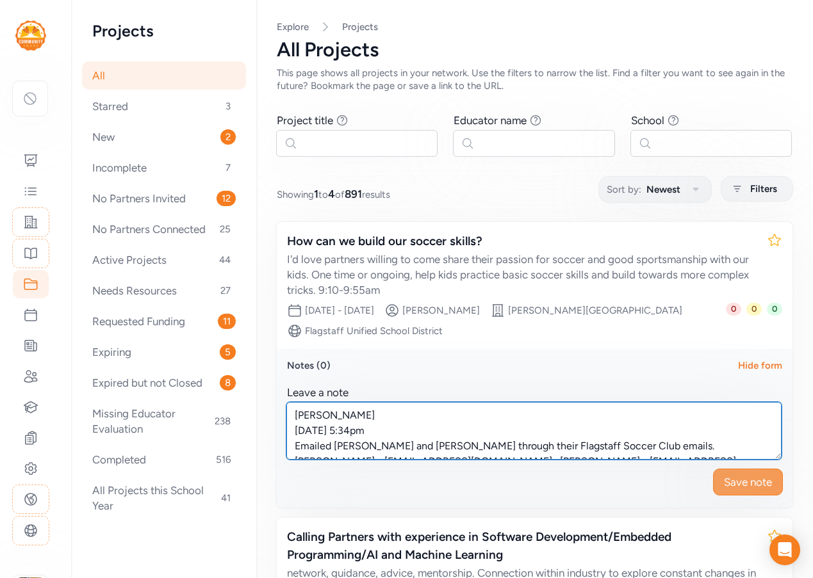
type textarea "[PERSON_NAME] [DATE] 5:34pm Emailed [PERSON_NAME] and [PERSON_NAME] through the…"
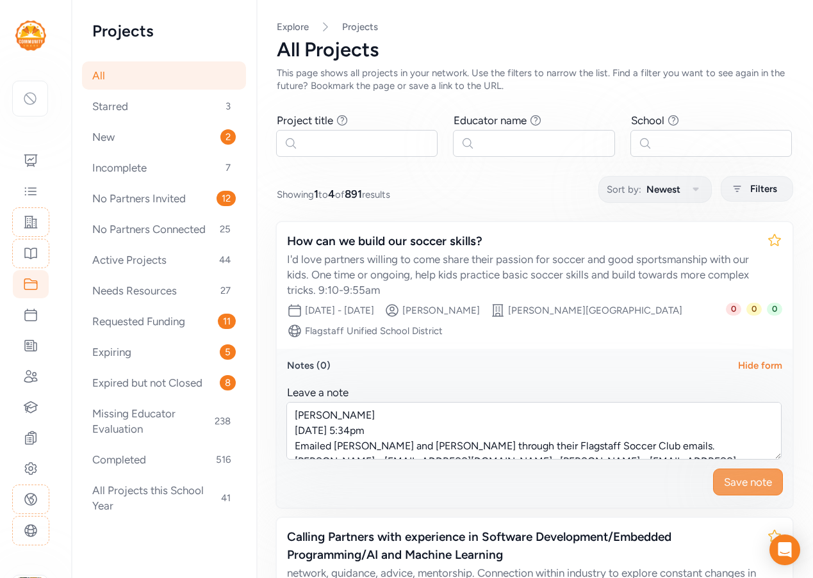
click at [751, 485] on span "Save note" at bounding box center [748, 482] width 48 height 15
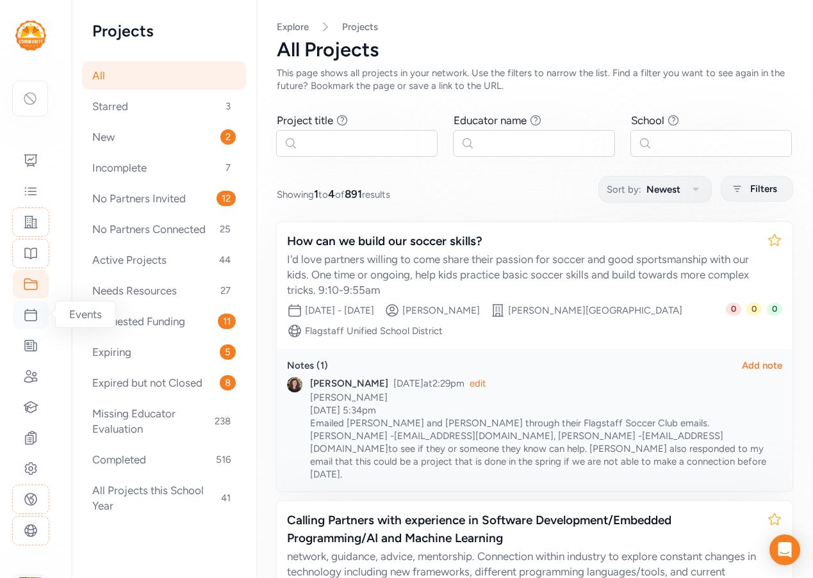
click at [28, 317] on icon at bounding box center [30, 314] width 15 height 15
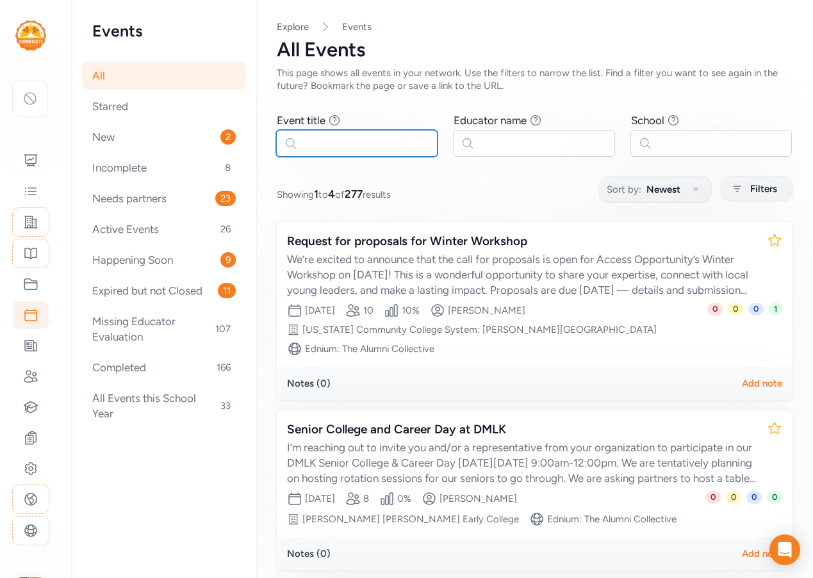
click at [329, 142] on input "text" at bounding box center [356, 143] width 161 height 27
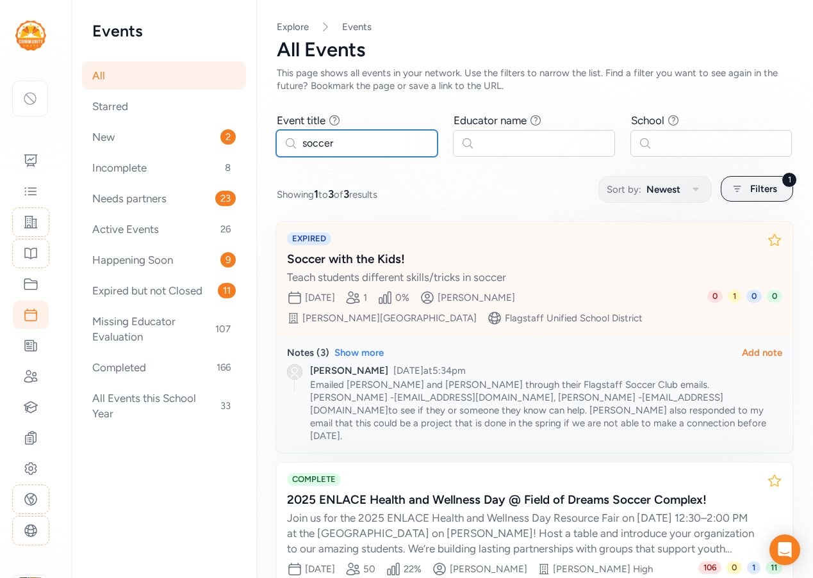
type input "soccer"
click at [430, 257] on div "Soccer with the Kids!" at bounding box center [521, 259] width 469 height 18
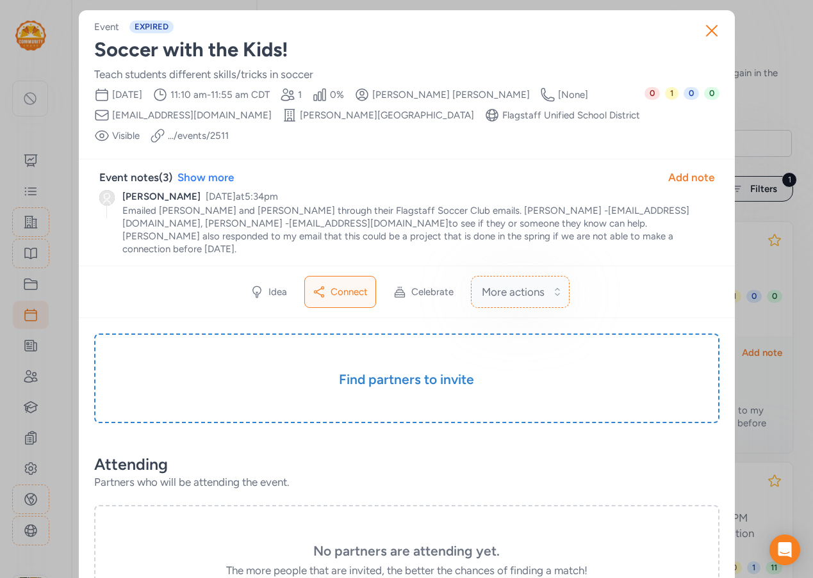
click at [525, 284] on span "More actions" at bounding box center [513, 291] width 63 height 15
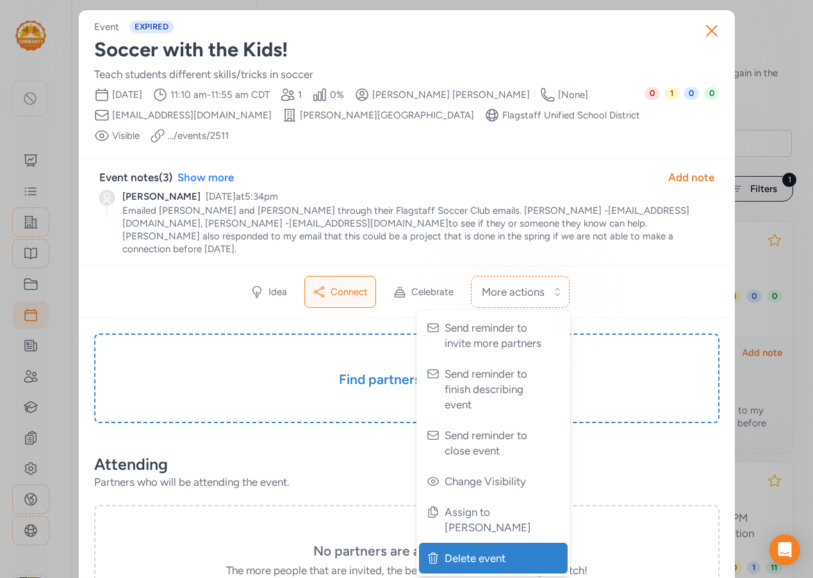
click at [512, 551] on span "Delete event" at bounding box center [494, 558] width 100 height 15
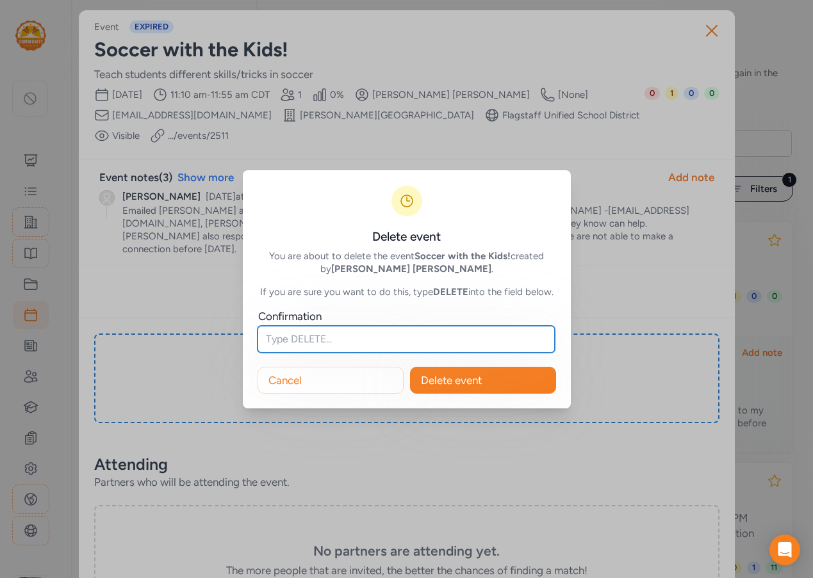
click at [300, 344] on input "text" at bounding box center [405, 339] width 297 height 27
type input "DELETE"
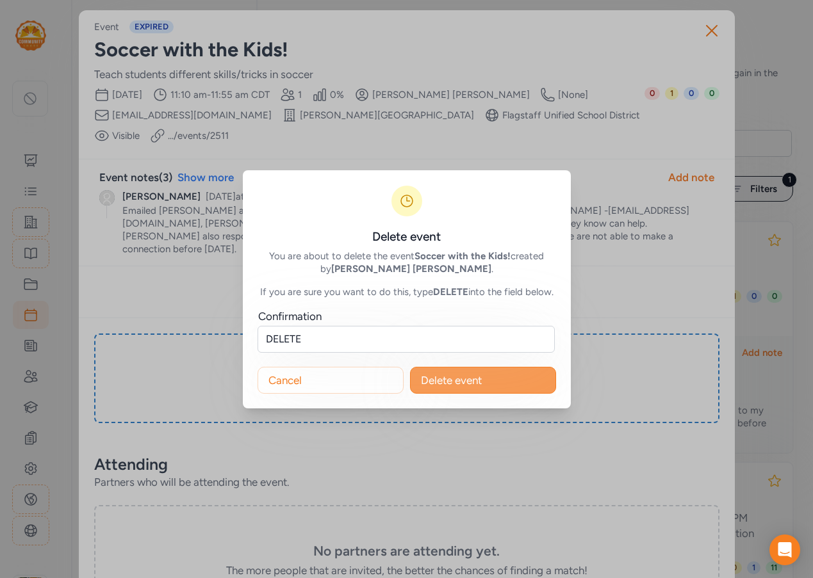
click at [475, 380] on span "Delete event" at bounding box center [451, 380] width 61 height 15
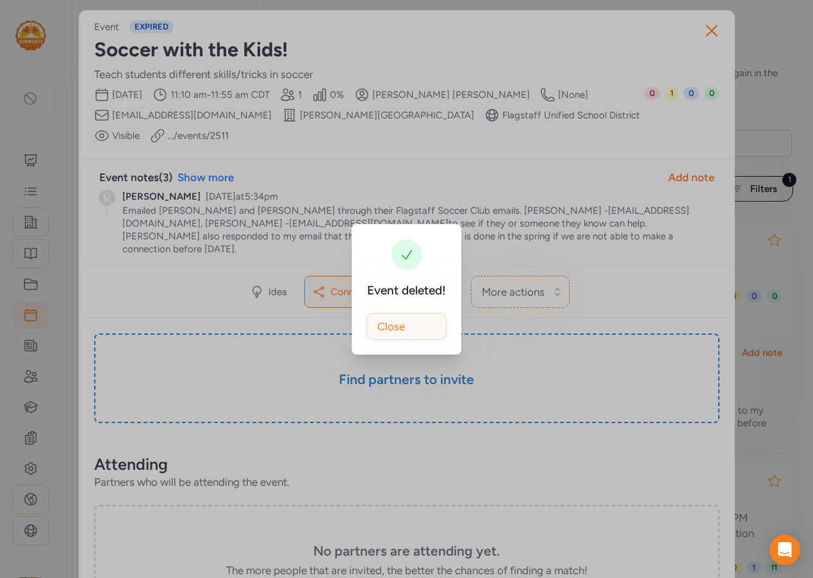
click at [420, 321] on button "Close" at bounding box center [406, 326] width 80 height 27
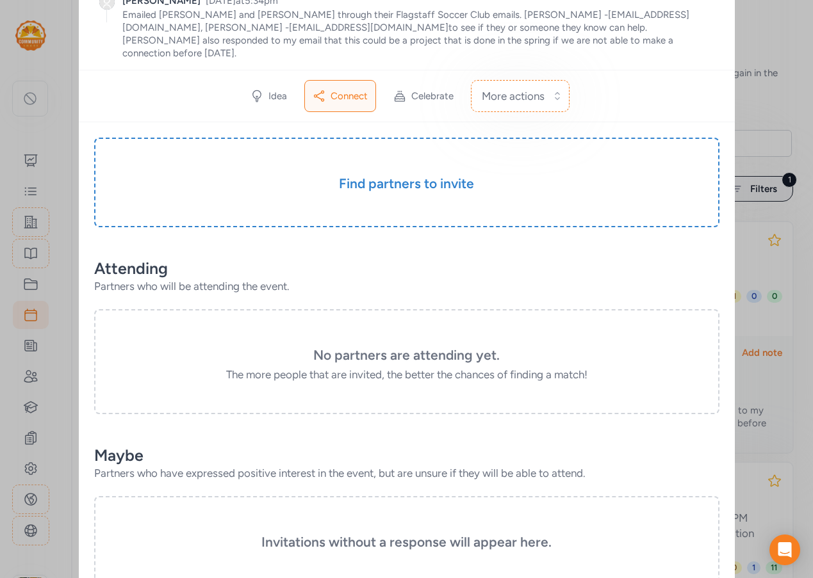
scroll to position [516, 0]
